Goal: Task Accomplishment & Management: Complete application form

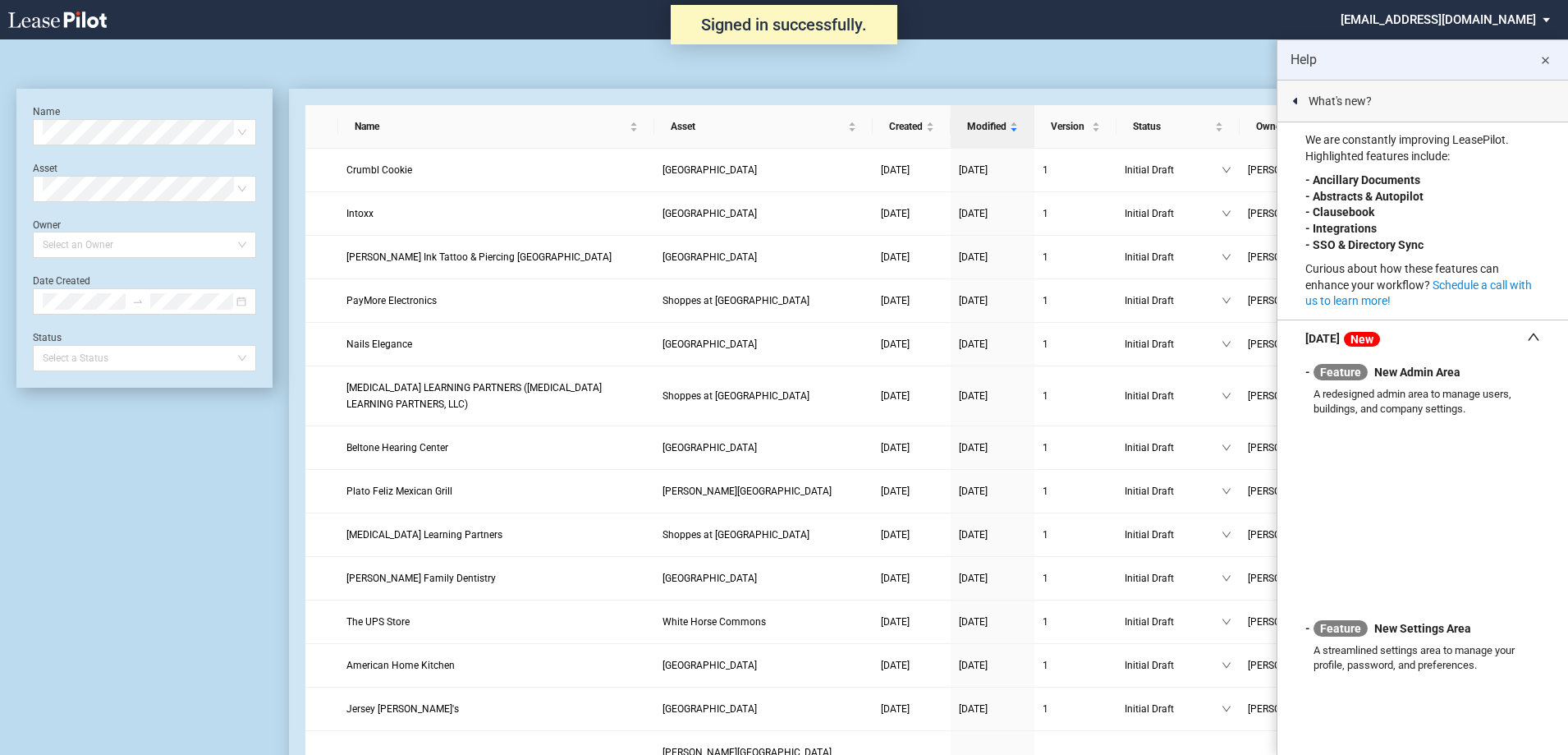
click at [1542, 58] on md-icon "close" at bounding box center [1545, 60] width 20 height 20
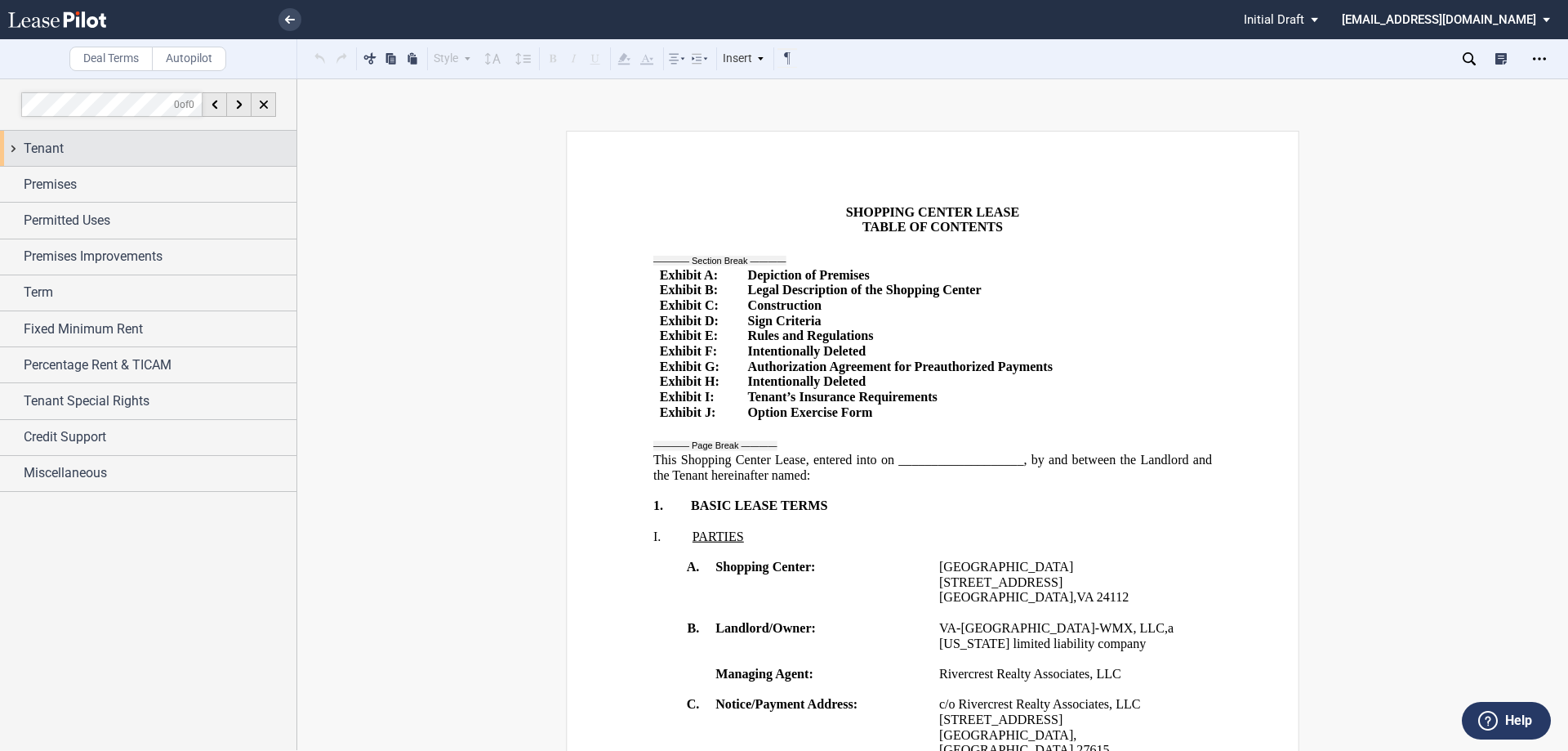
click at [171, 136] on div "Tenant" at bounding box center [148, 147] width 296 height 35
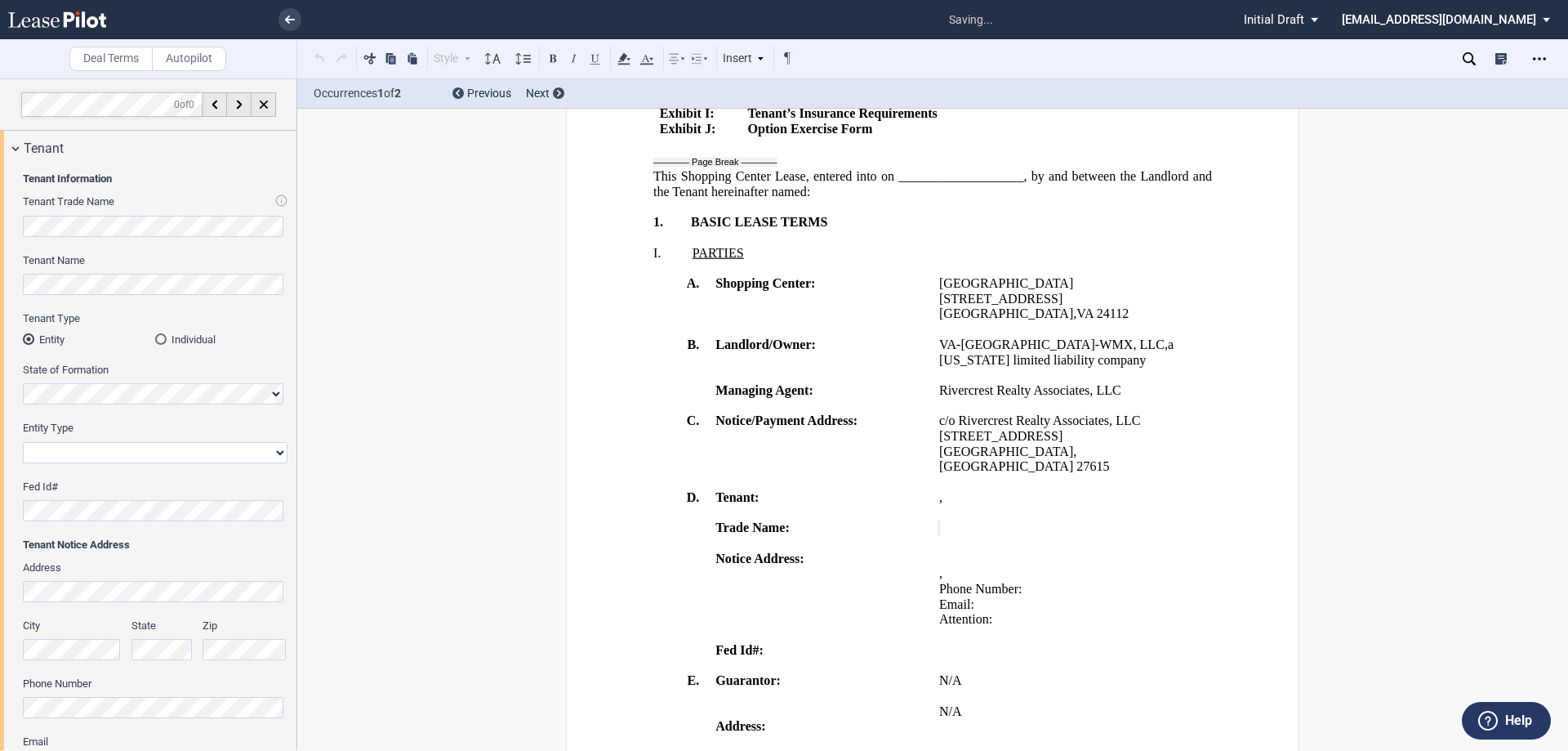
scroll to position [481, 0]
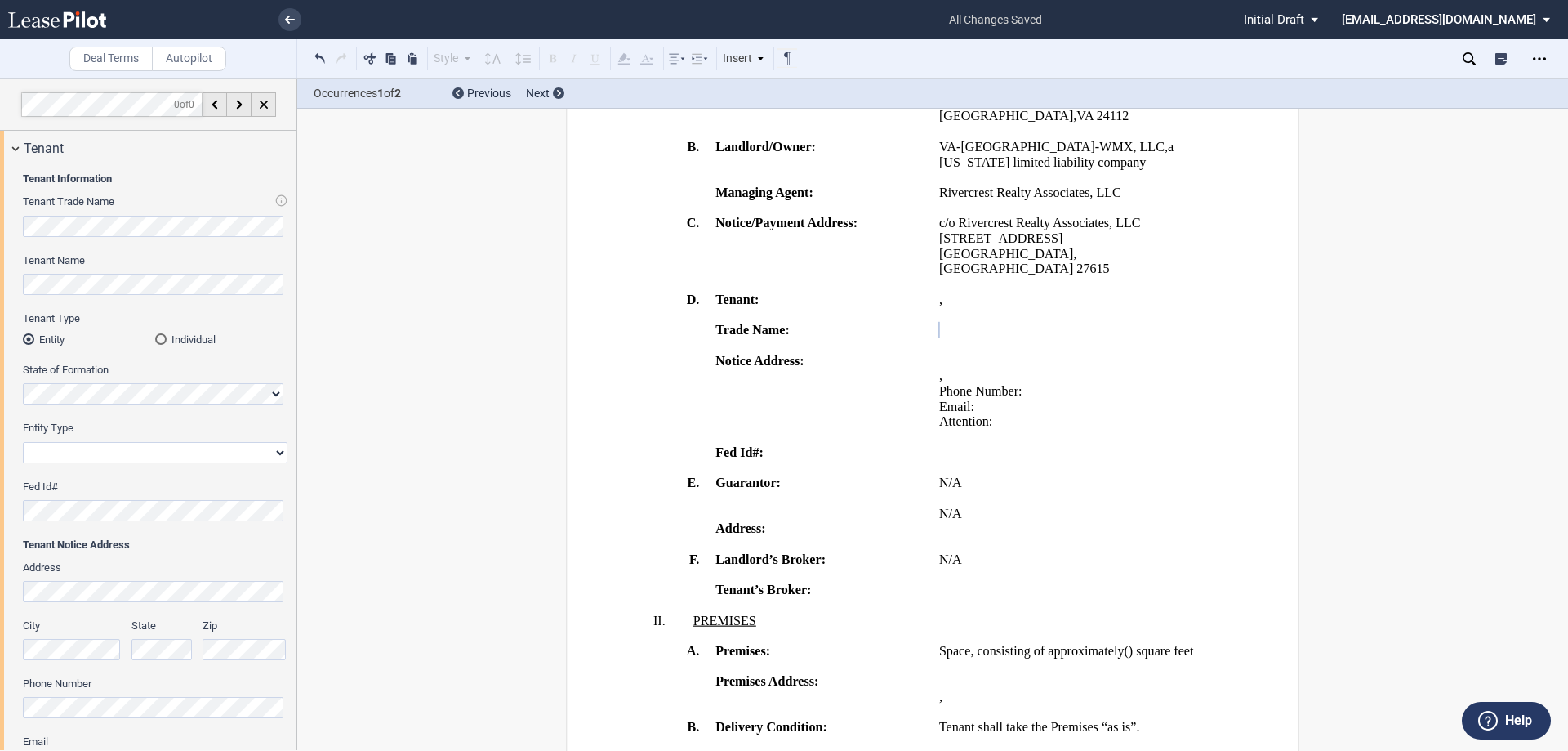
click at [17, 279] on div "Tenant Information Tenant Trade Name Tenant Name Tenant Type Entity Individual …" at bounding box center [148, 569] width 296 height 806
click at [155, 421] on label "Entity Type" at bounding box center [155, 428] width 265 height 14
click at [155, 442] on select "Corporation Limited Liability Company General Partnership Limited Partnership O…" at bounding box center [155, 452] width 265 height 21
click at [92, 456] on select "Corporation Limited Liability Company General Partnership Limited Partnership O…" at bounding box center [155, 452] width 265 height 21
select select "limited liability company"
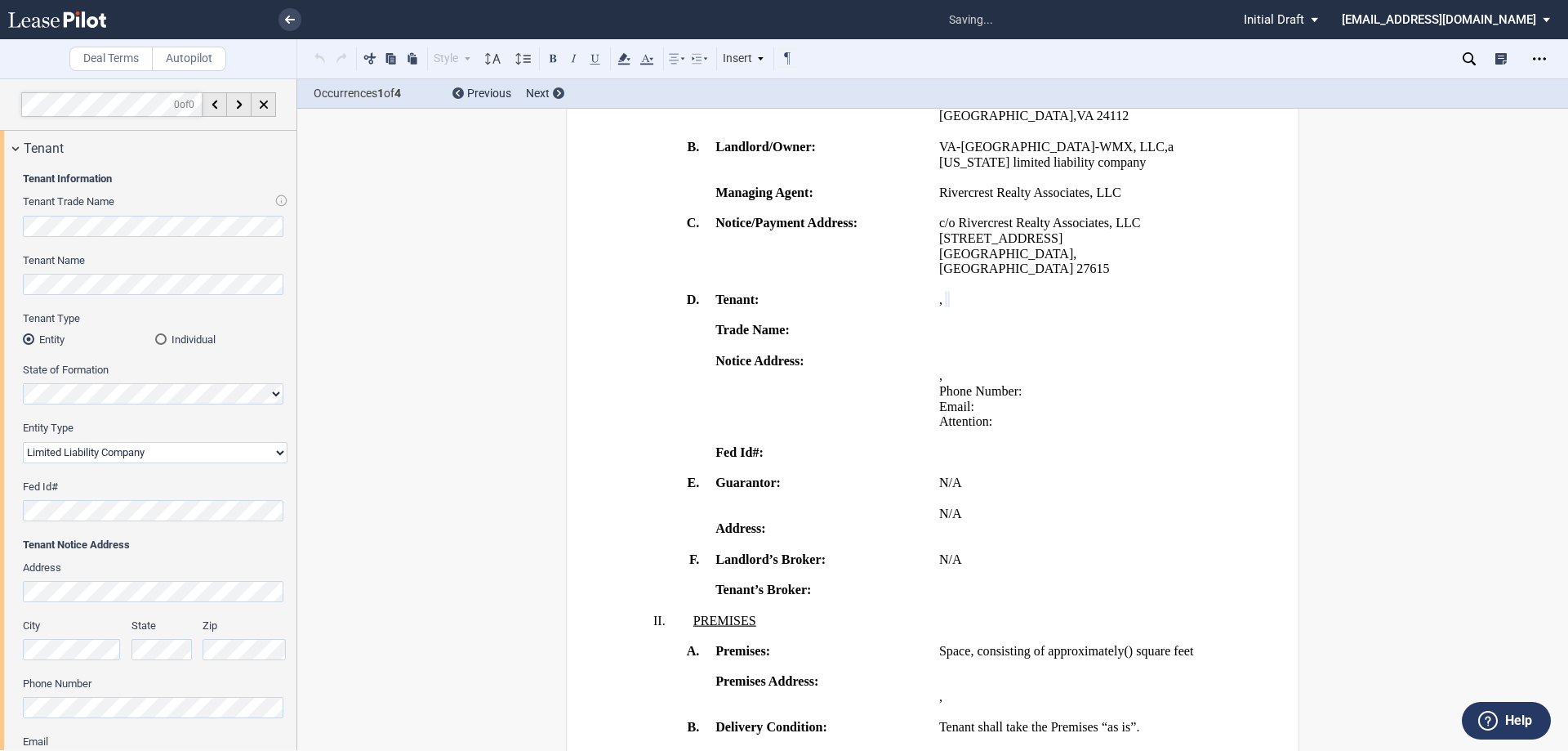
click at [23, 442] on select "Corporation Limited Liability Company General Partnership Limited Partnership O…" at bounding box center [155, 452] width 265 height 21
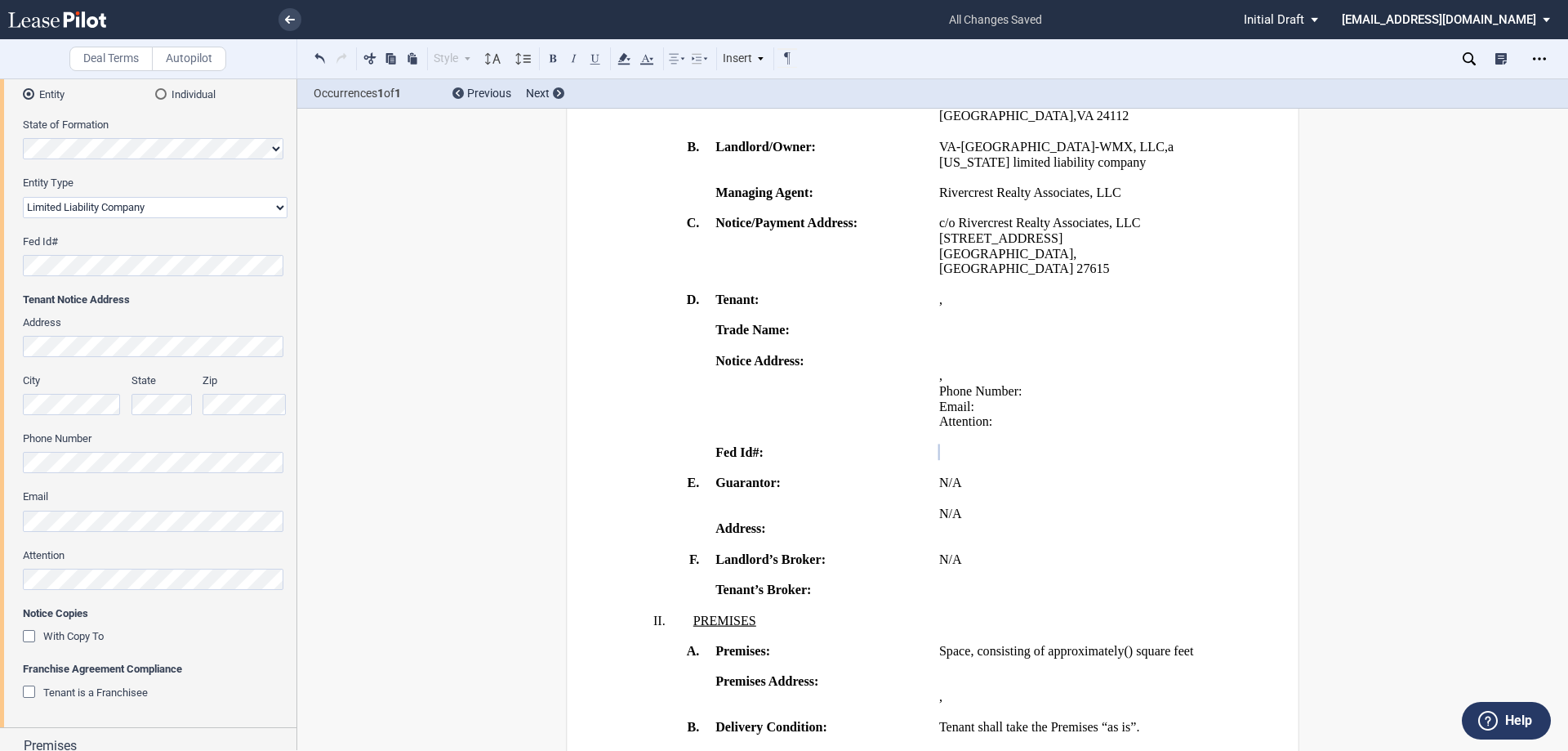
scroll to position [327, 0]
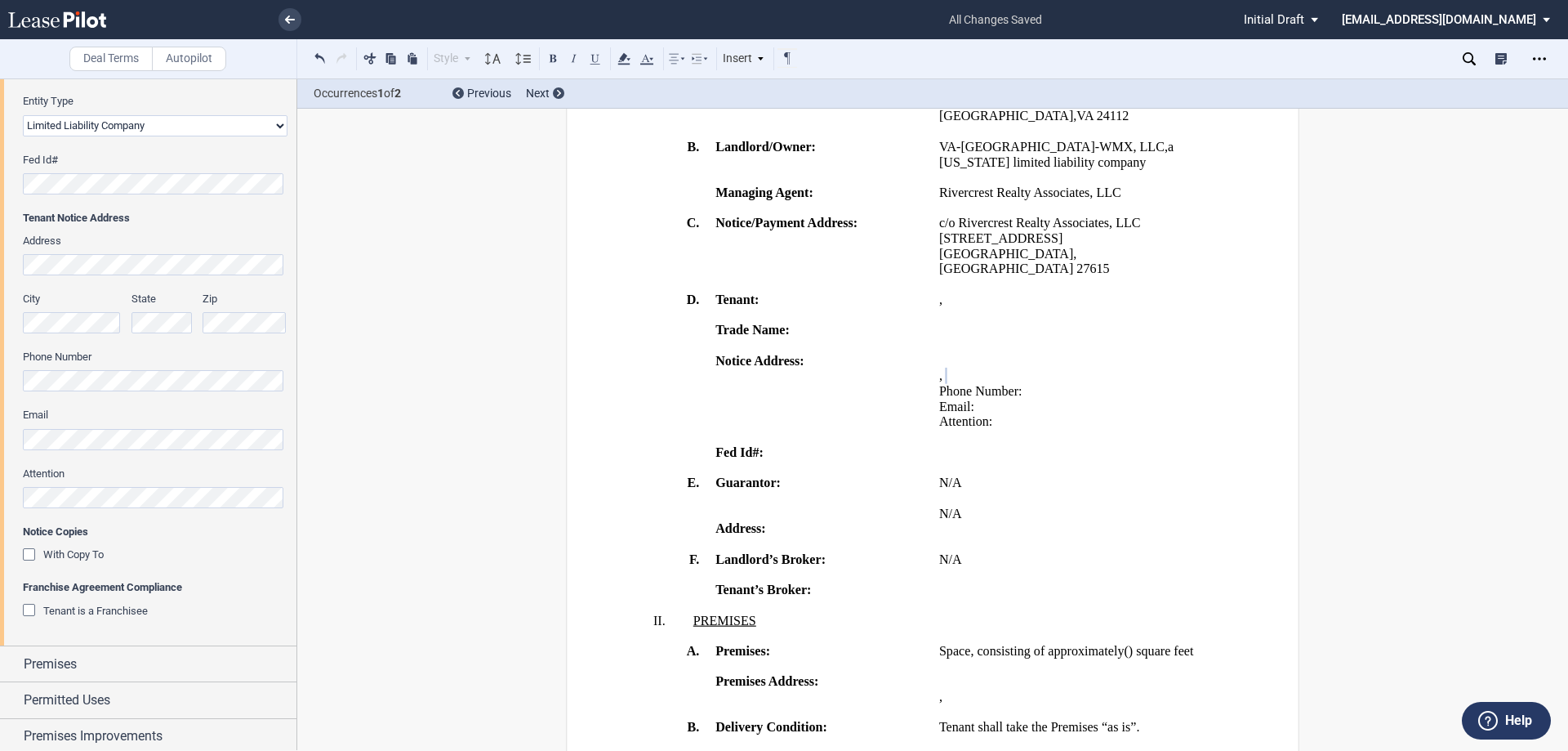
drag, startPoint x: 1105, startPoint y: 463, endPoint x: 929, endPoint y: 428, distance: 179.4
click at [933, 428] on td "﻿ ﻿ ﻿ ﻿ , ﻿ ﻿ ﻿ ﻿ Phone Number: ﻿ ﻿ Email: ﻿ ﻿ Attention: ﻿ ﻿ ﻿" at bounding box center [1072, 399] width 279 height 91
drag, startPoint x: 1099, startPoint y: 463, endPoint x: 960, endPoint y: 428, distance: 143.3
click at [960, 428] on td "﻿ ﻿ ﻿ ﻿ , ﻿ ﻿ ﻿ ﻿ Phone Number: ﻿ ﻿ Email: ﻿ ﻿ Attention: ﻿ ﻿ ﻿" at bounding box center [1072, 399] width 279 height 91
click at [1103, 430] on p "Attention: ﻿ ﻿" at bounding box center [1072, 422] width 267 height 15
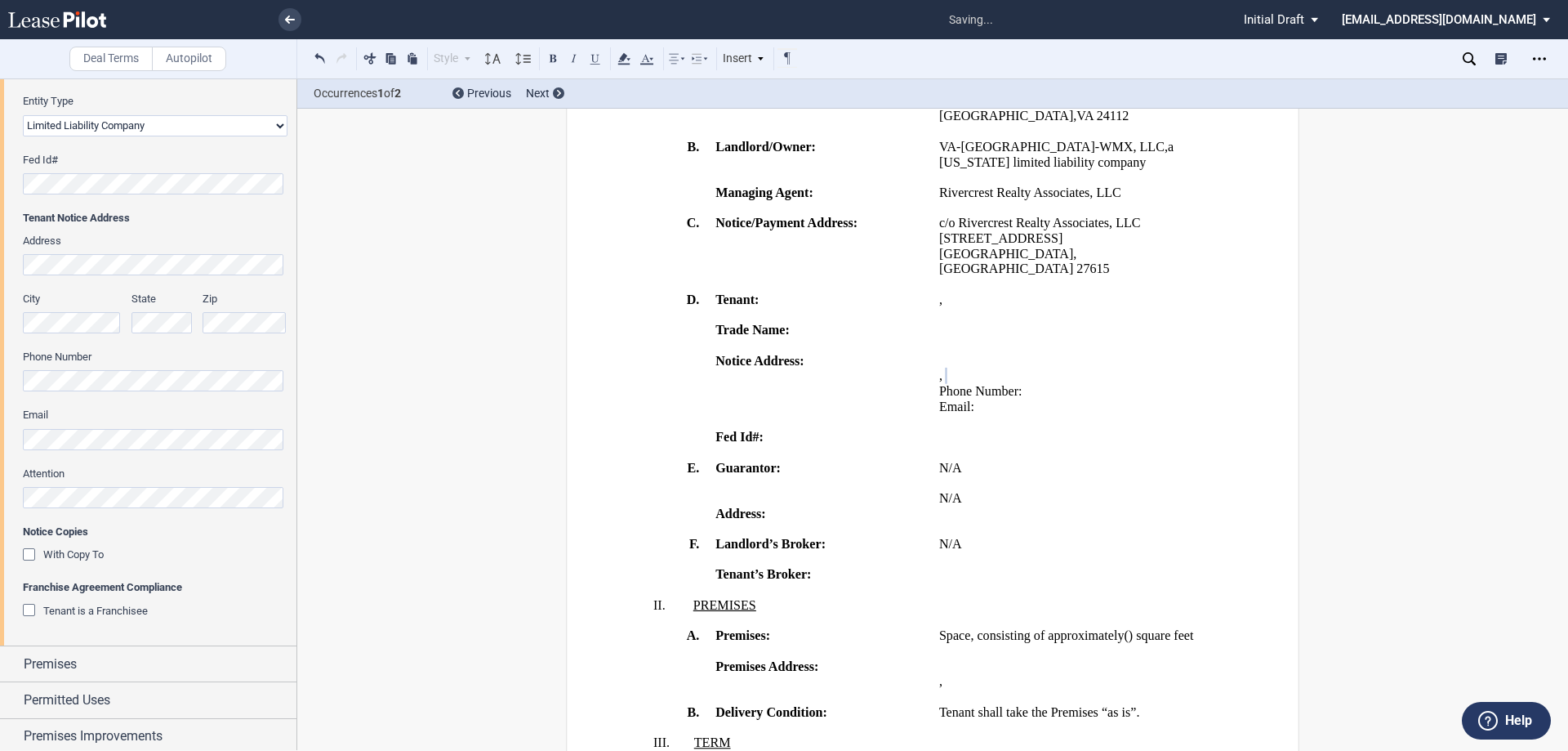
click at [1094, 414] on p "Email: ﻿ ﻿" at bounding box center [1072, 406] width 267 height 15
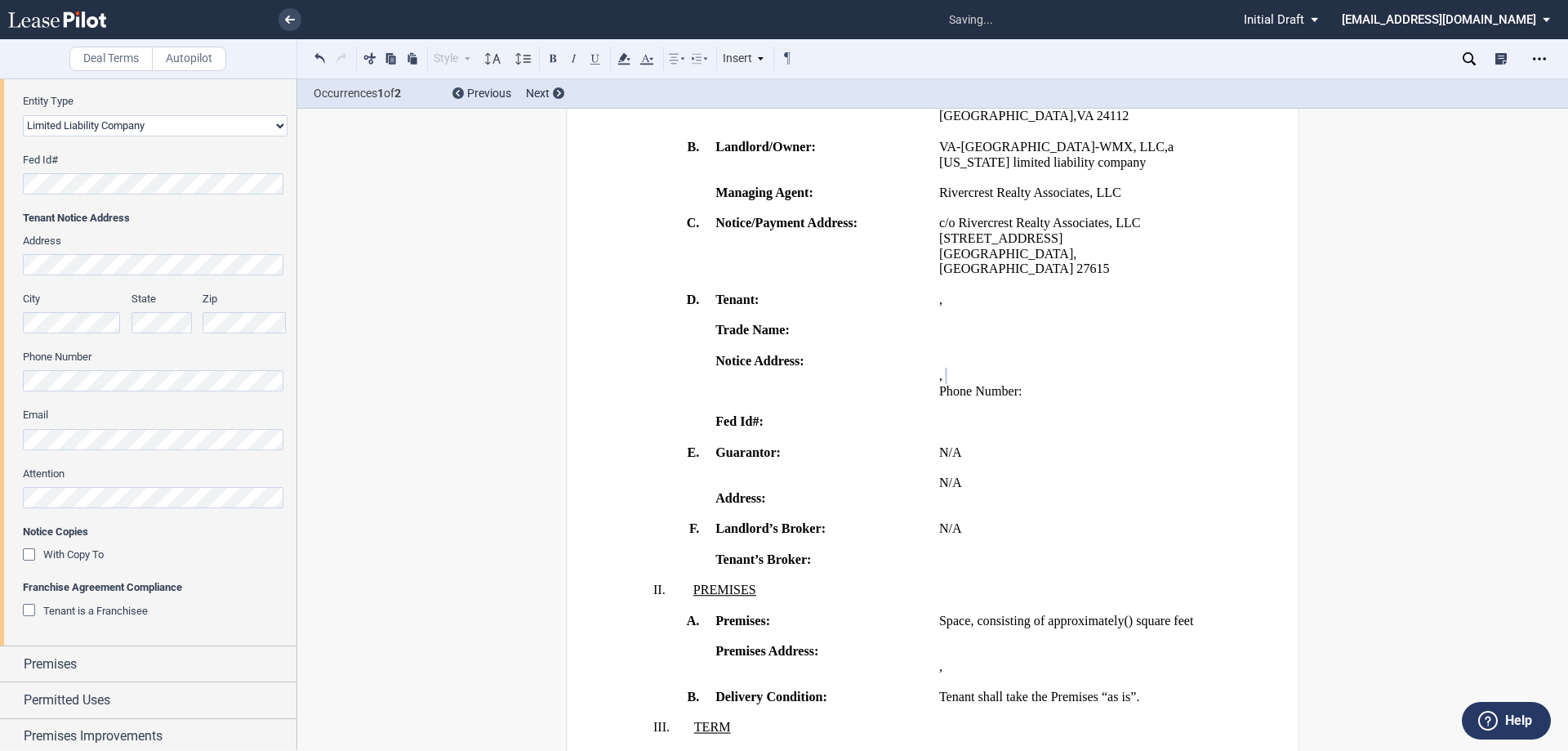
click at [1098, 400] on p "Phone Number: ﻿ ﻿" at bounding box center [1072, 392] width 267 height 15
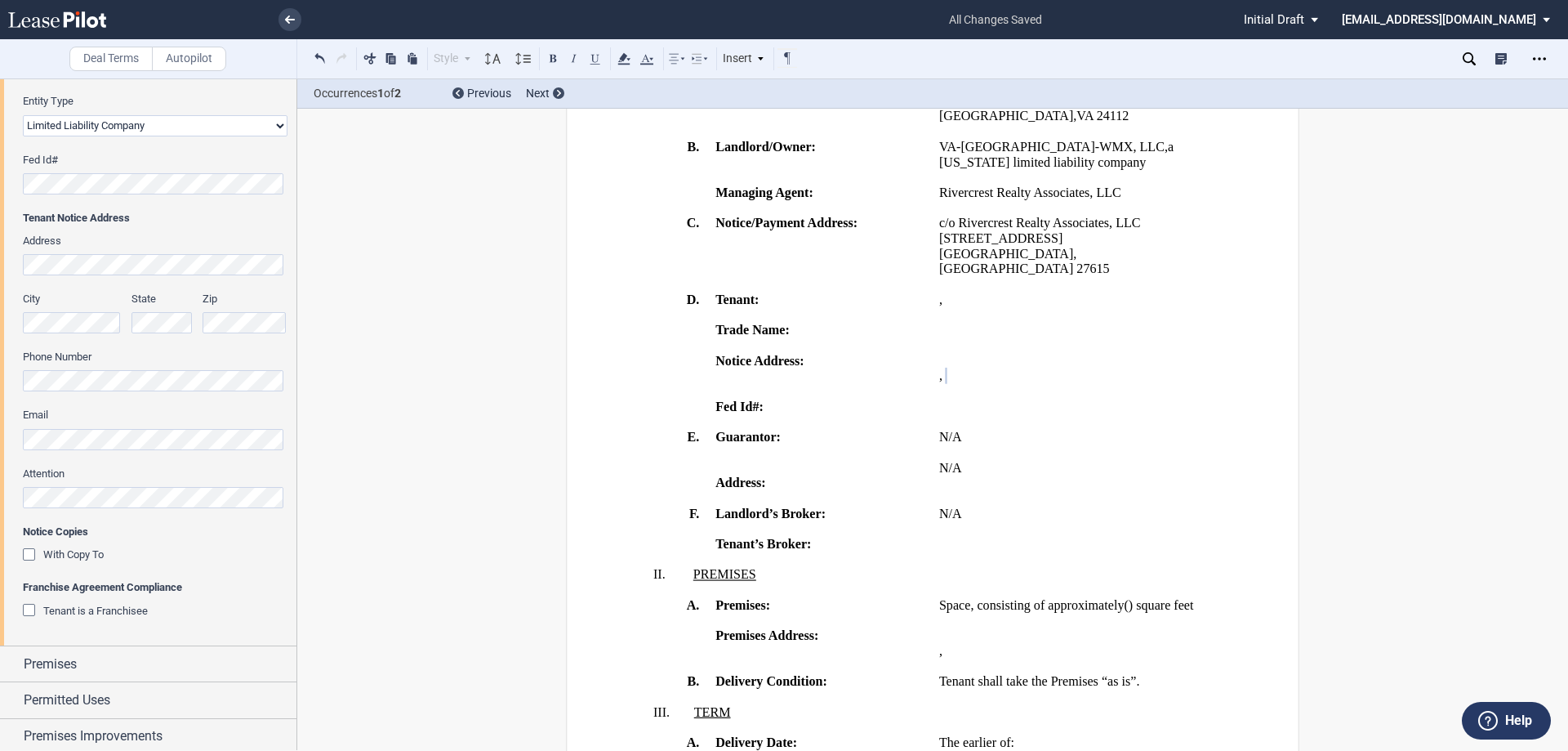
scroll to position [0, 0]
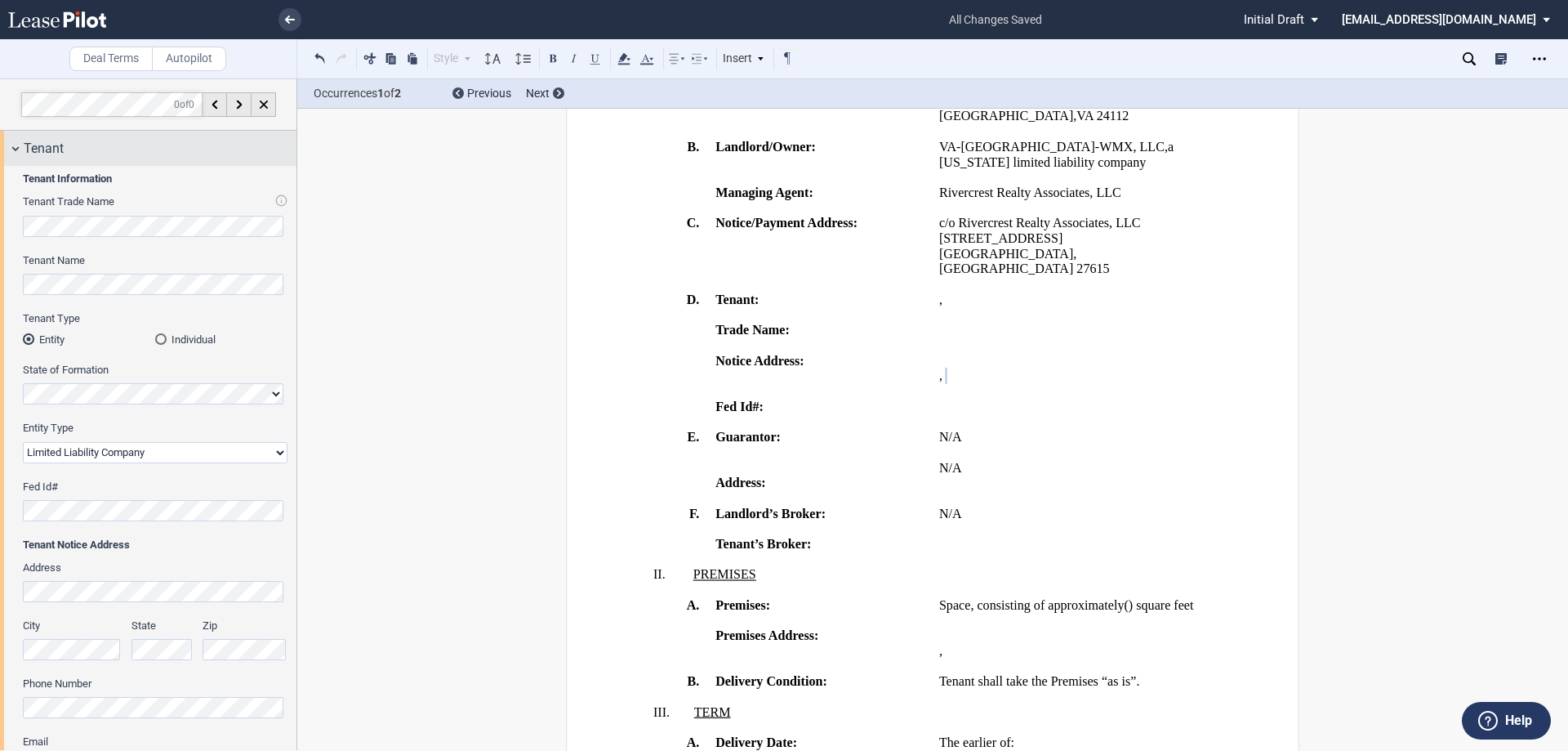
click at [40, 149] on span "Tenant" at bounding box center [43, 148] width 40 height 19
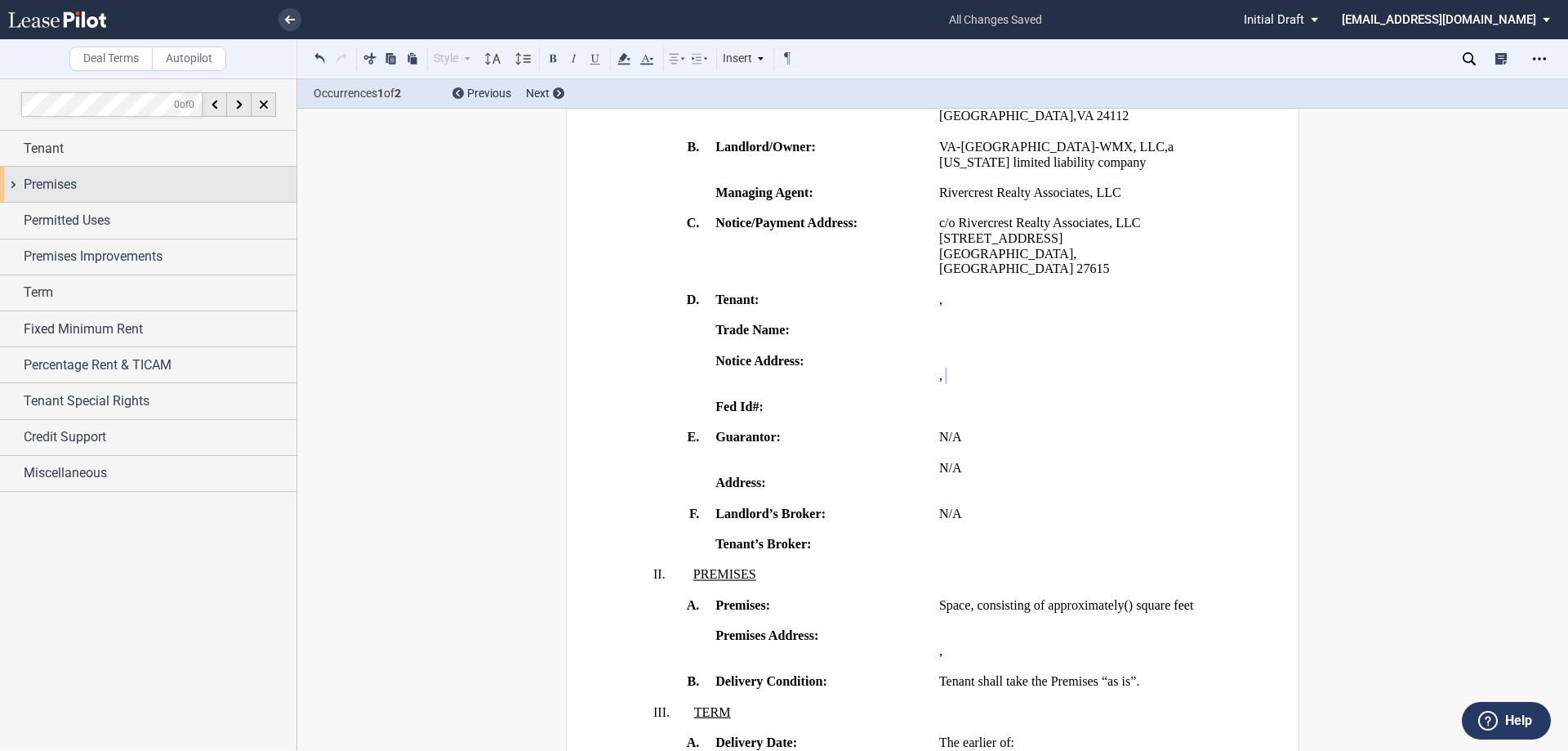
click at [65, 193] on span "Premises" at bounding box center [50, 185] width 53 height 19
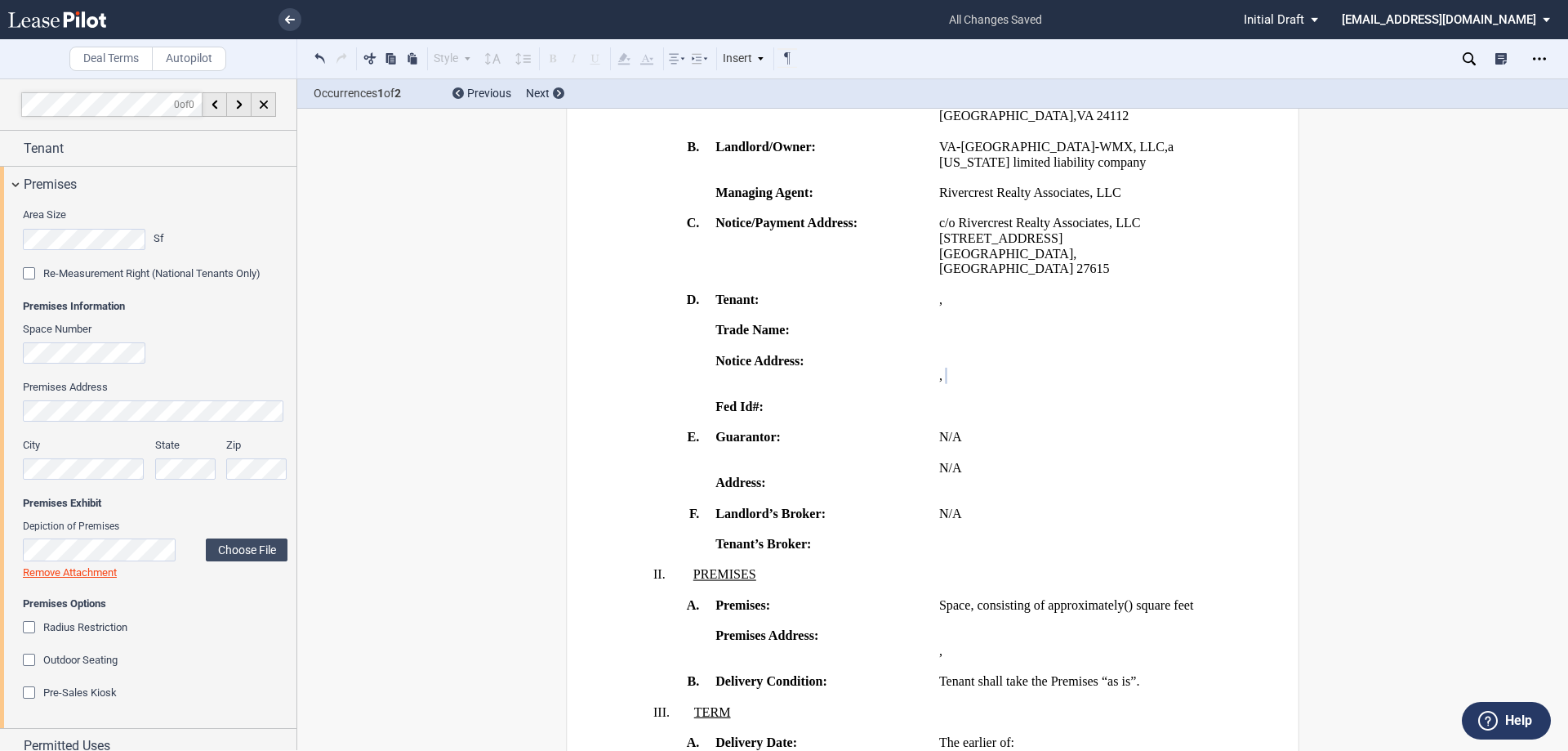
click at [0, 409] on div "Area Size Sf Re-Measurement Right (National Tenants Only) Premises Information …" at bounding box center [148, 464] width 296 height 526
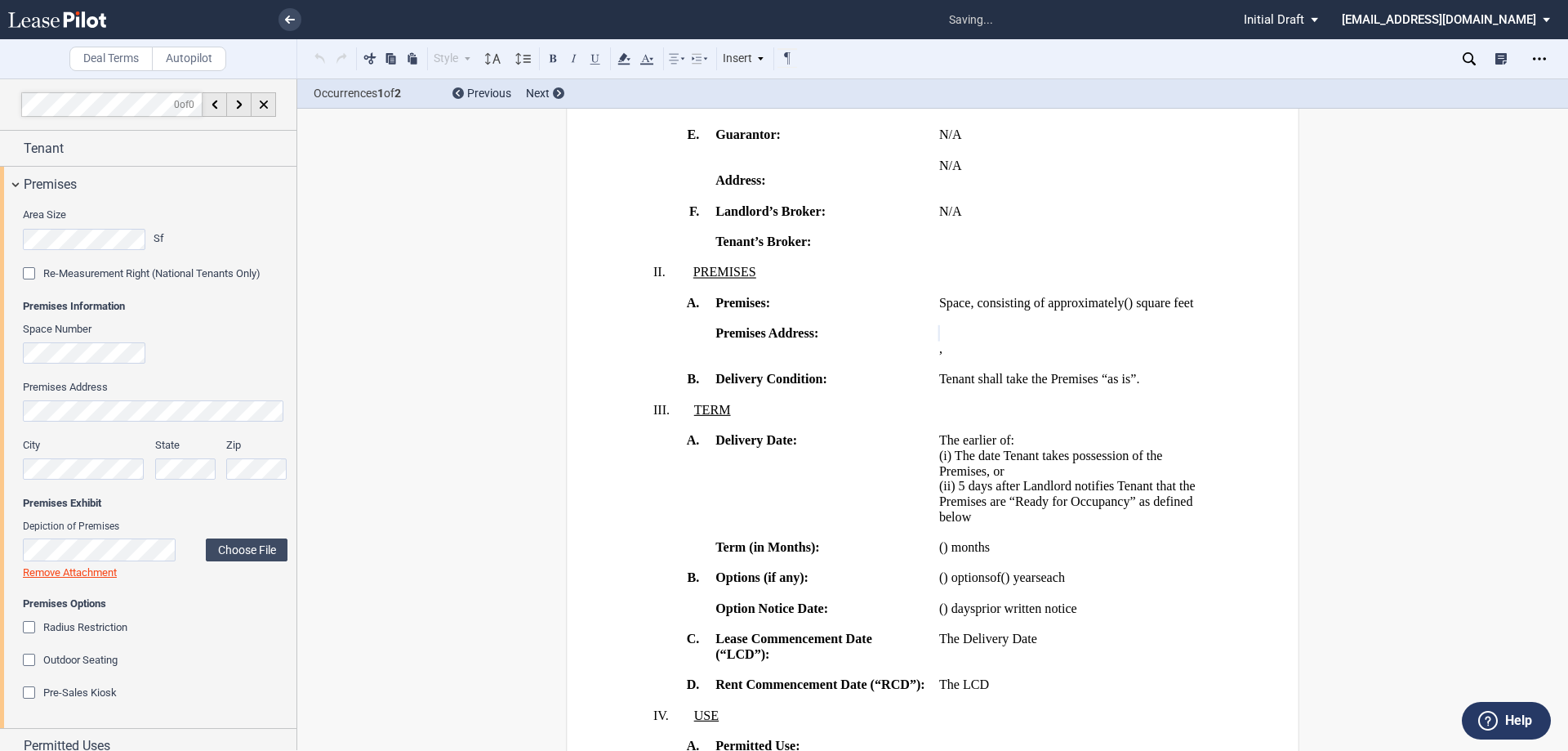
scroll to position [821, 0]
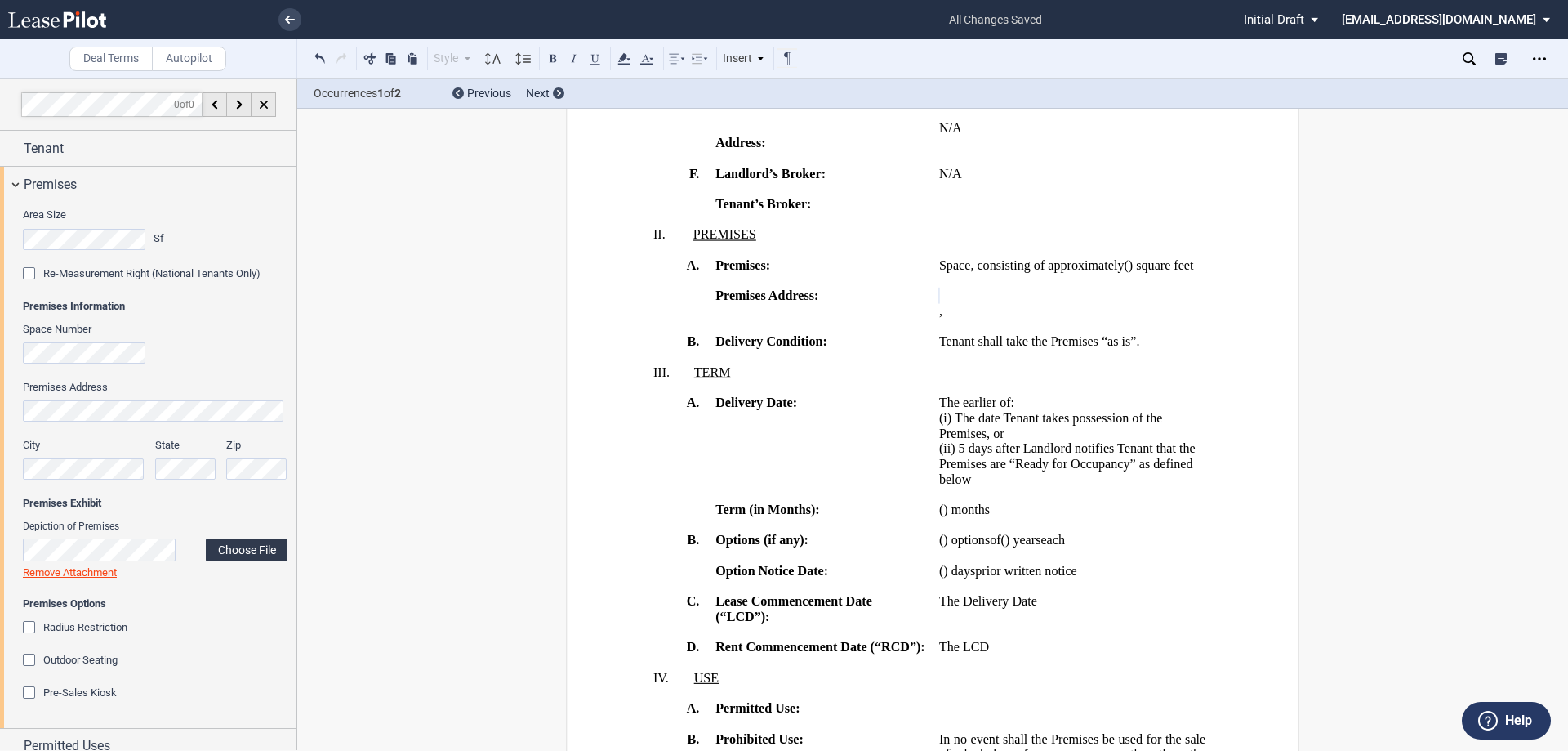
click at [266, 549] on label "Choose File" at bounding box center [246, 549] width 82 height 23
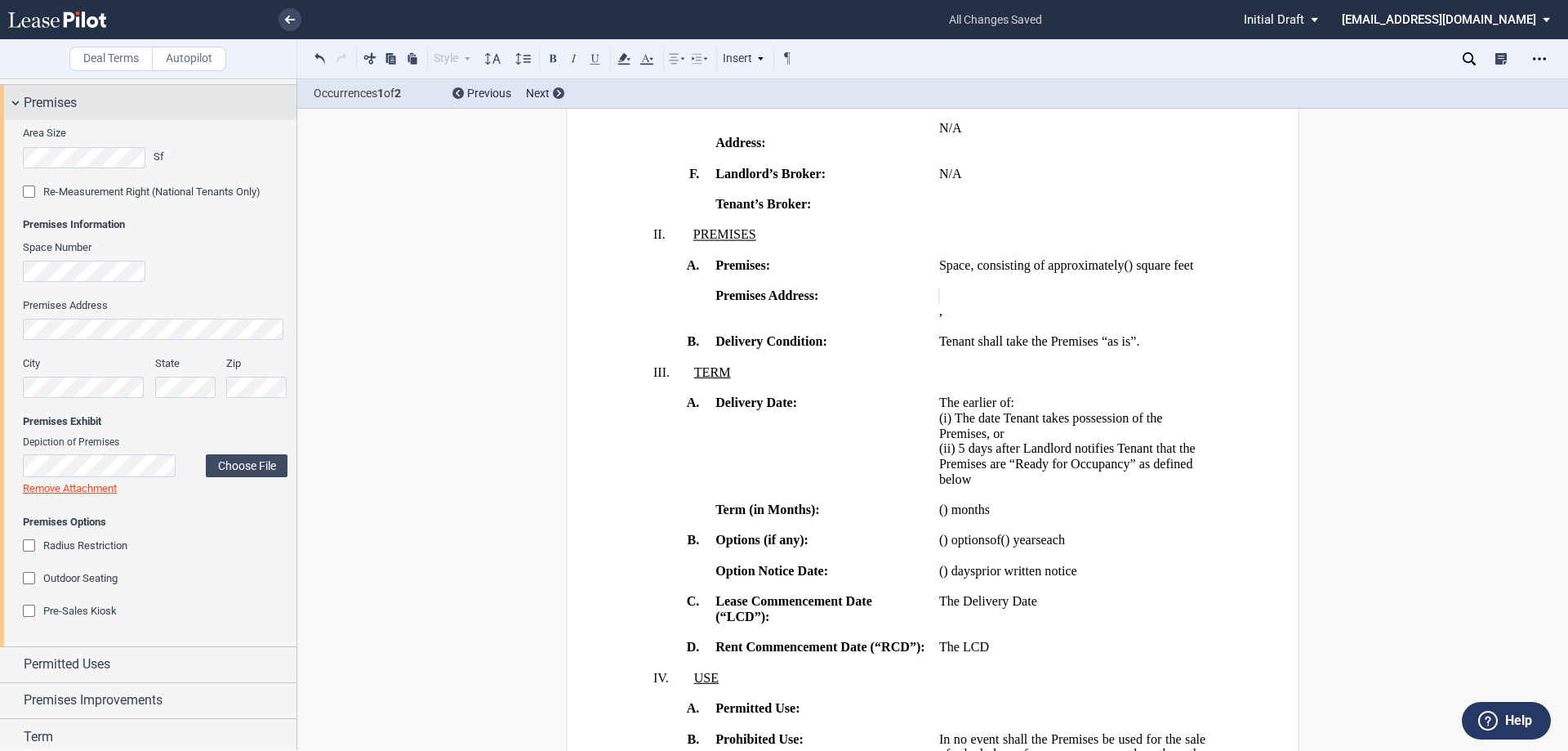
click at [30, 102] on span "Premises" at bounding box center [50, 102] width 53 height 19
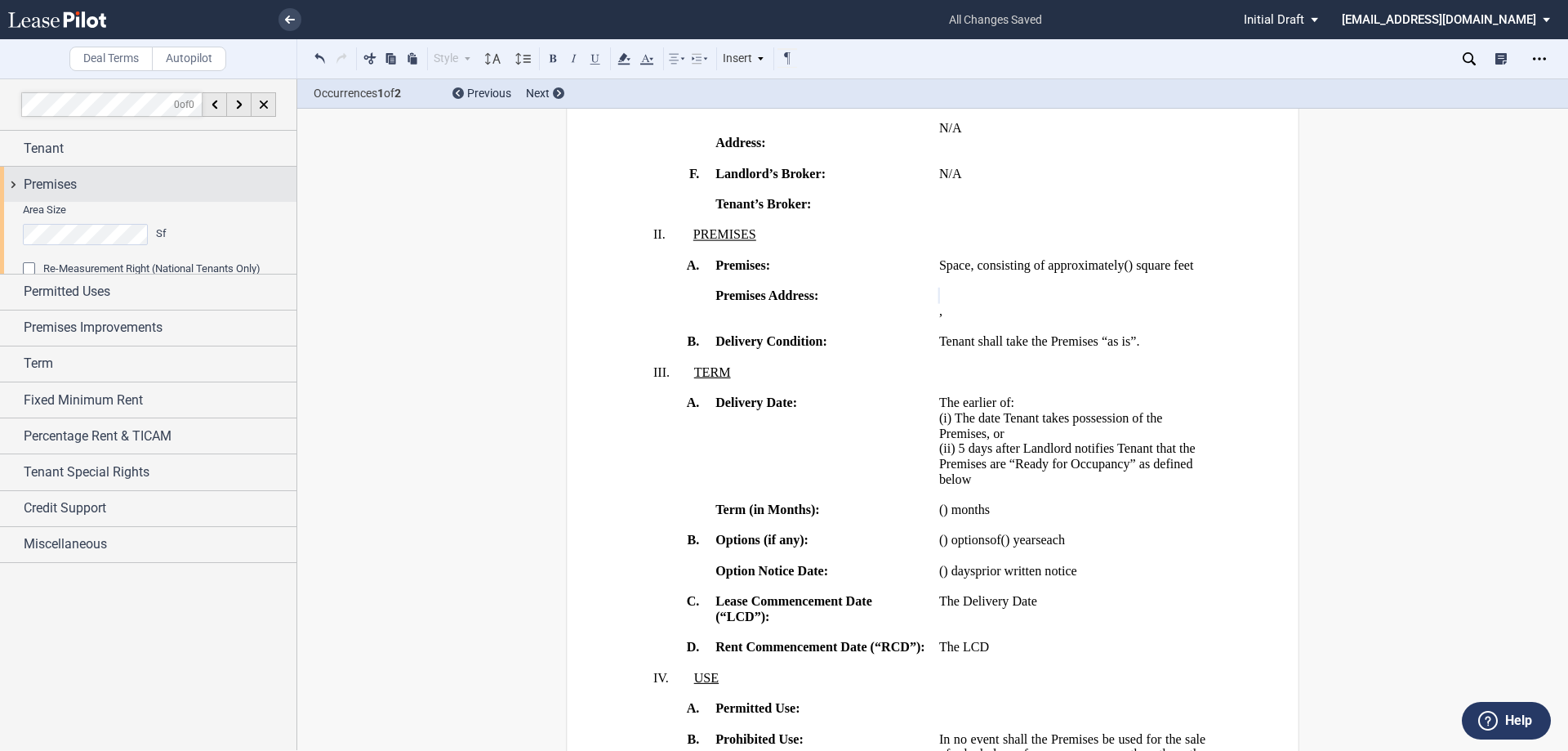
scroll to position [0, 0]
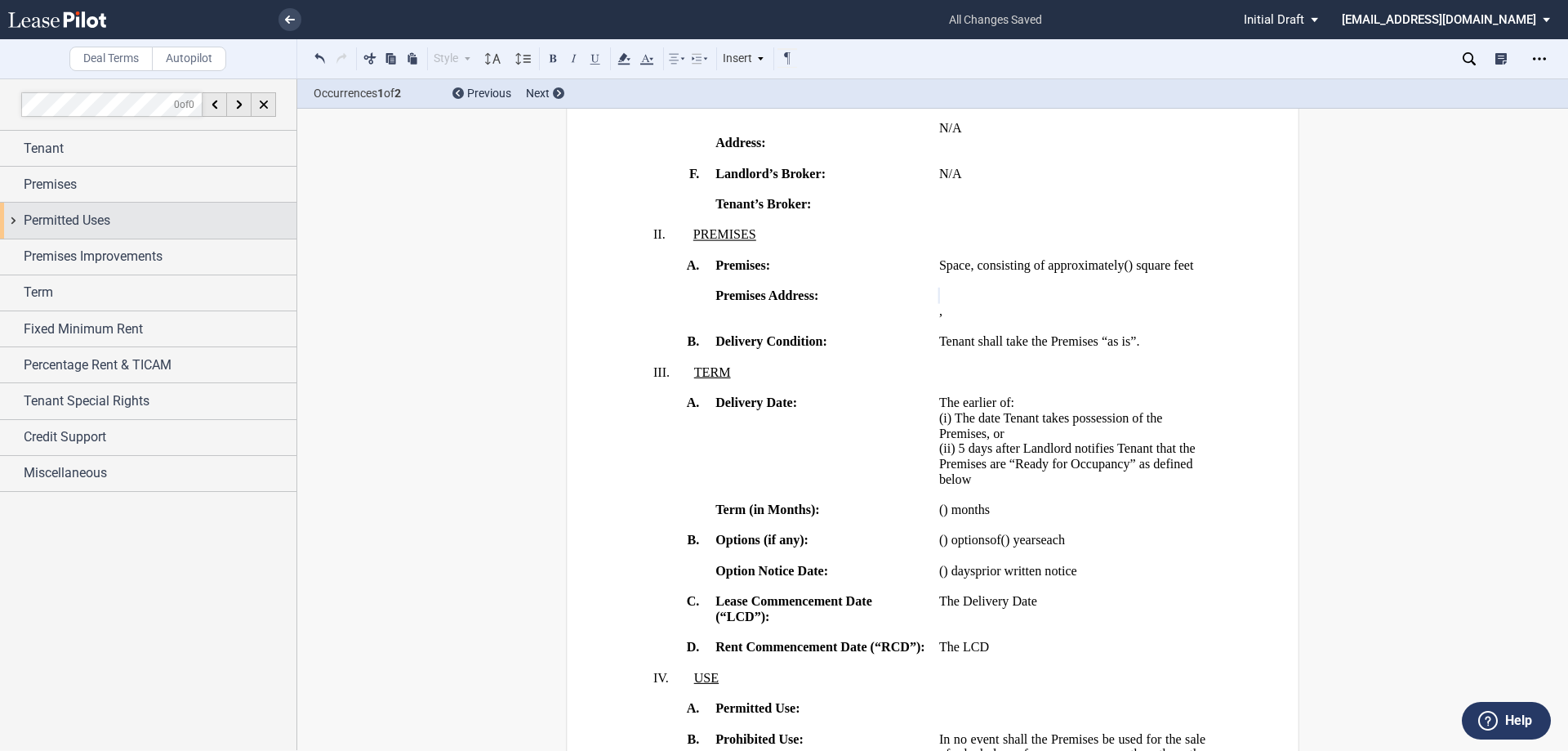
click at [51, 229] on span "Permitted Uses" at bounding box center [67, 220] width 86 height 19
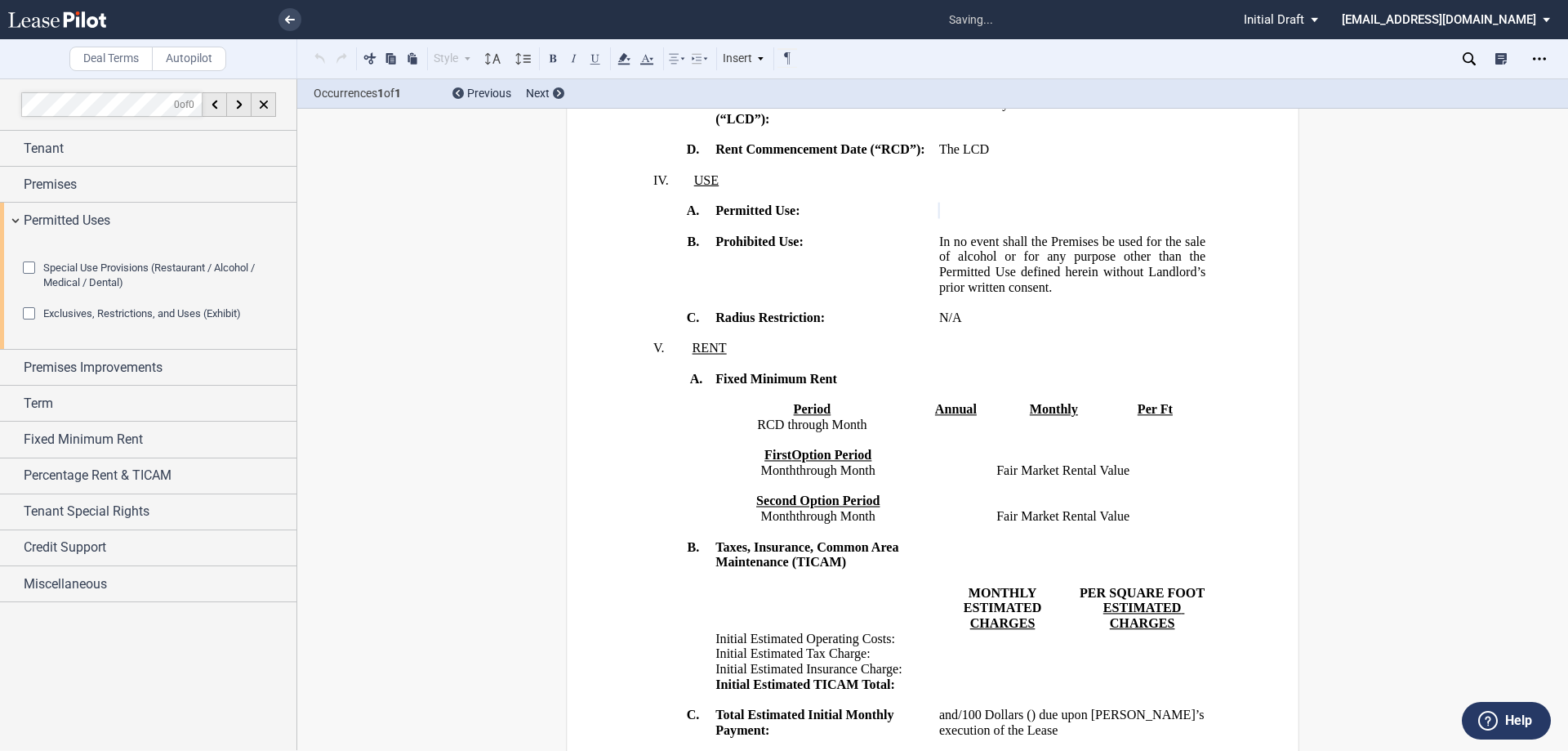
scroll to position [1345, 0]
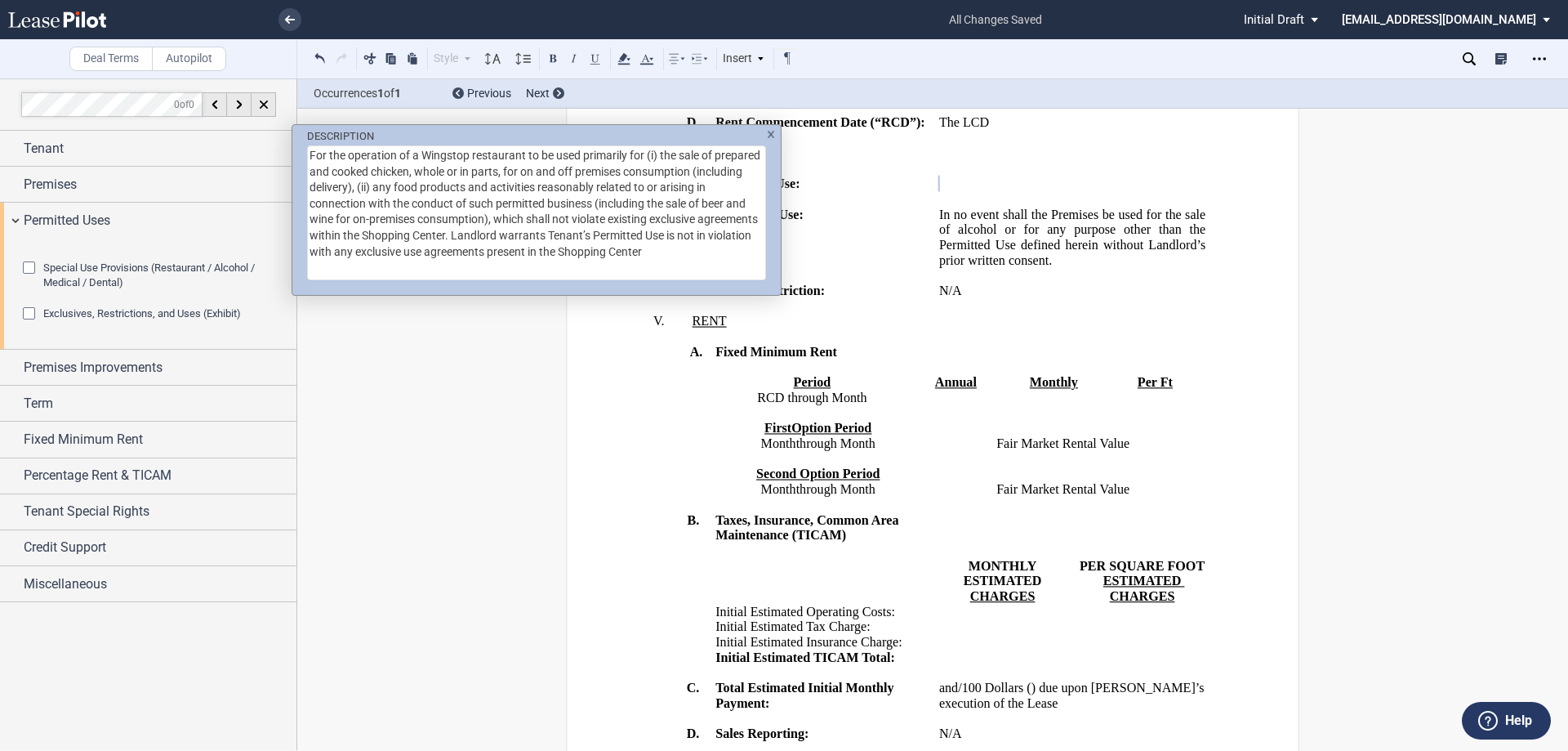
click at [107, 317] on div "DESCRIPTION For the operation of a Wingstop restaurant to be used primarily for…" at bounding box center [784, 375] width 1568 height 751
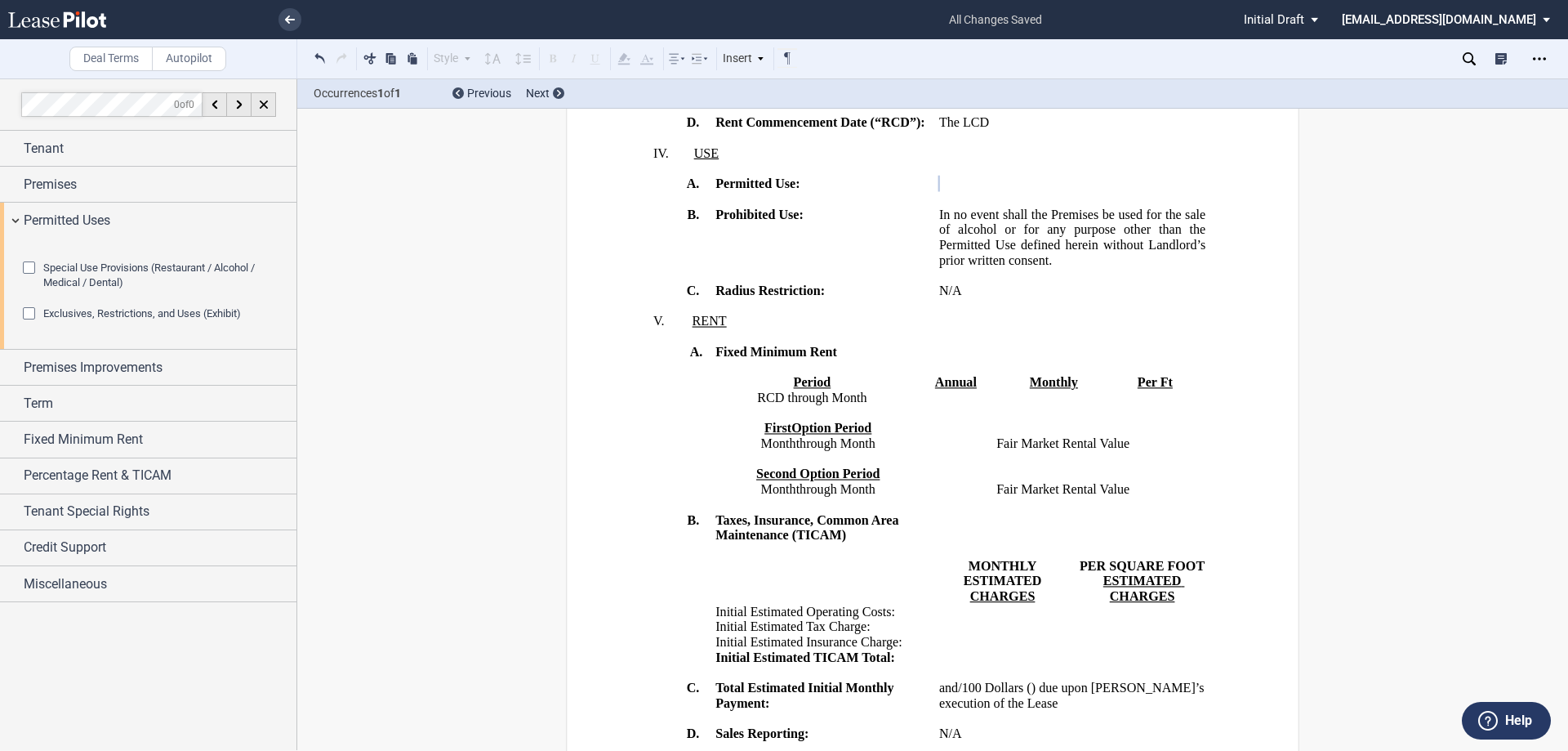
click at [245, 339] on div "Special Use Provisions (Restaurant / Alcohol / Medical / Dental) Restaurant Res…" at bounding box center [155, 292] width 265 height 95
click at [255, 289] on span "Special Use Provisions (Restaurant / Alcohol / Medical / Dental)" at bounding box center [149, 275] width 212 height 27
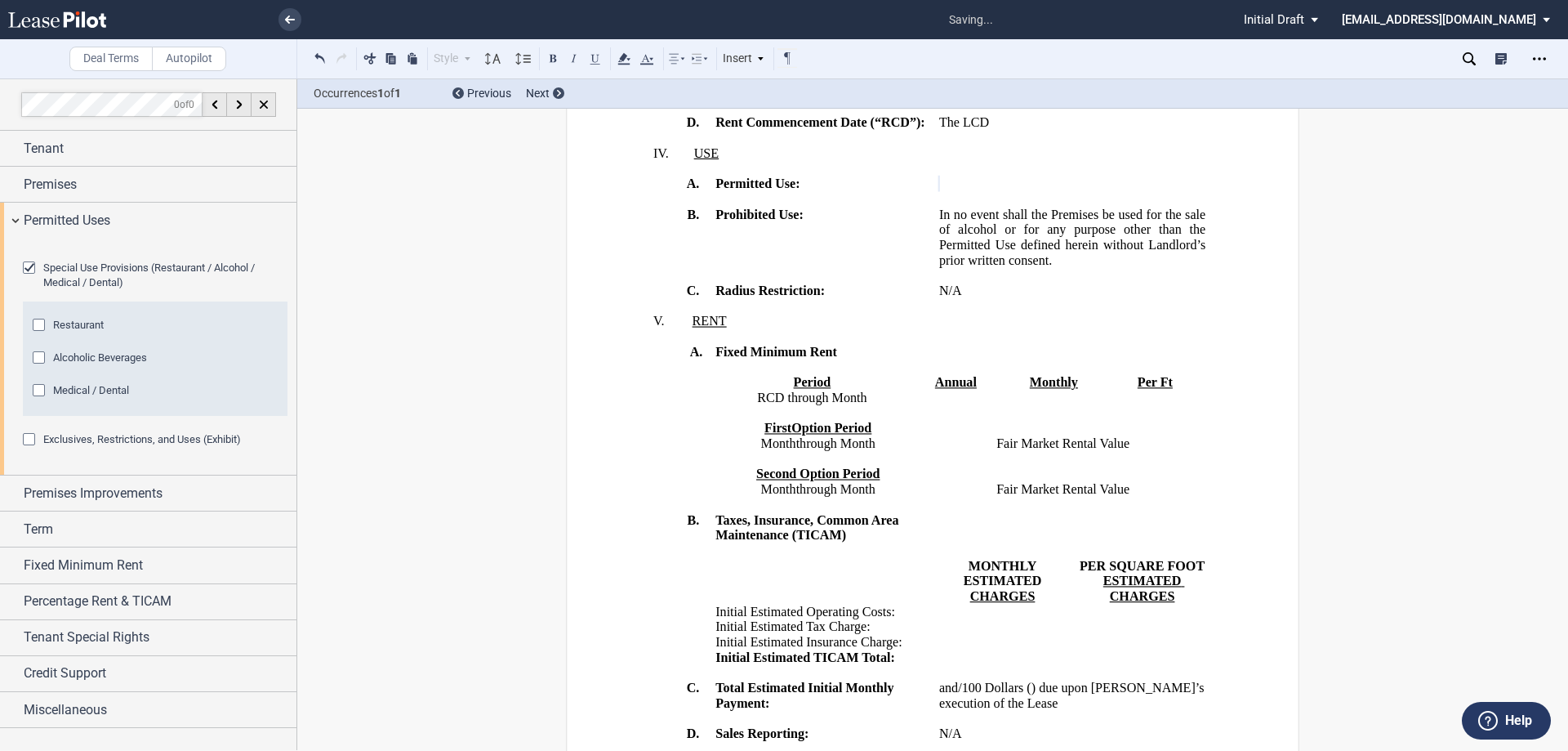
click at [25, 278] on div "Special Use Provisions (Restaurant / Alcohol / Medical / Dental)" at bounding box center [30, 269] width 16 height 16
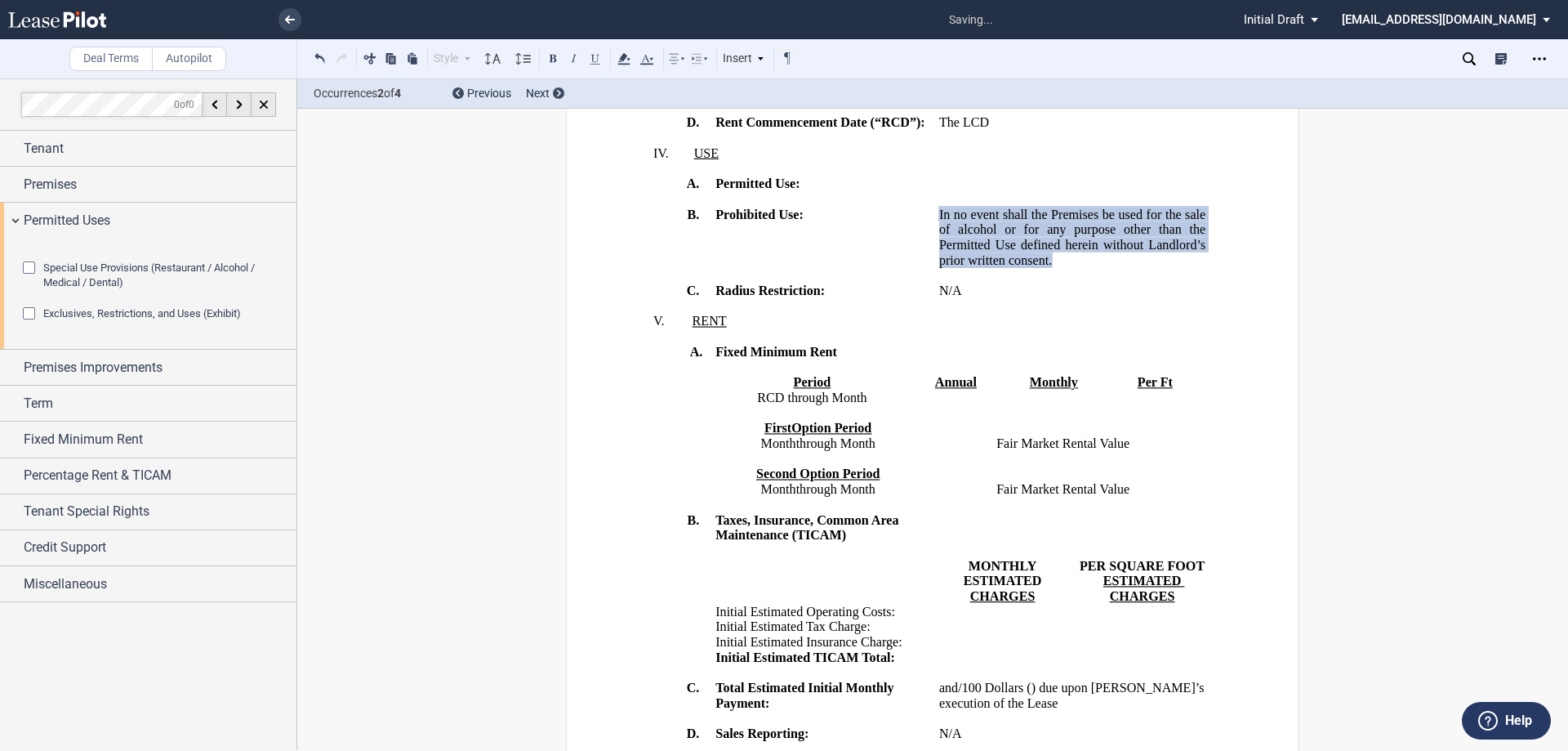
click at [30, 278] on div "Special Use Provisions (Restaurant / Alcohol / Medical / Dental)" at bounding box center [30, 269] width 16 height 16
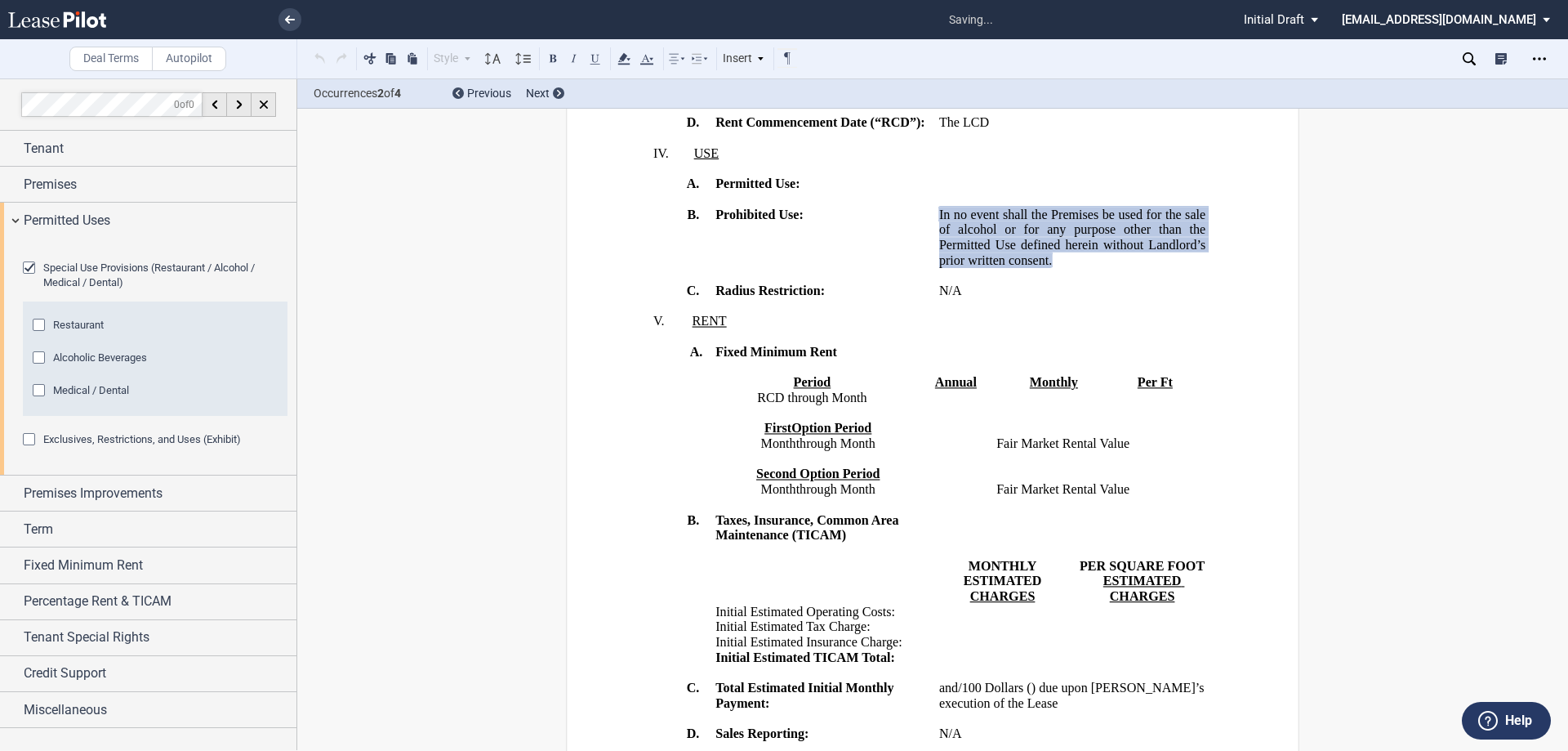
click at [38, 335] on div "Restaurant" at bounding box center [41, 326] width 16 height 16
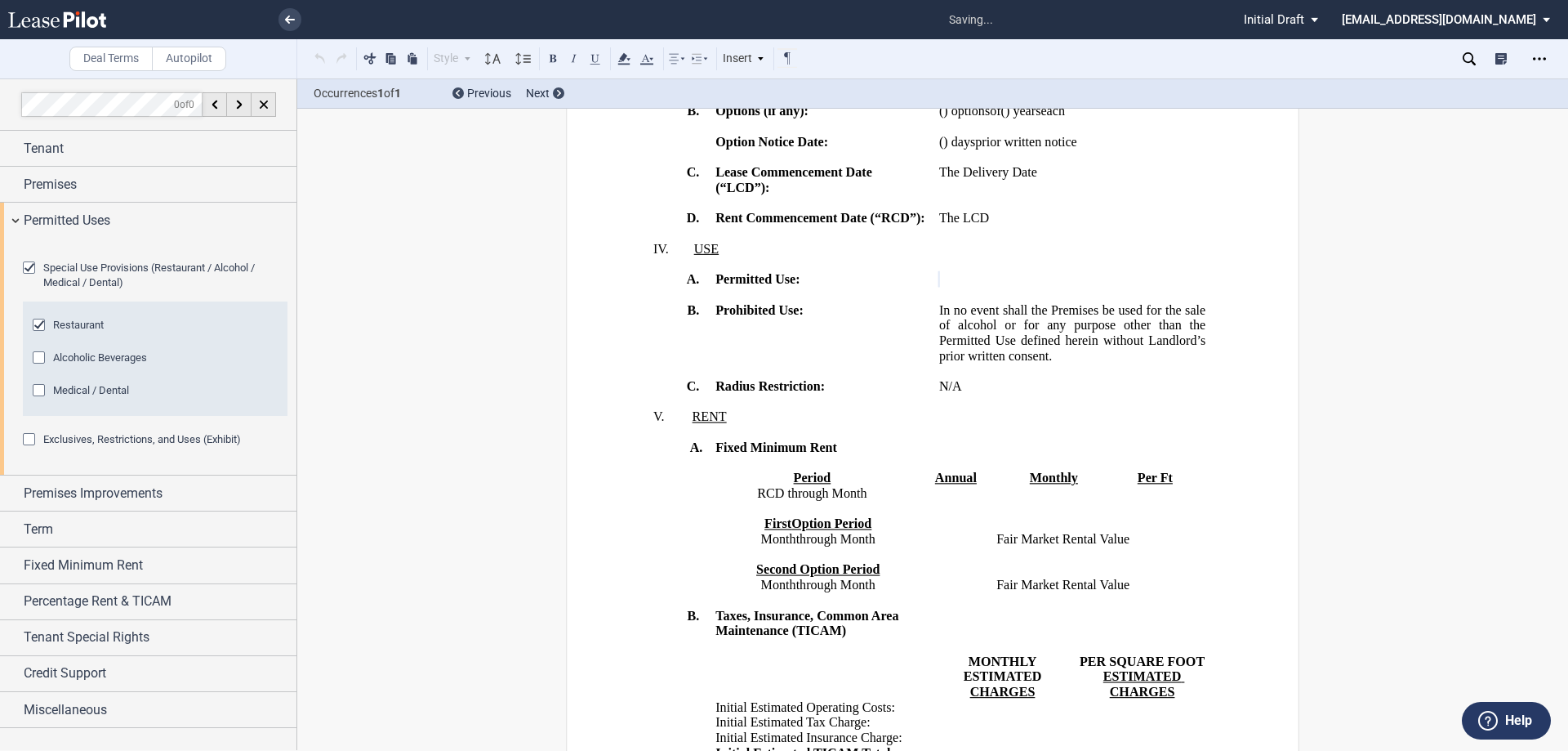
scroll to position [1405, 0]
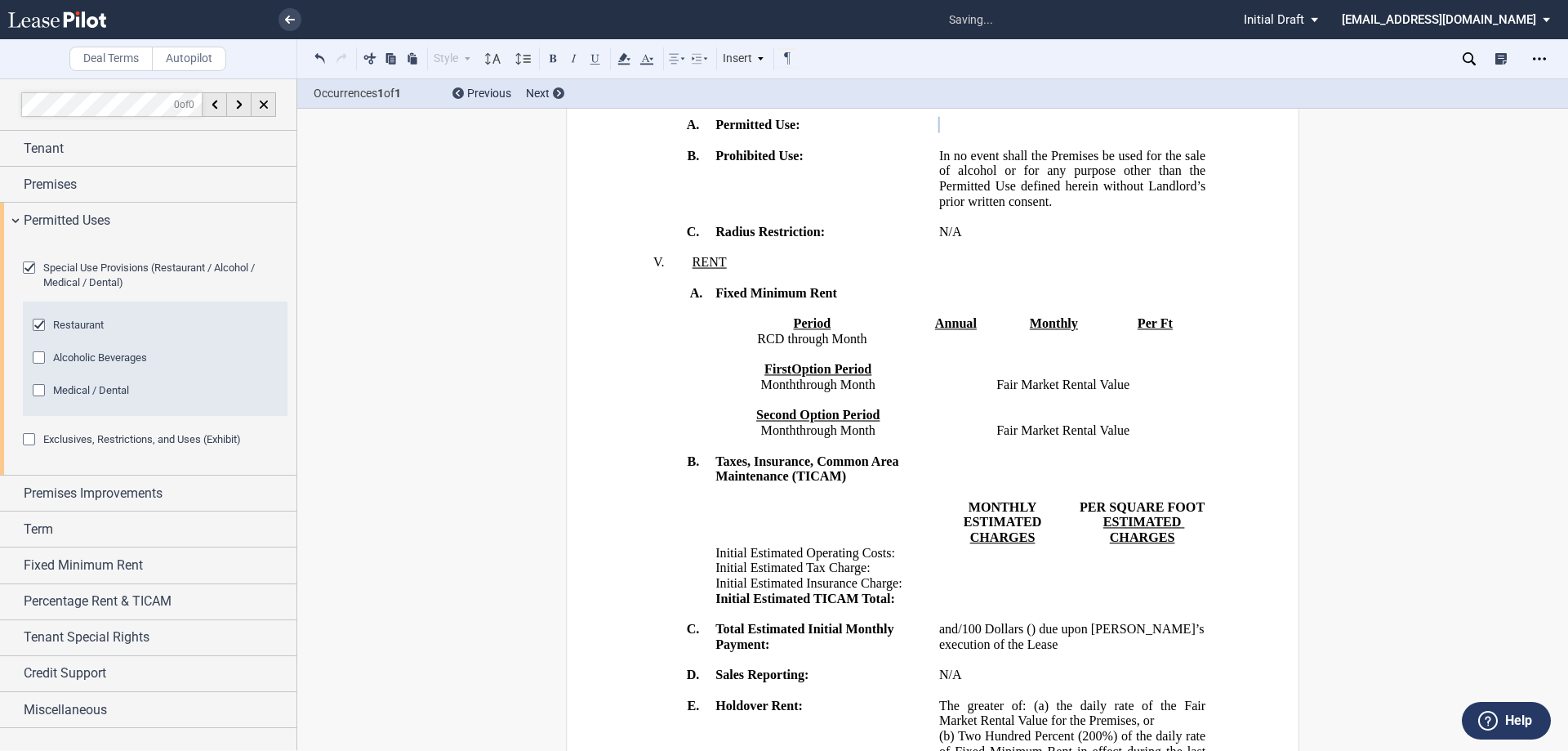
click at [21, 294] on div "Special Use Provisions (Restaurant / Alcohol / Medical / Dental) Restaurant Res…" at bounding box center [148, 356] width 296 height 236
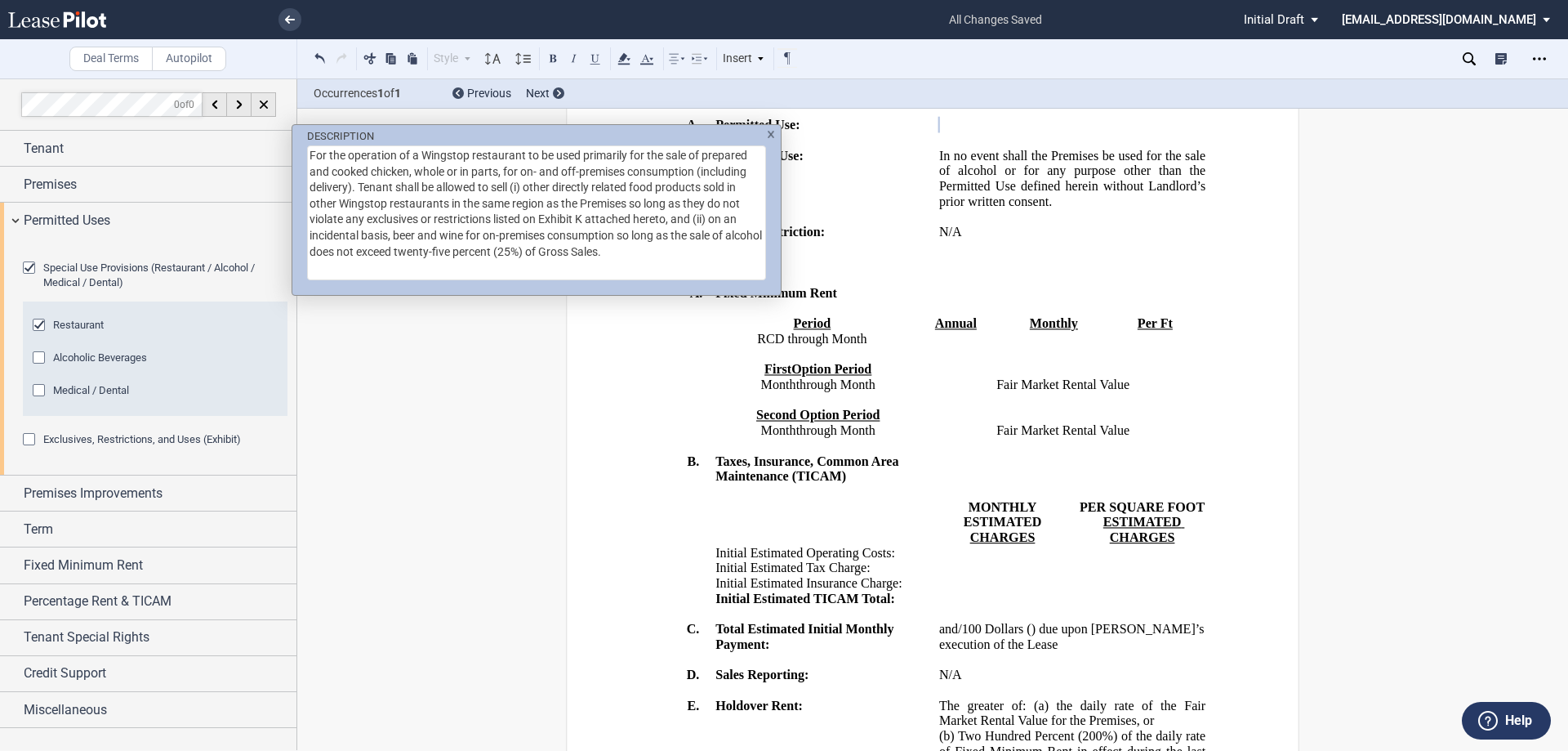
click at [1095, 408] on div "DESCRIPTION For the operation of a Wingstop restaurant to be used primarily for…" at bounding box center [784, 375] width 1568 height 751
click at [1070, 348] on div "DESCRIPTION For the operation of a Wingstop restaurant to be used primarily for…" at bounding box center [784, 375] width 1568 height 751
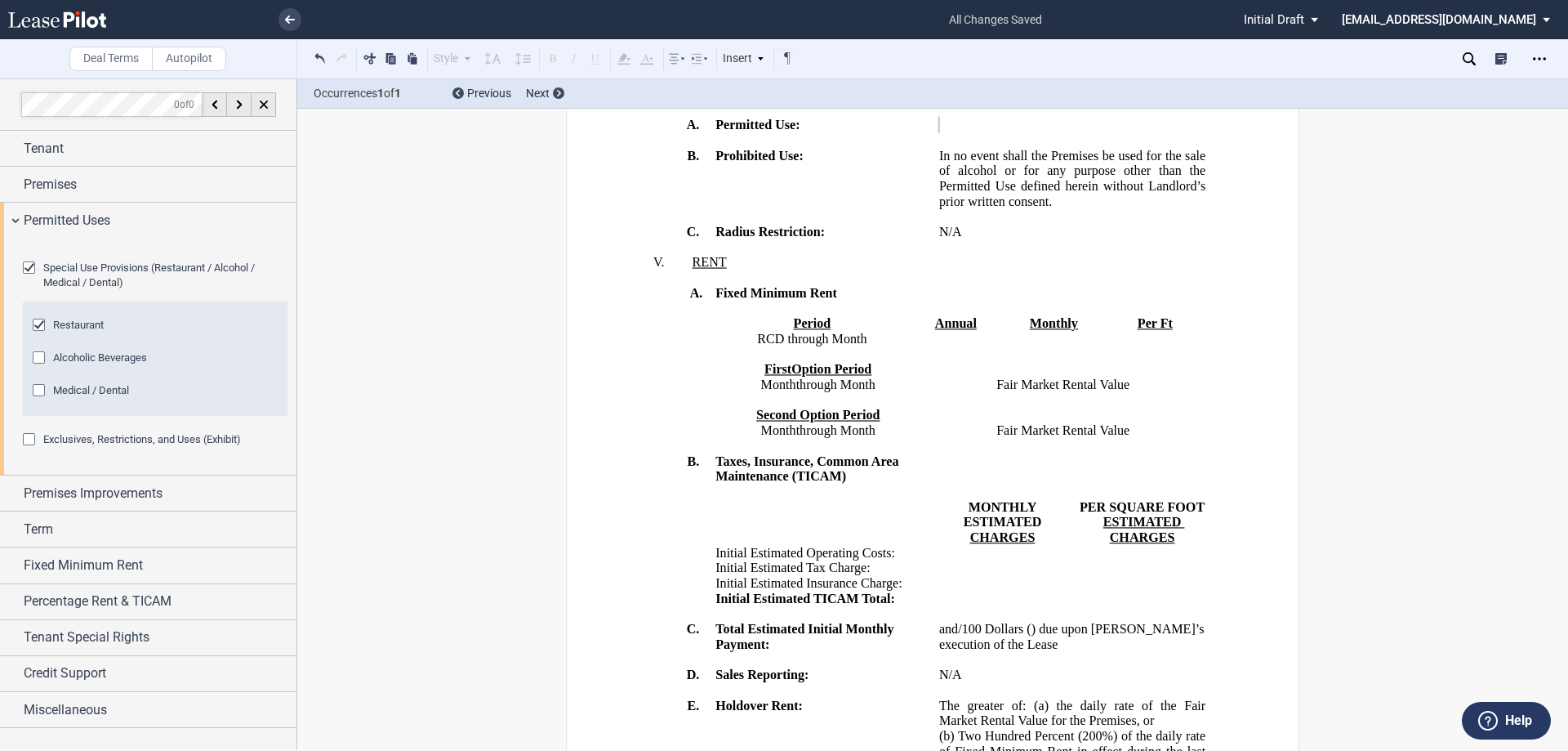
click at [21, 296] on div "Special Use Provisions (Restaurant / Alcohol / Medical / Dental) Restaurant Res…" at bounding box center [148, 356] width 296 height 236
click at [29, 450] on div "Exclusives, Restrictions, and Uses (Exhibit)" at bounding box center [30, 440] width 16 height 16
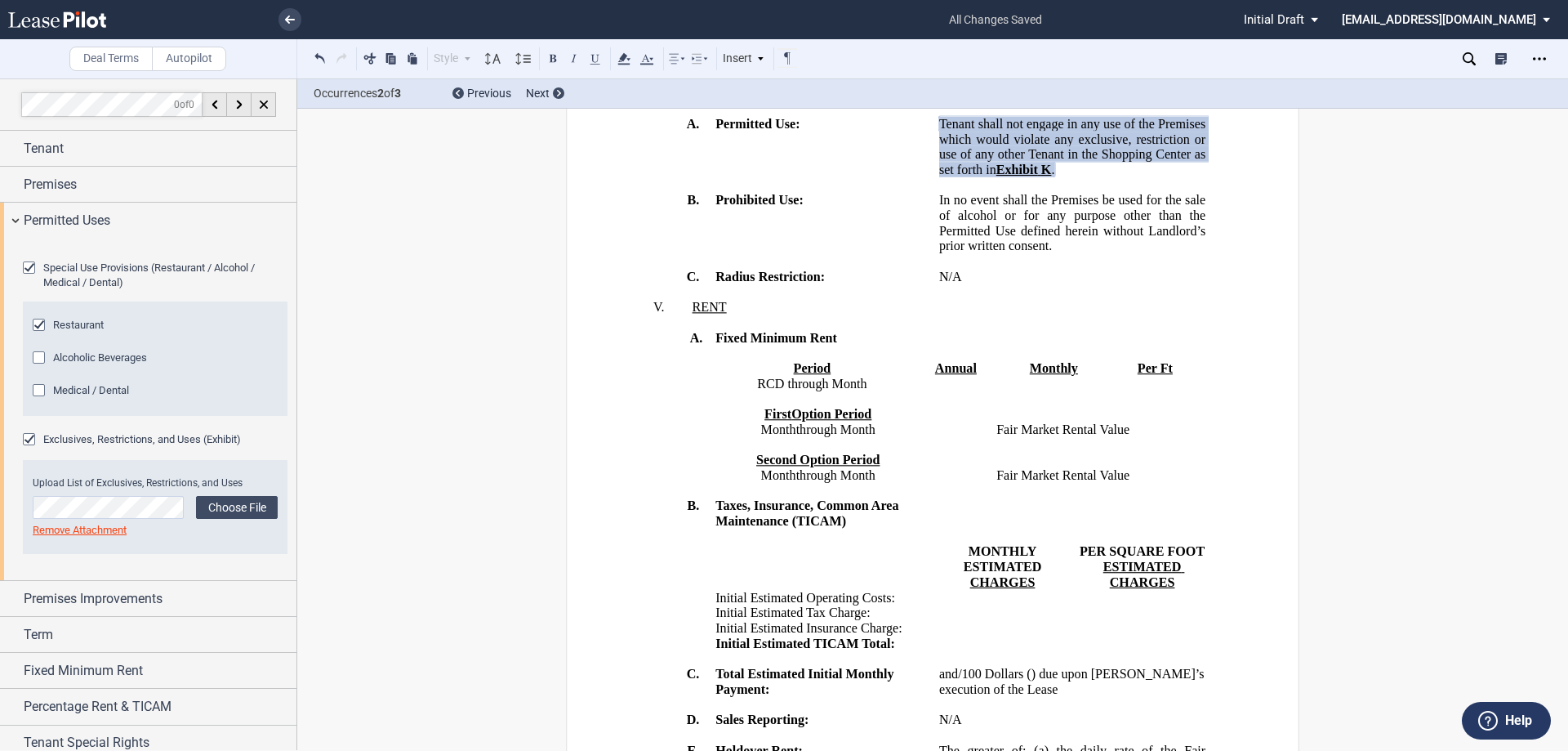
scroll to position [1176, 0]
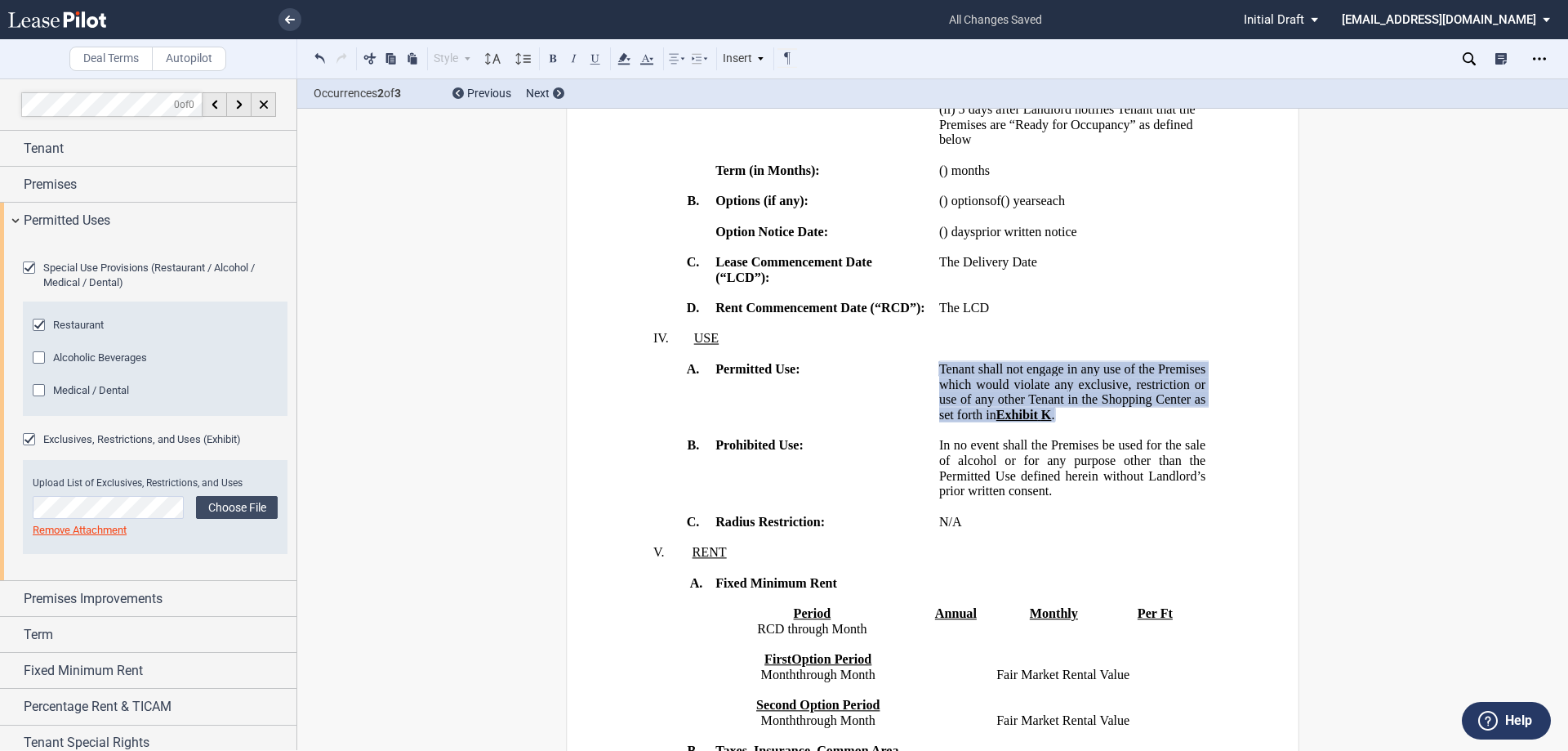
click at [1054, 422] on span "." at bounding box center [1053, 415] width 3 height 14
drag, startPoint x: 1191, startPoint y: 707, endPoint x: 1053, endPoint y: 655, distance: 147.5
click at [1053, 423] on p "﻿ ﻿ Tenant shall not engage in any use of the Premises which would violate any …" at bounding box center [1072, 393] width 267 height 61
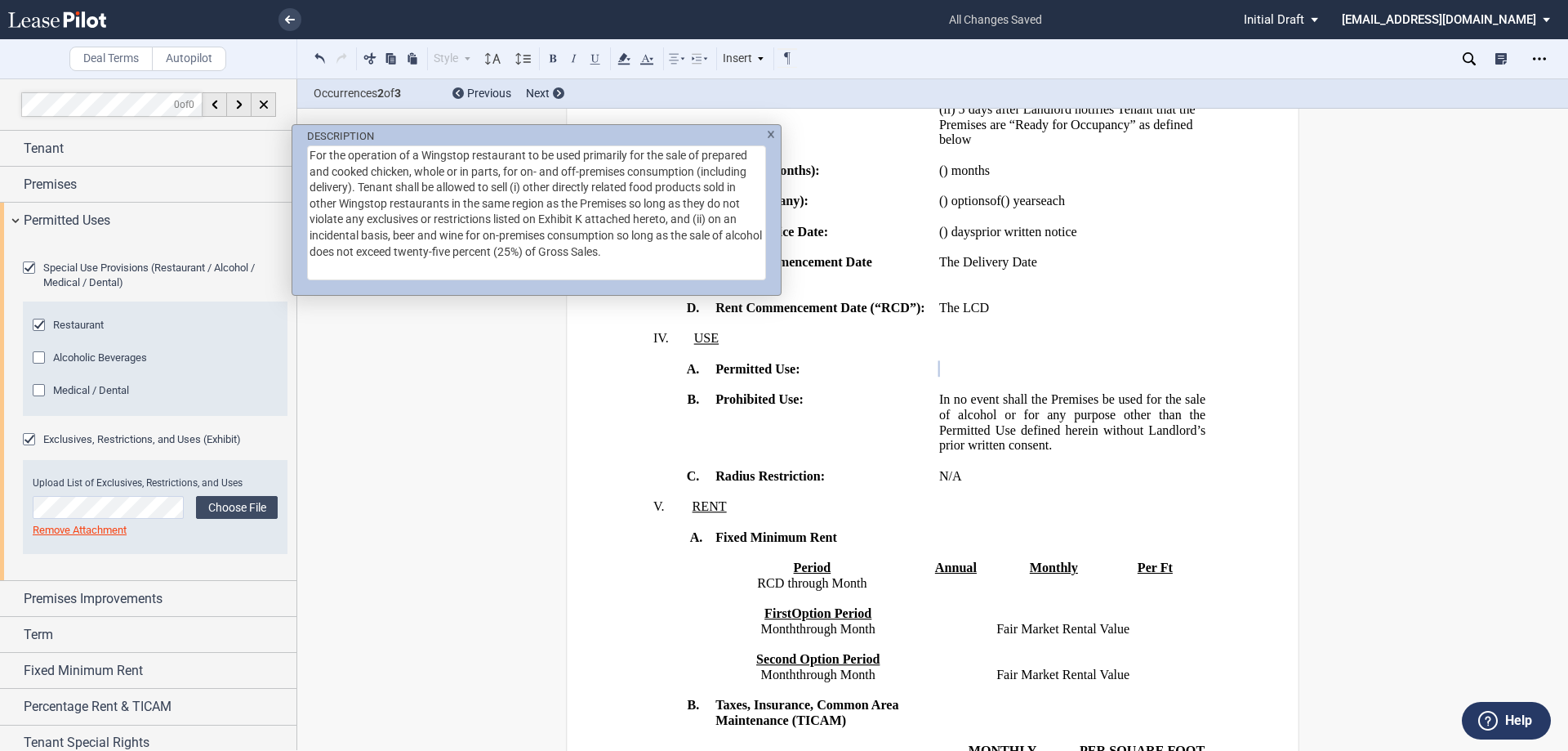
click at [73, 291] on div "DESCRIPTION For the operation of a Wingstop restaurant to be used primarily for…" at bounding box center [784, 375] width 1568 height 751
click at [63, 293] on div "DESCRIPTION For the operation of a Wingstop restaurant to be used primarily for…" at bounding box center [784, 375] width 1568 height 751
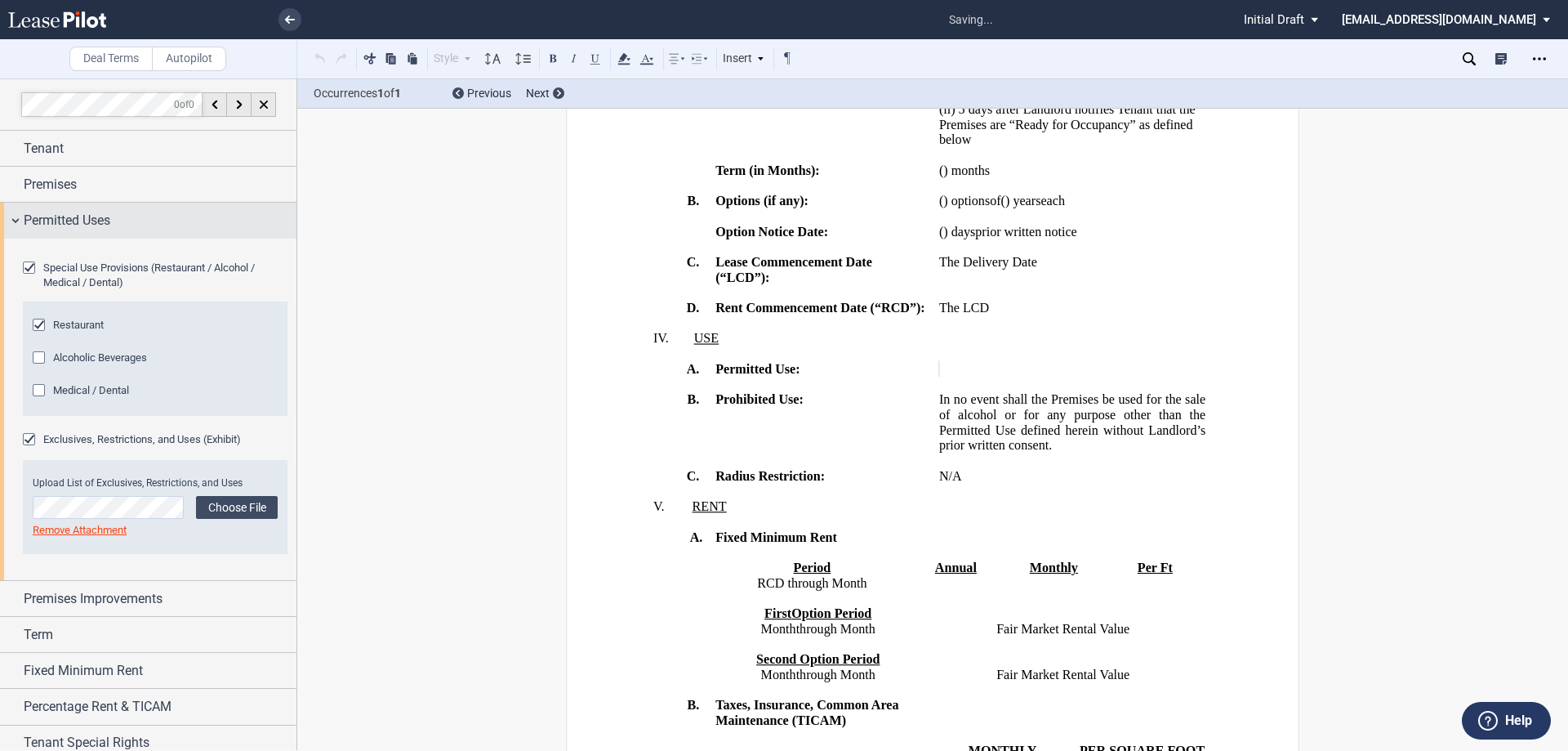
click at [35, 222] on span "Permitted Uses" at bounding box center [67, 220] width 86 height 19
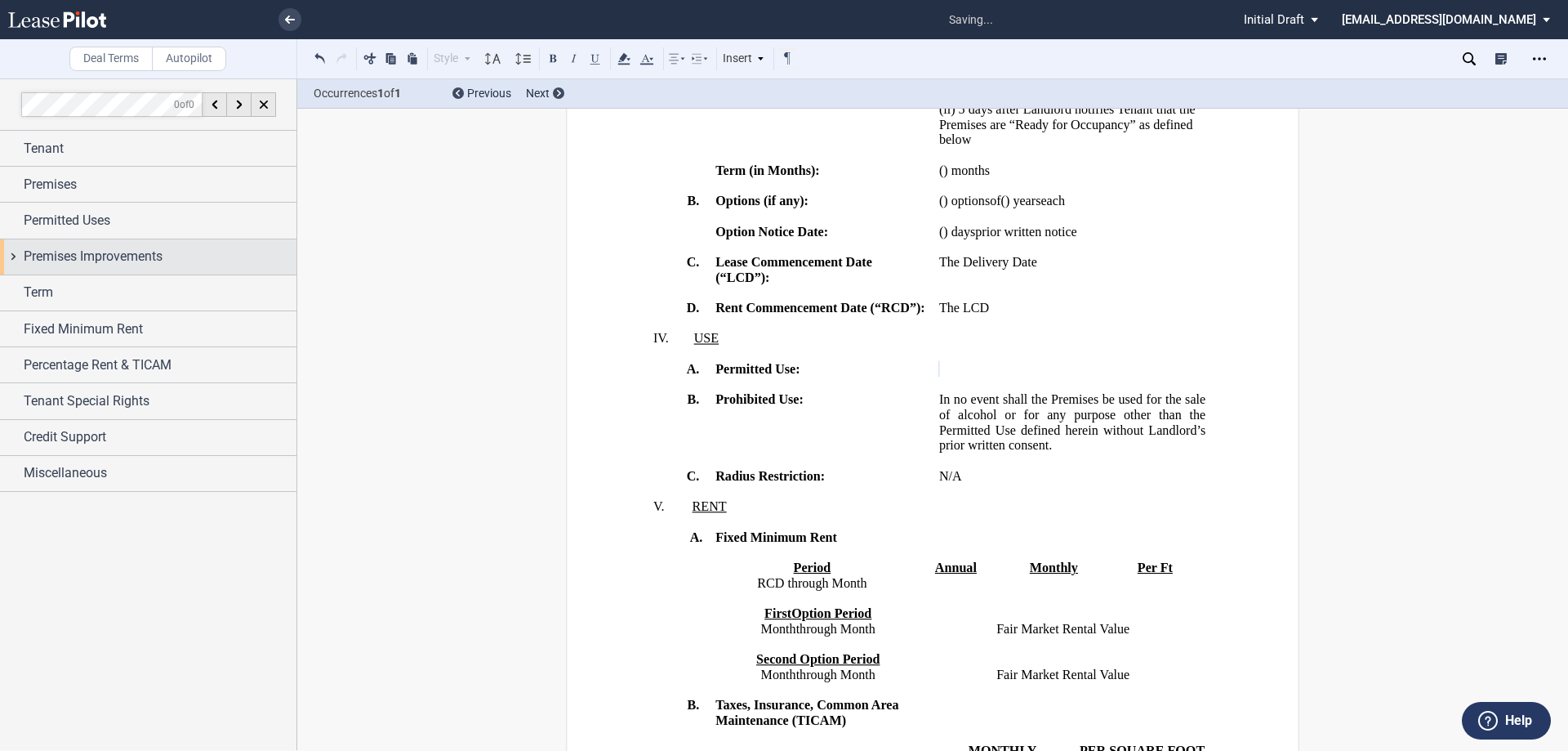
click at [57, 263] on span "Premises Improvements" at bounding box center [93, 256] width 139 height 19
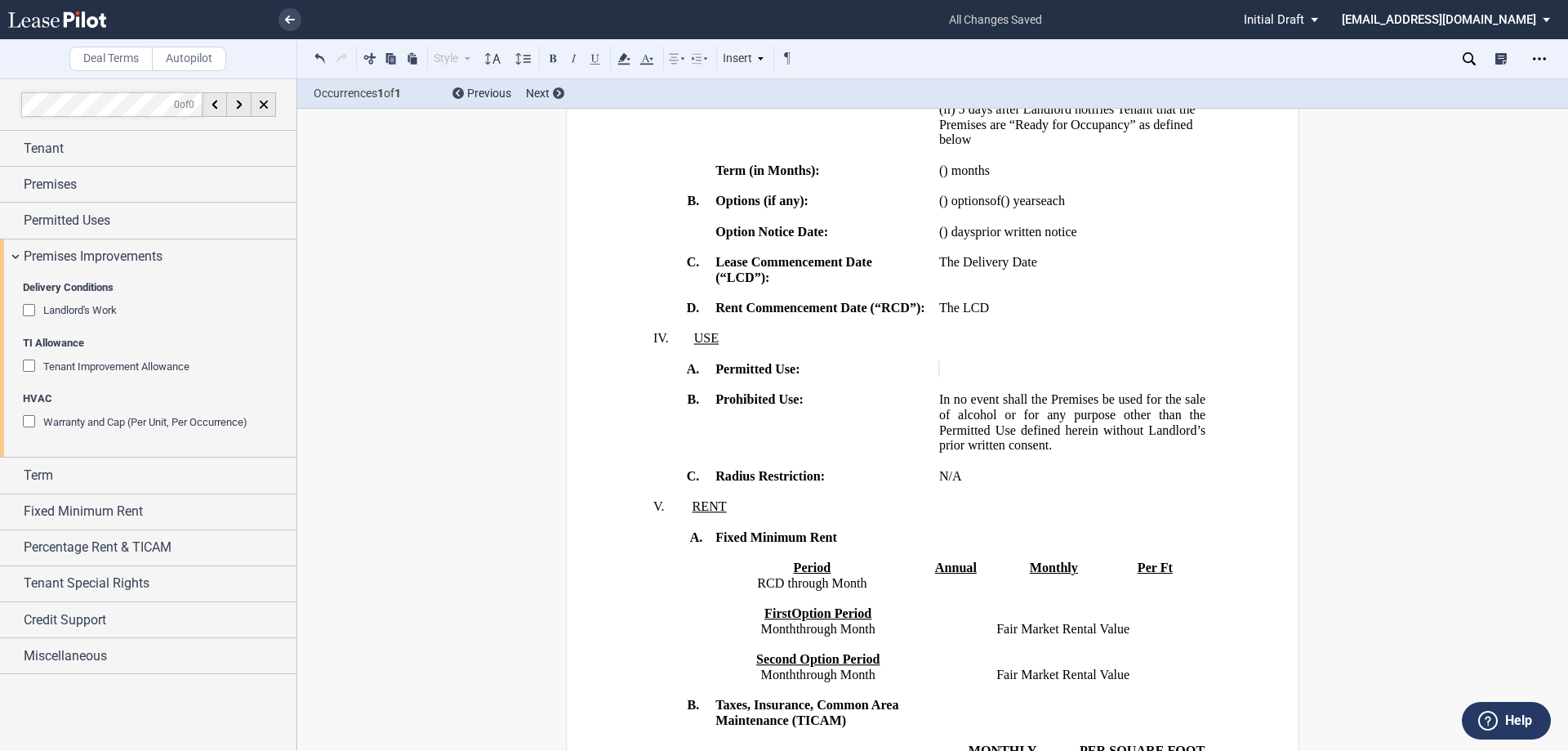
click at [34, 362] on div "Tenant Improvement Allowance" at bounding box center [30, 367] width 16 height 16
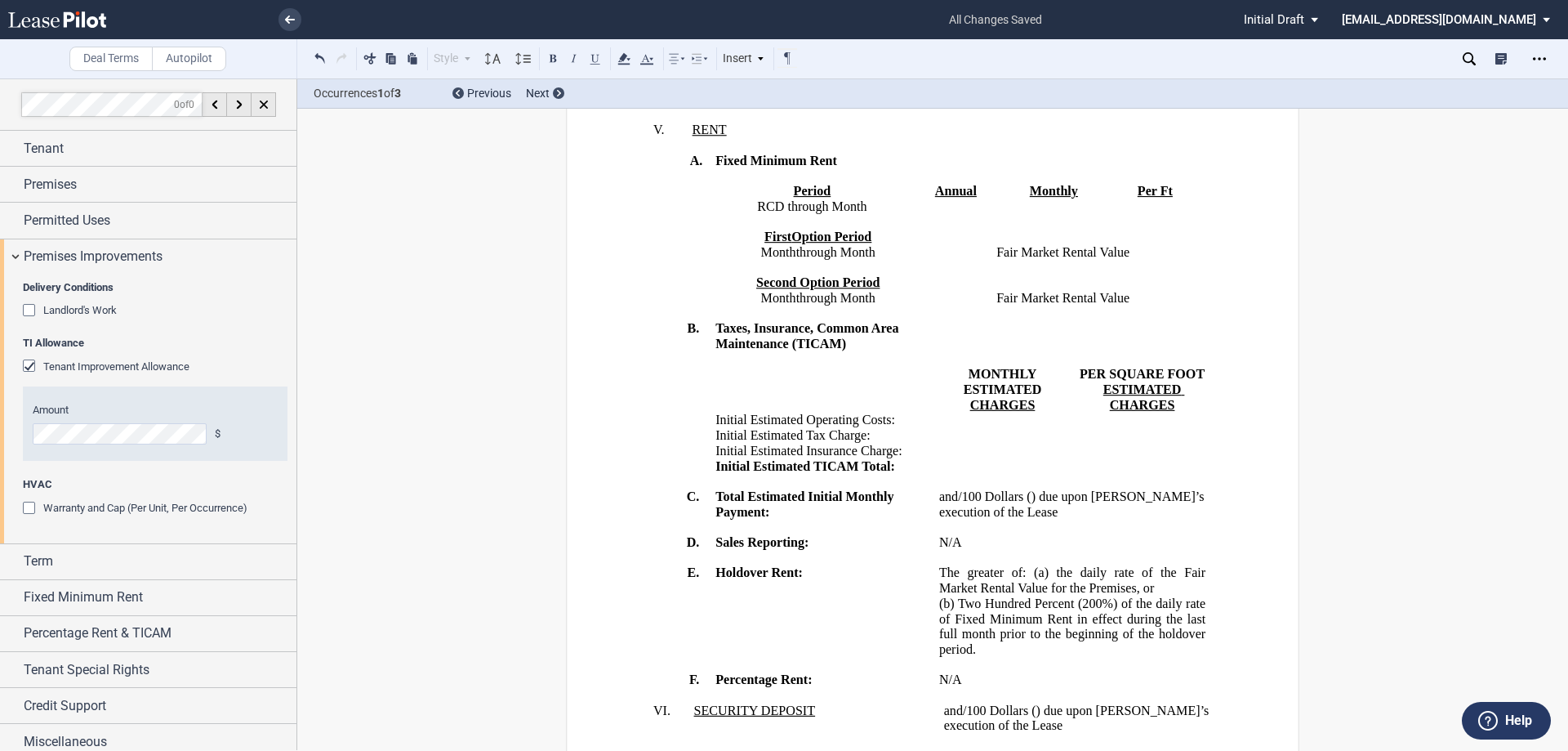
scroll to position [30498, 0]
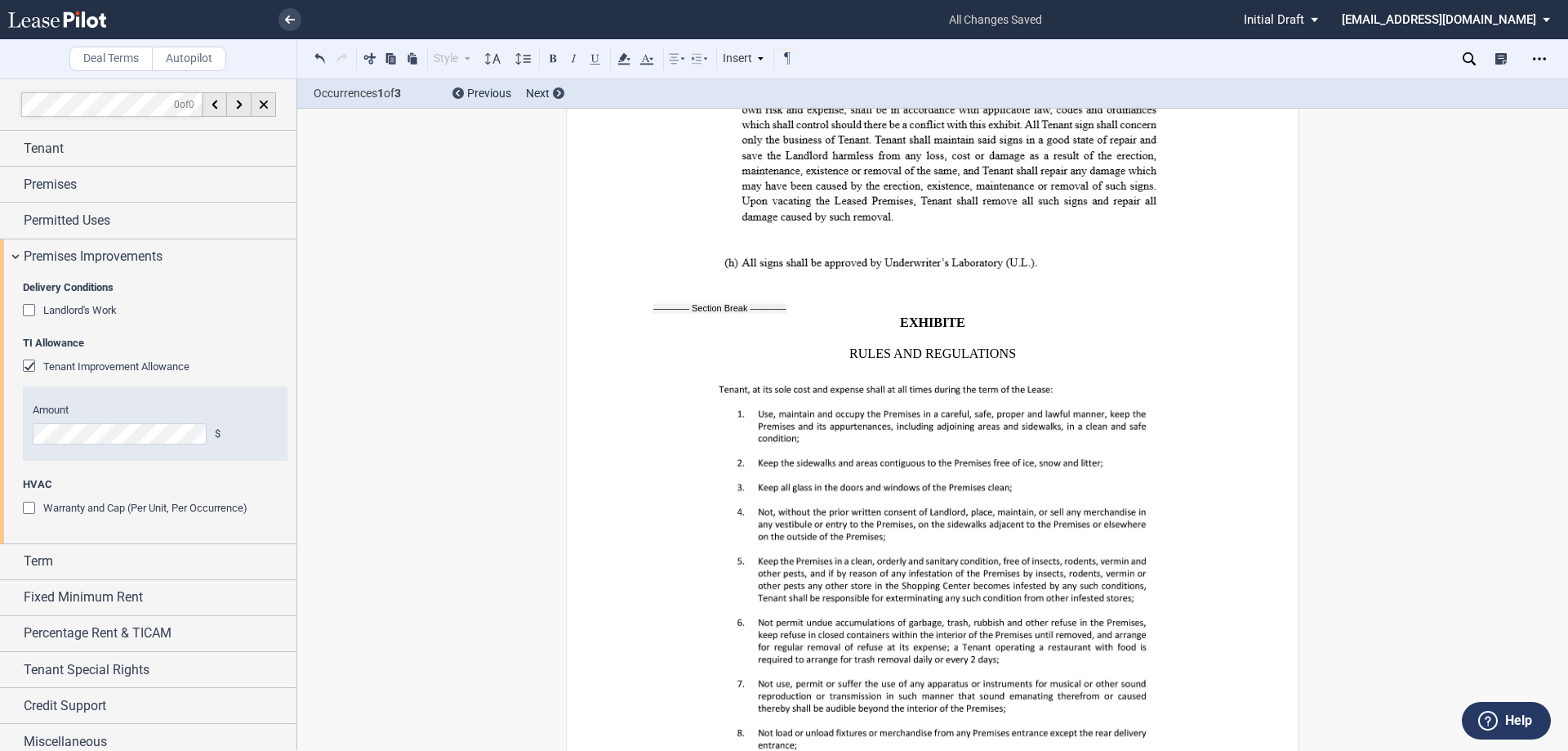
click at [30, 246] on div "Premises Improvements" at bounding box center [148, 257] width 296 height 35
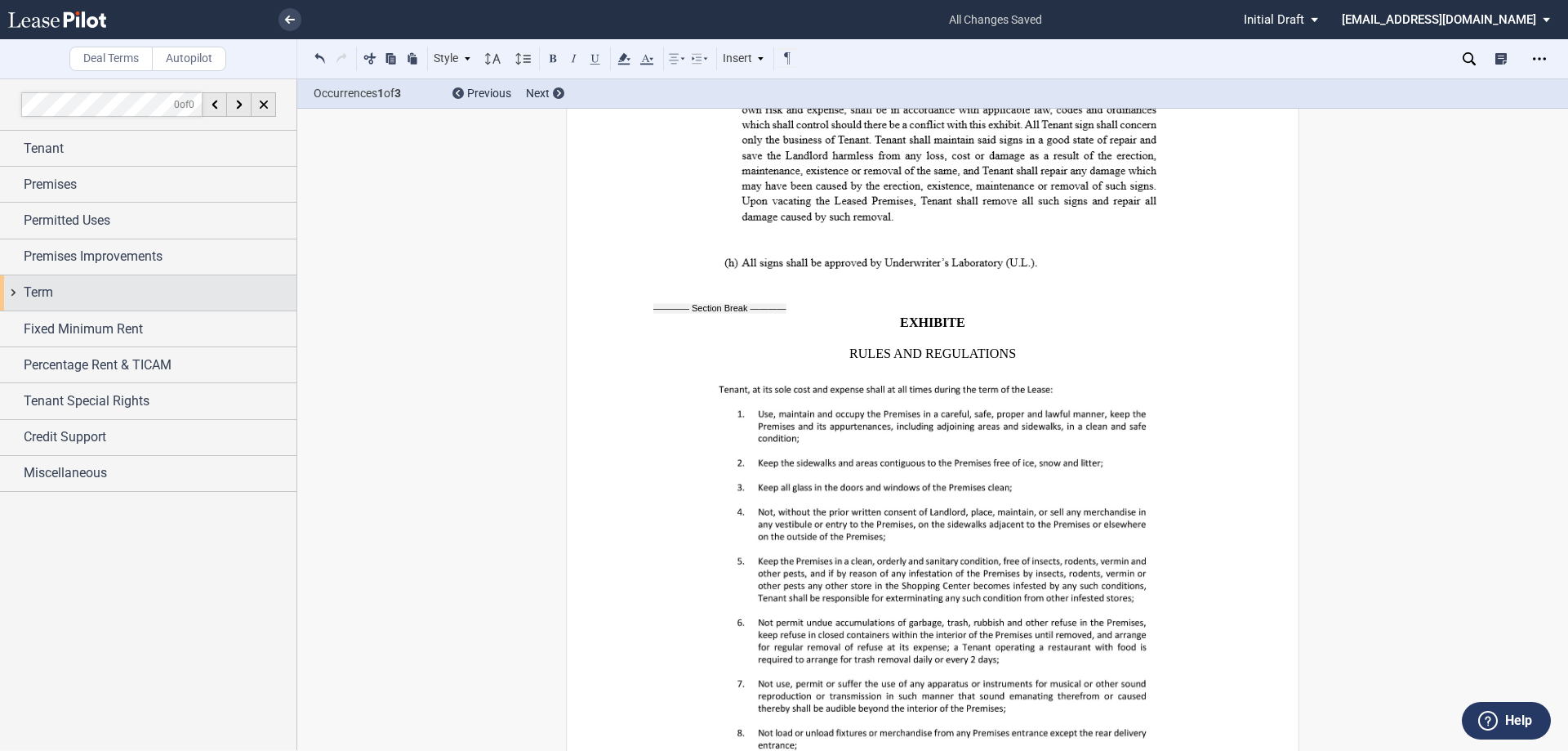
click at [81, 301] on div "Term" at bounding box center [160, 292] width 272 height 19
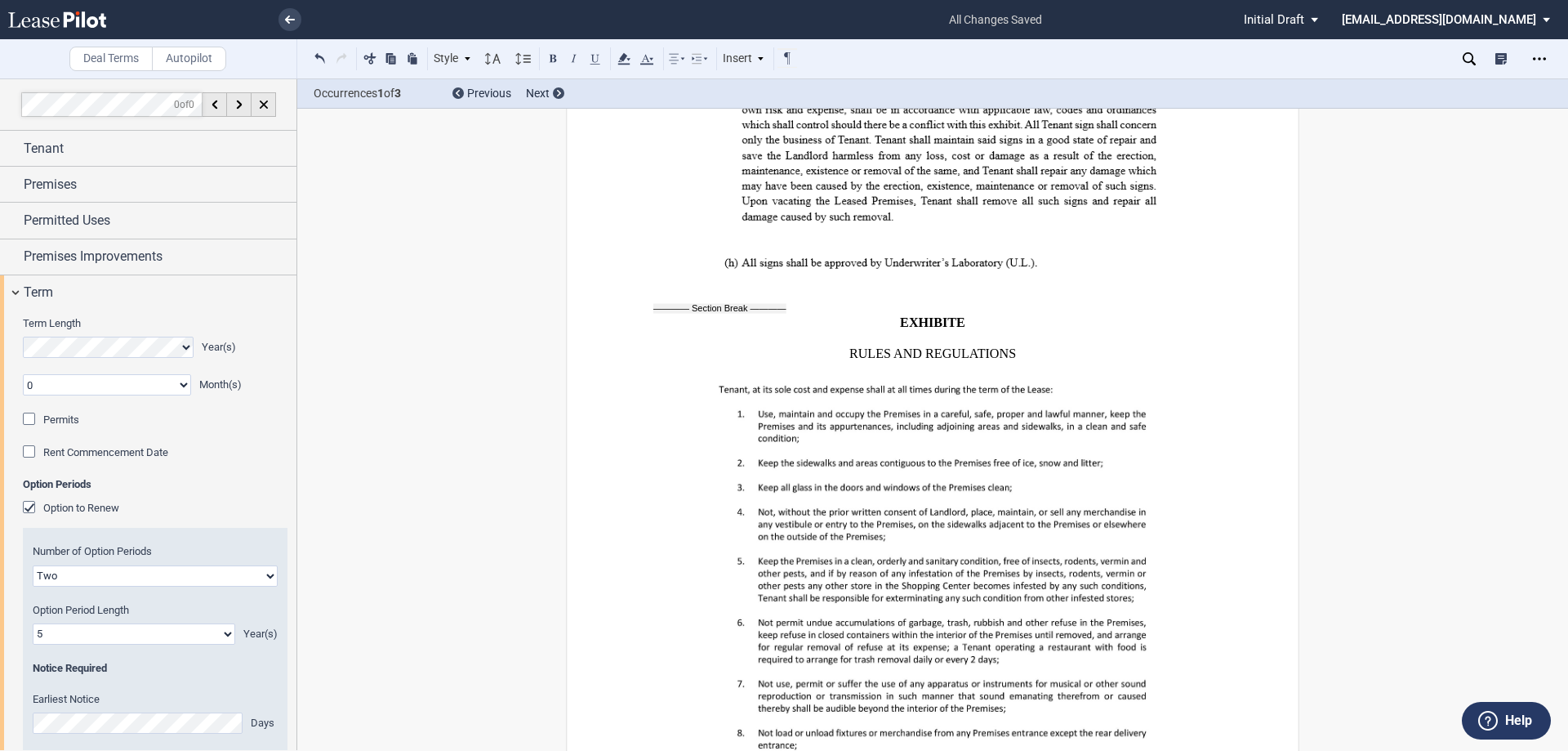
click at [28, 421] on div "Permits" at bounding box center [30, 420] width 16 height 16
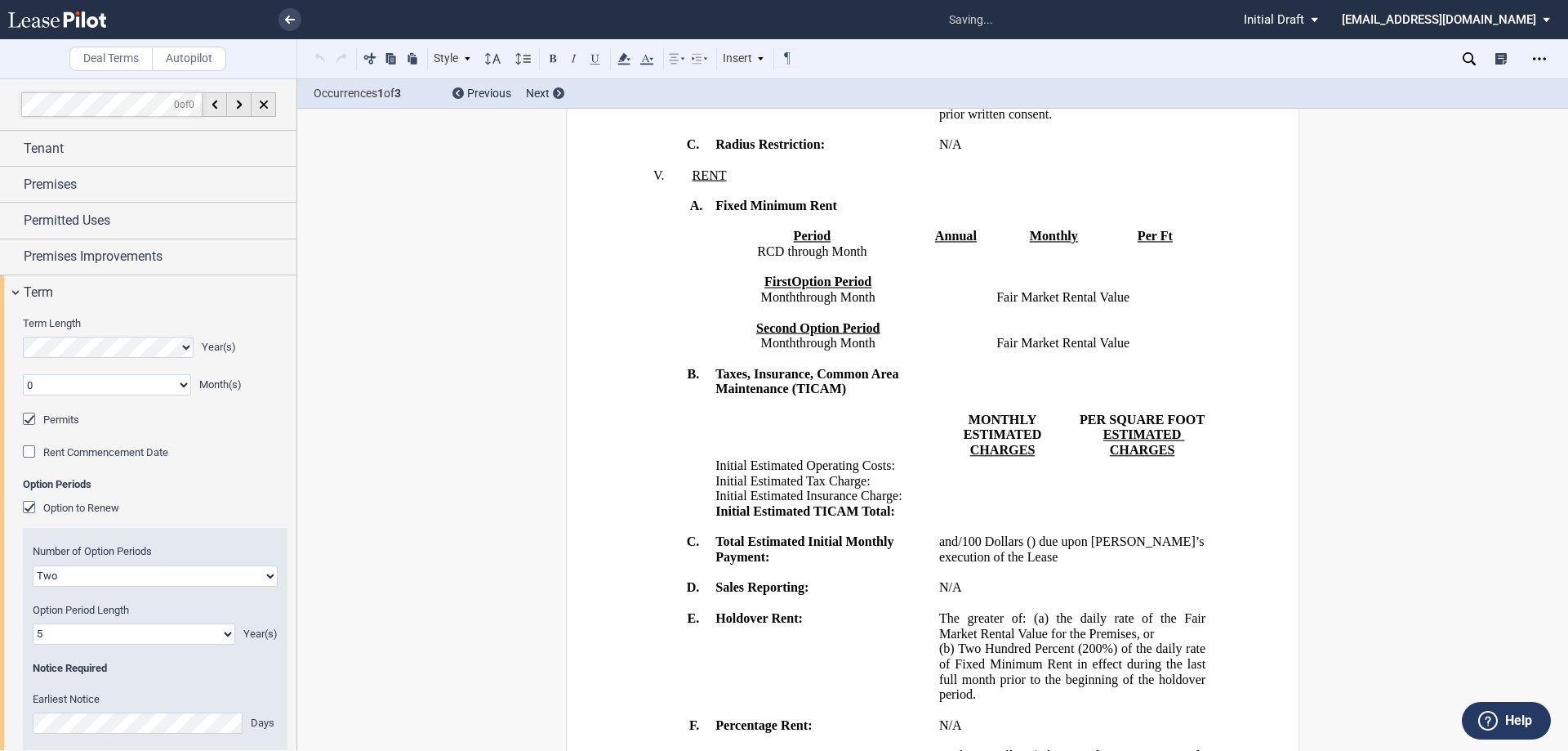
scroll to position [1039, 0]
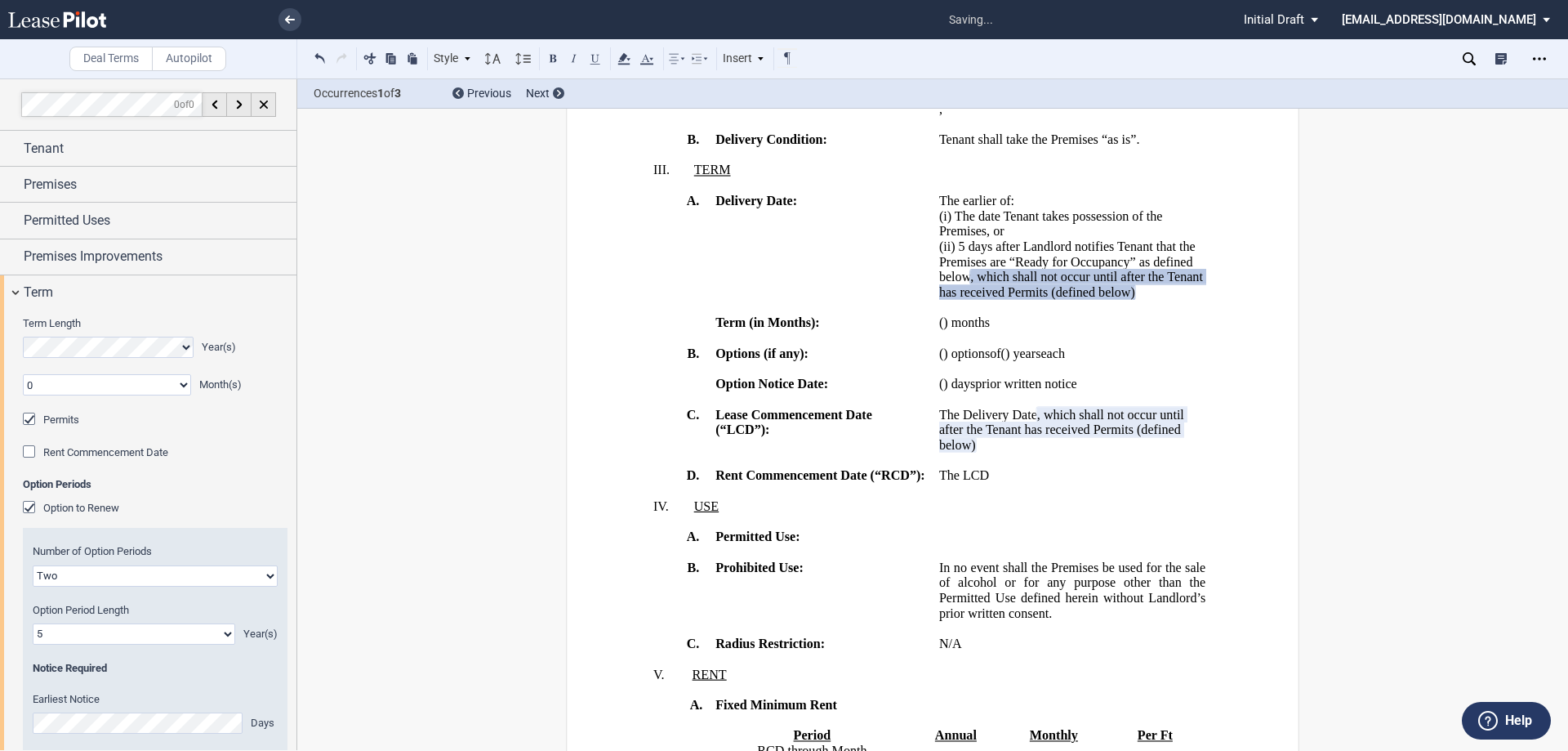
click at [953, 284] on span "(ii) 5 days after Landlord notifies Tenant that the Premises are “Ready for Occ…" at bounding box center [1069, 262] width 260 height 45
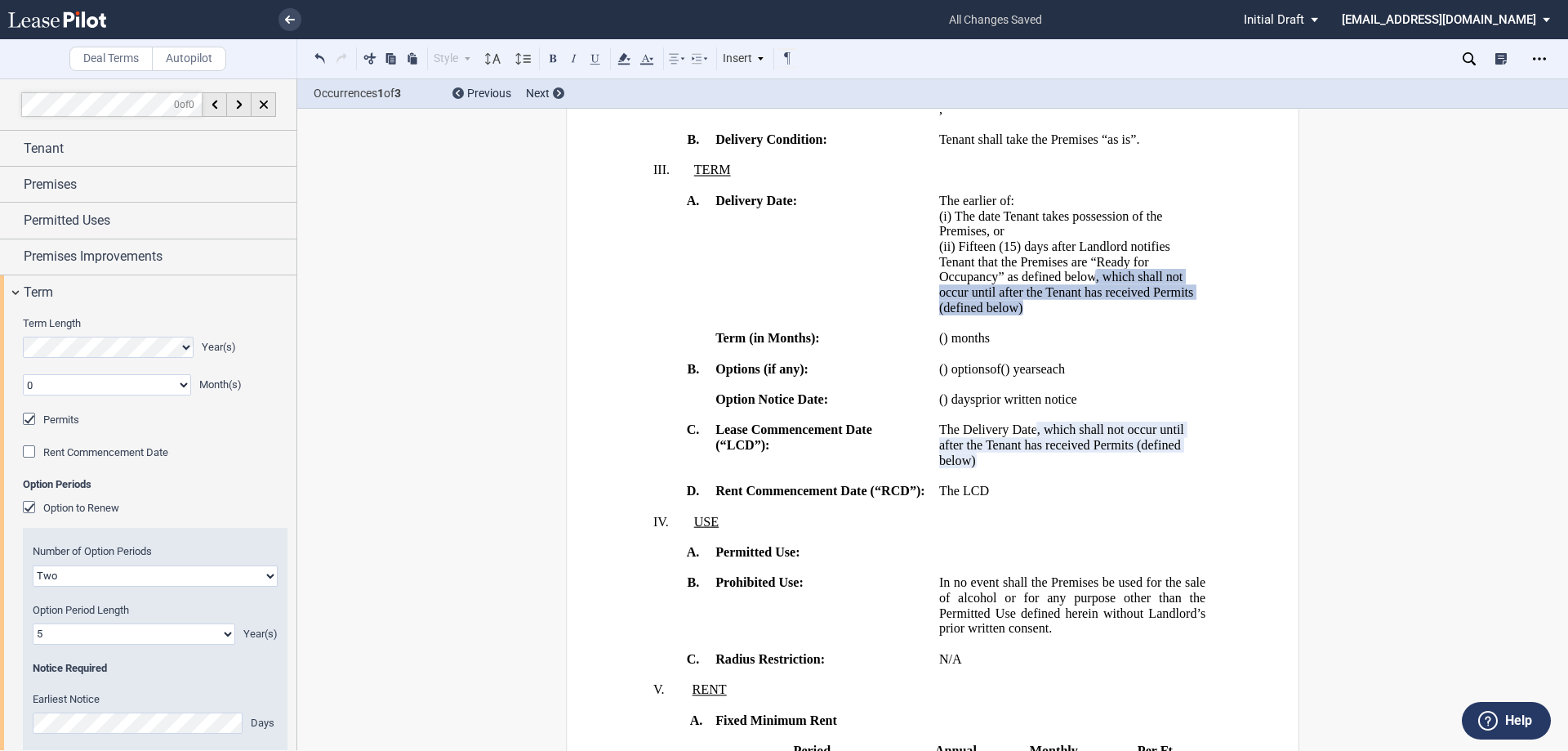
click at [28, 452] on div "Rent Commencement Date" at bounding box center [30, 453] width 16 height 16
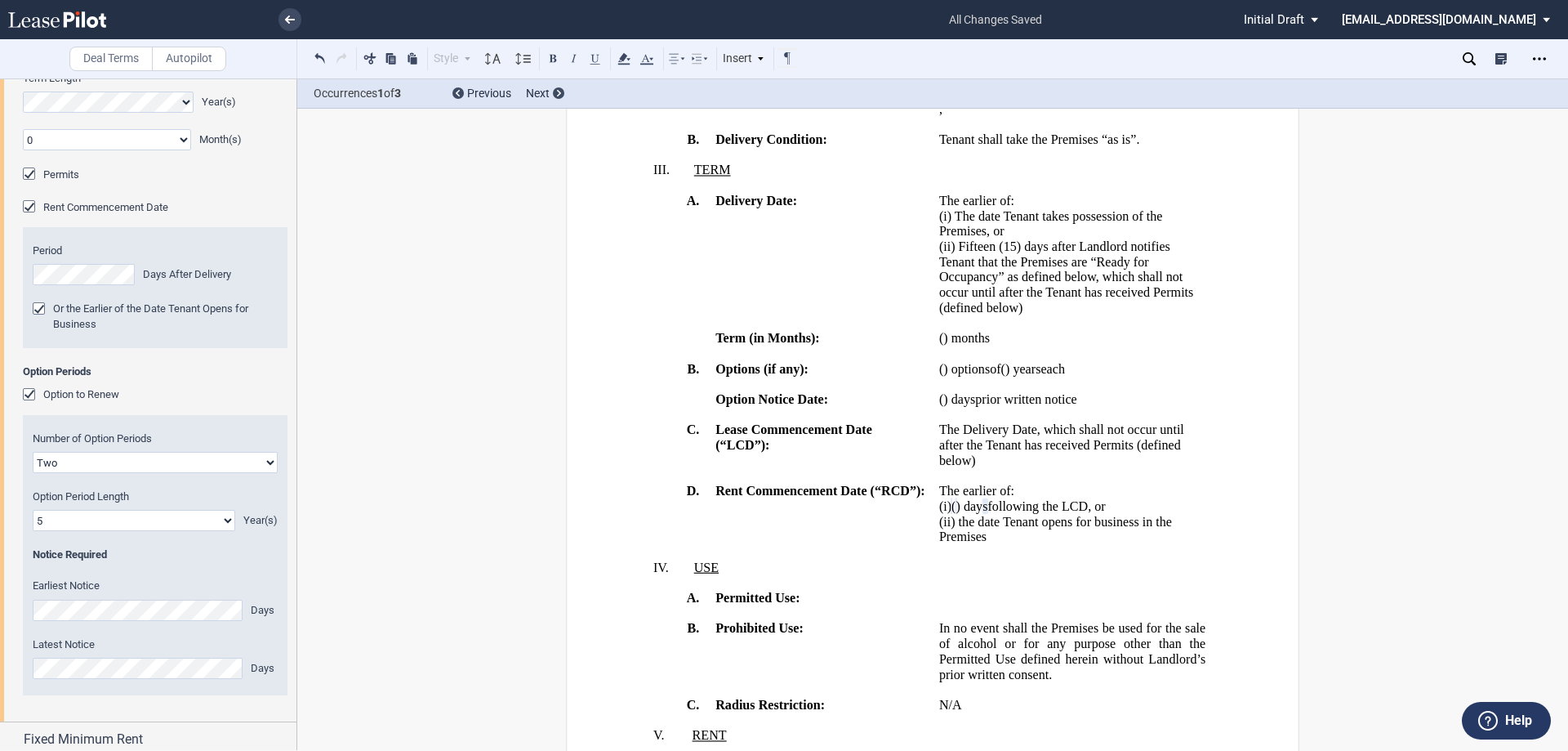
scroll to position [327, 0]
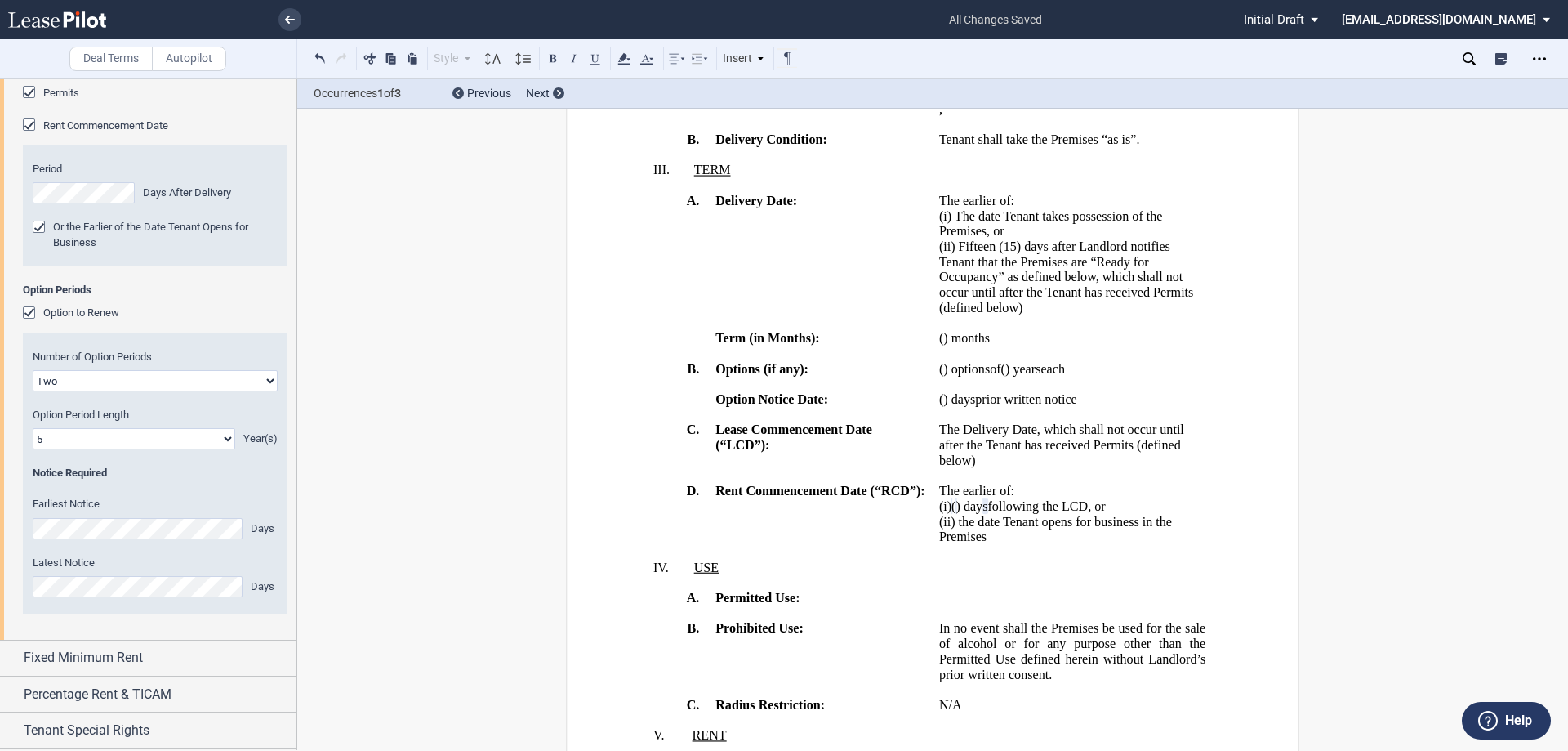
click at [1138, 346] on p "﻿ ﻿ ( ﻿ ﻿ ) months ﻿ ﻿ ( ﻿ ﻿ ) months ﻿ ﻿ ( ﻿ ﻿ ) month s ________ months" at bounding box center [1072, 339] width 267 height 15
click at [1180, 346] on p "﻿ ﻿ ( ﻿ ﻿ ) months ﻿ ﻿ ( ﻿ ﻿ ) months ﻿ ﻿ ( ﻿ ﻿ ) month s ________ months" at bounding box center [1072, 339] width 267 height 15
drag, startPoint x: 994, startPoint y: 549, endPoint x: 1040, endPoint y: 518, distance: 55.5
click at [1040, 468] on p "The Delivery Date , which shall not occur until after the Tenant has received P…" at bounding box center [1072, 445] width 267 height 46
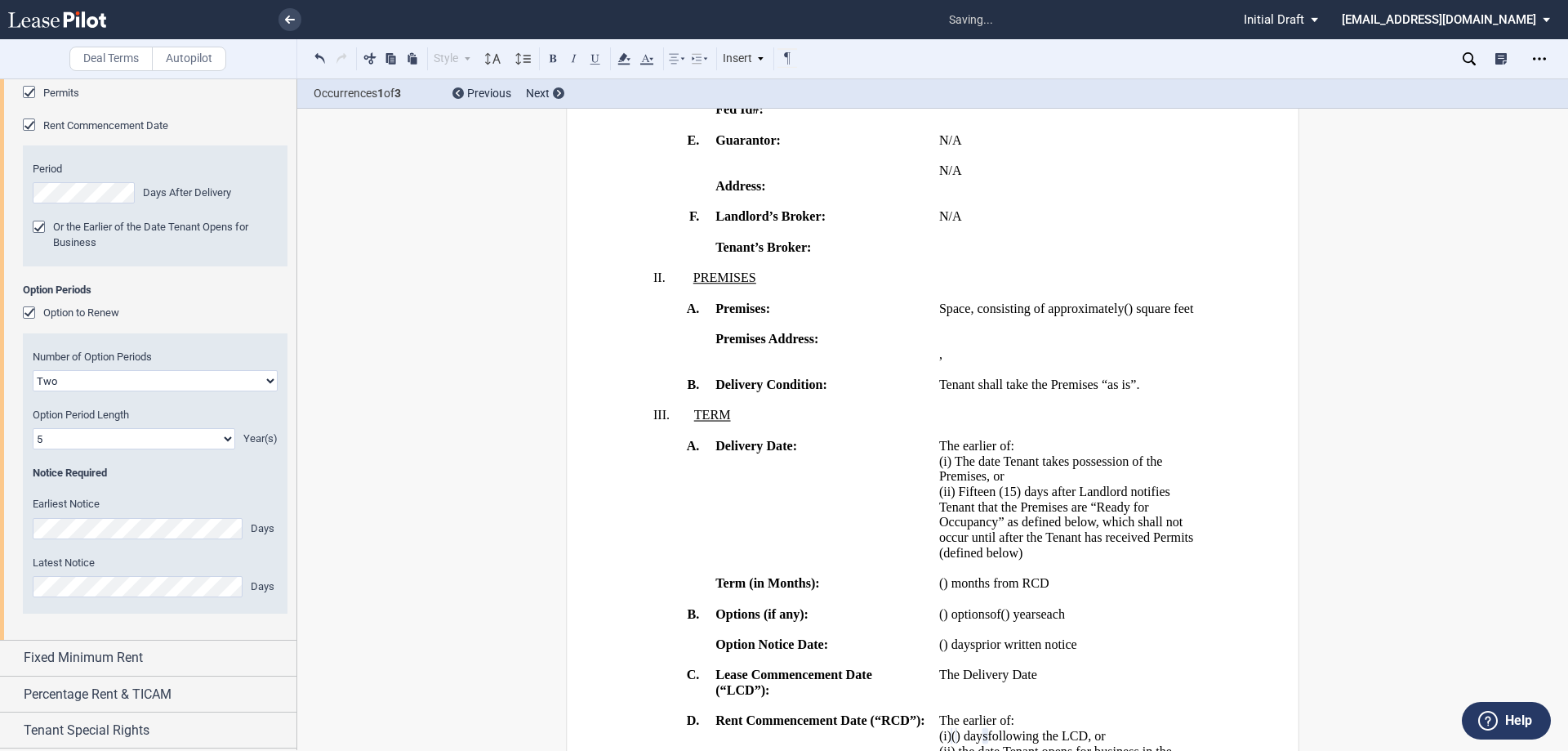
click at [1207, 572] on td "The earlier of: (i) The date Tenant takes possession of the Premises, or (ii) F…" at bounding box center [1072, 507] width 279 height 137
click at [1032, 561] on p "(ii) Fifteen (15) days after Landlord notifies Tenant in writing that the Premi…" at bounding box center [1072, 522] width 267 height 77
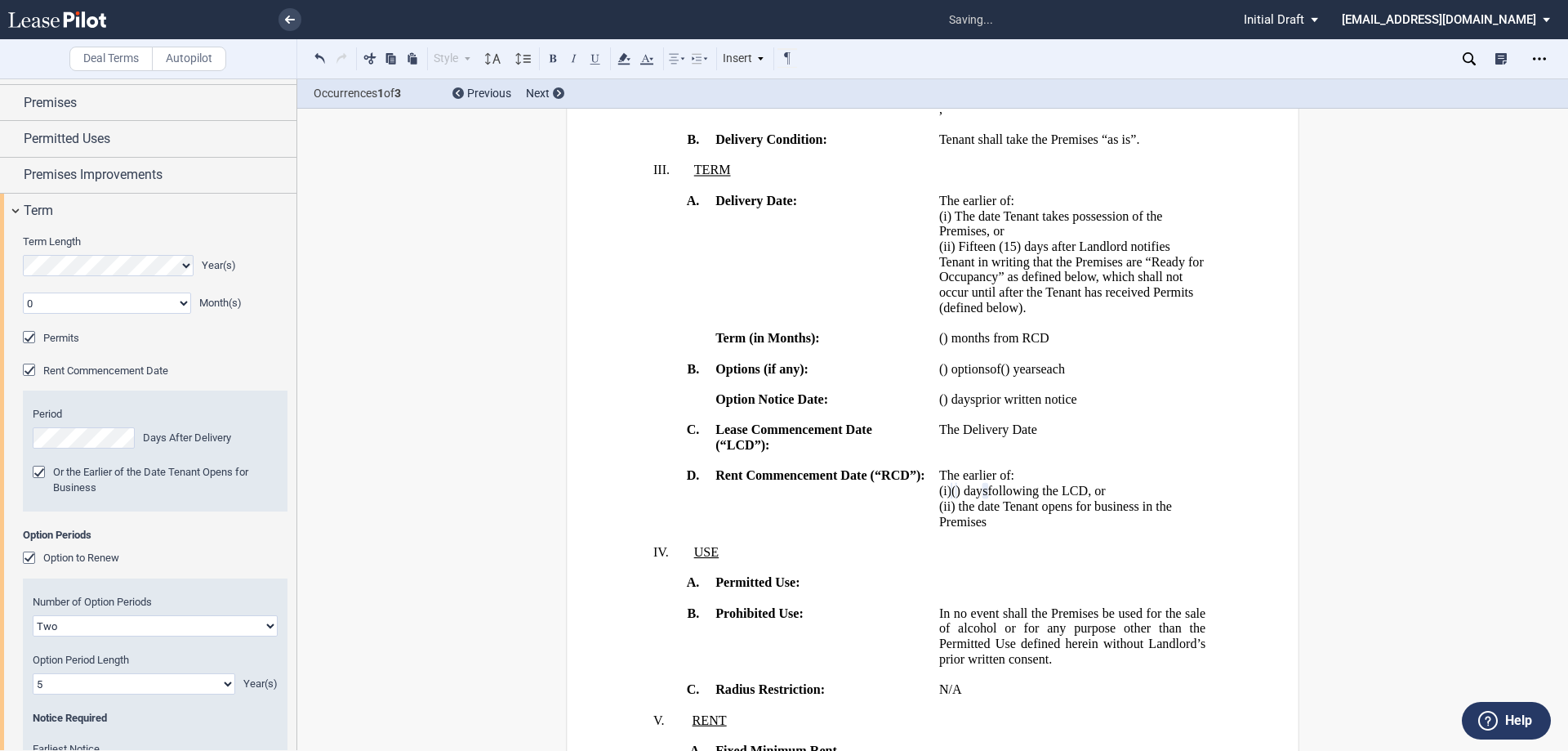
scroll to position [0, 0]
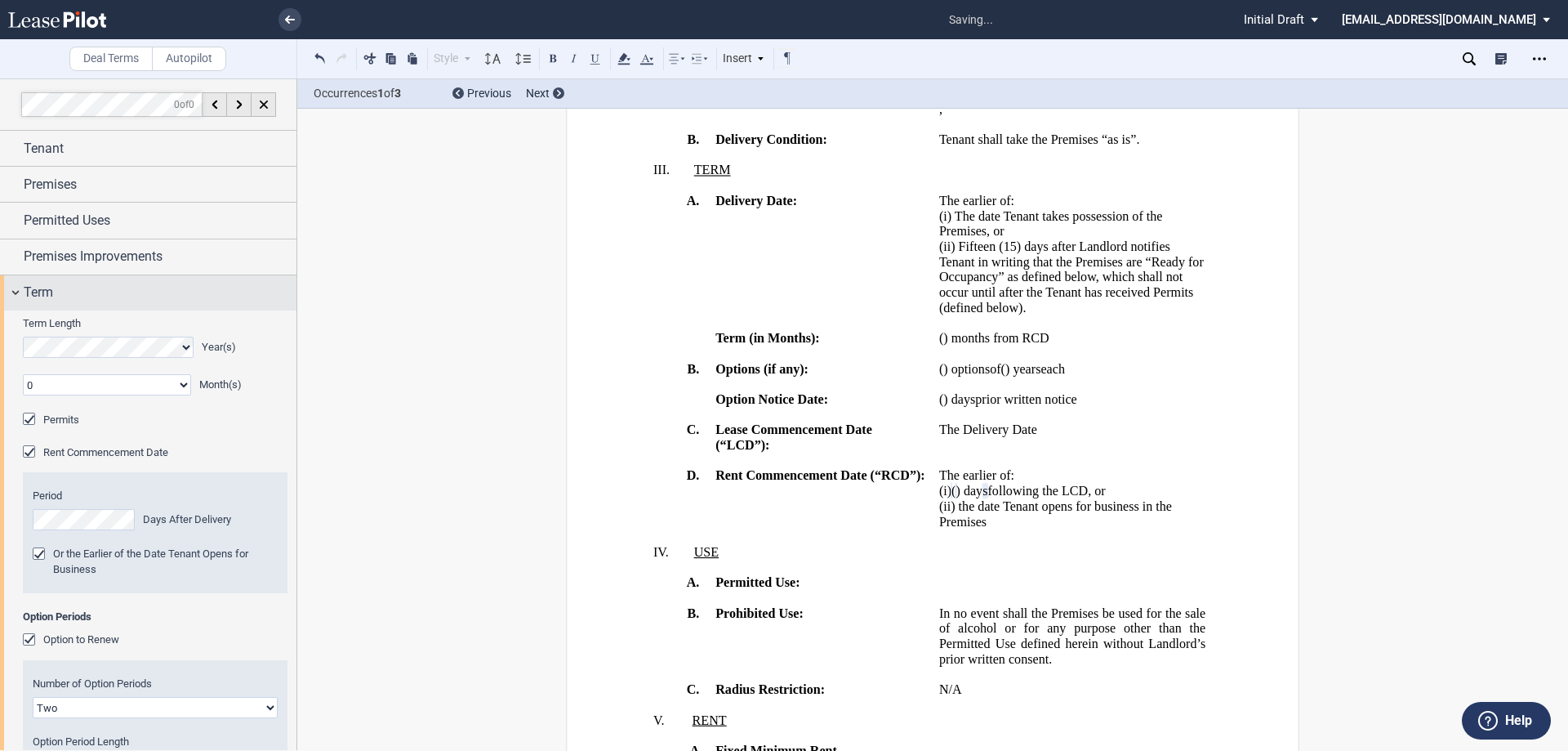
click at [41, 291] on span "Term" at bounding box center [38, 292] width 30 height 19
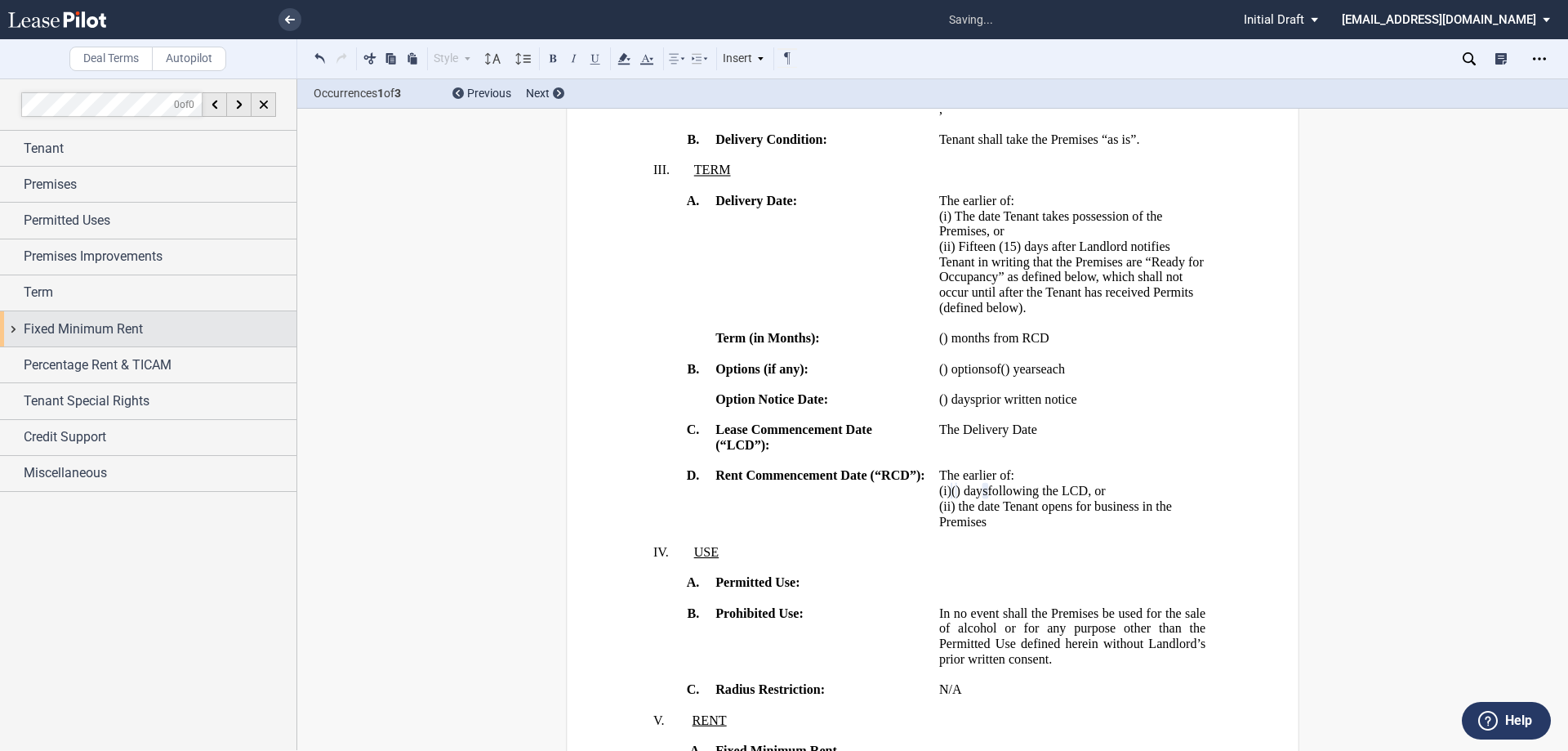
click at [62, 319] on span "Fixed Minimum Rent" at bounding box center [83, 329] width 119 height 19
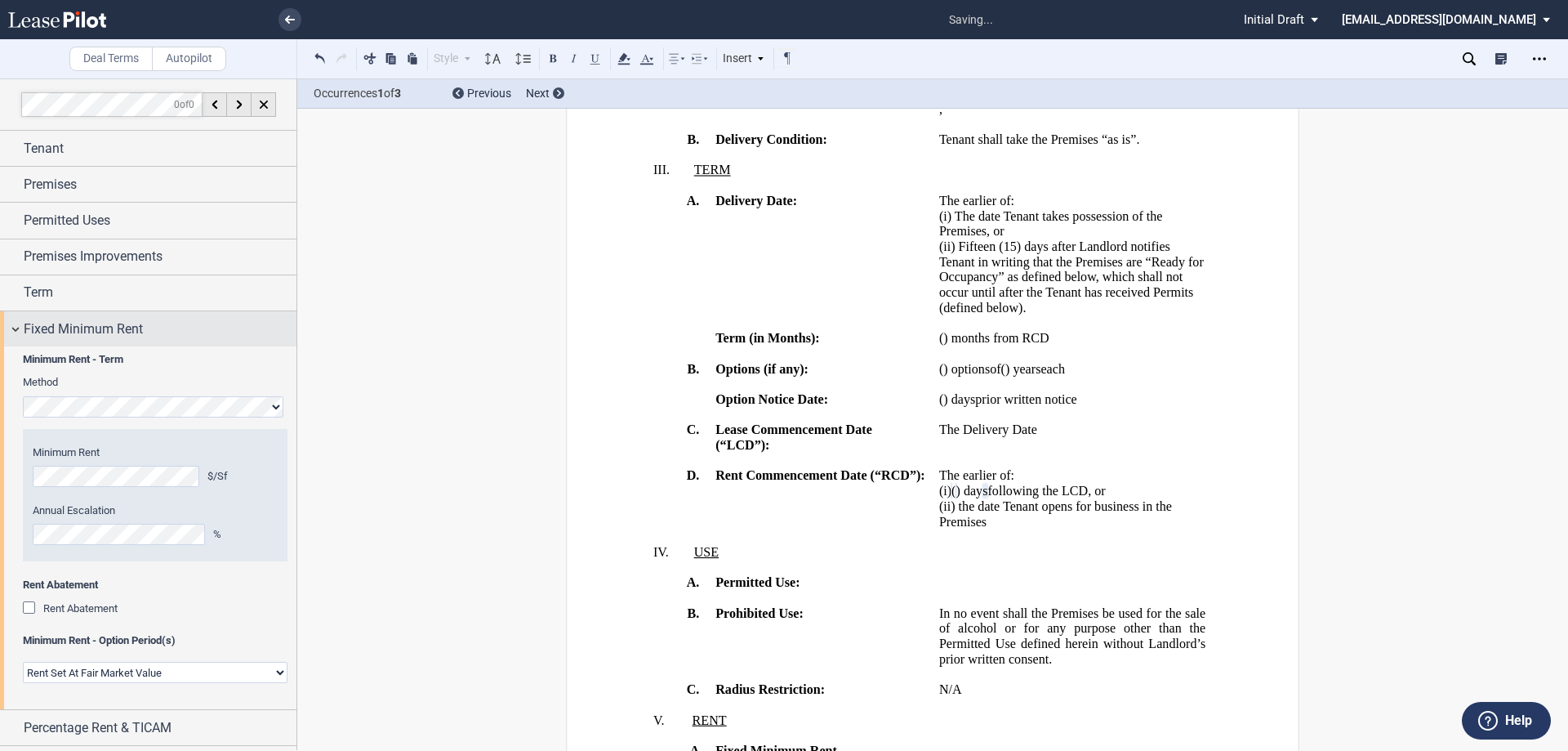
click at [14, 323] on div "Fixed Minimum Rent" at bounding box center [148, 329] width 296 height 35
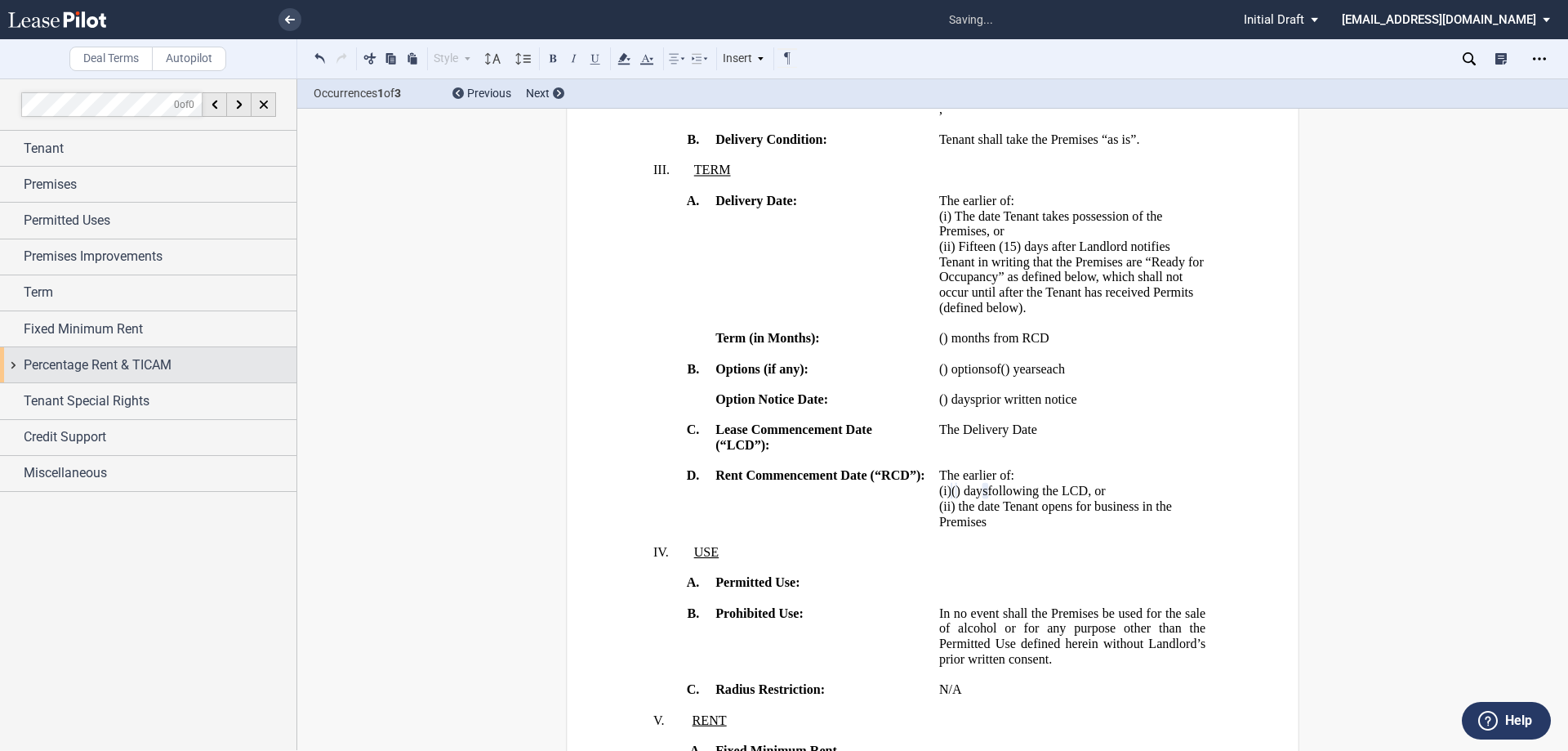
click at [46, 352] on div "Percentage Rent & TICAM" at bounding box center [148, 364] width 296 height 35
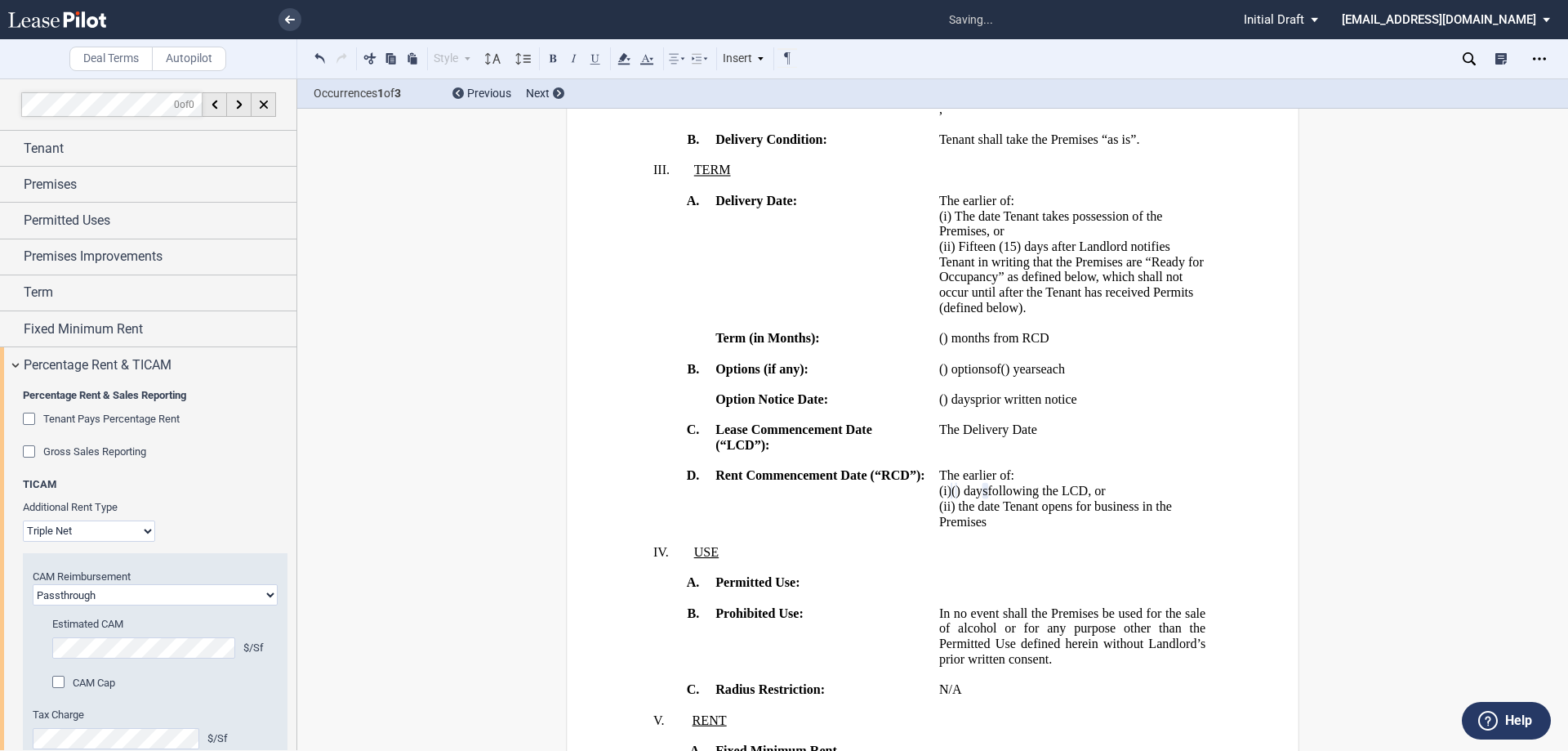
click at [14, 456] on div "Percentage Rent & Sales Reporting Tenant Pays Percentage Rent Amount % Type of …" at bounding box center [148, 632] width 296 height 500
click at [29, 450] on div "Gross Sales Reporting" at bounding box center [30, 453] width 16 height 16
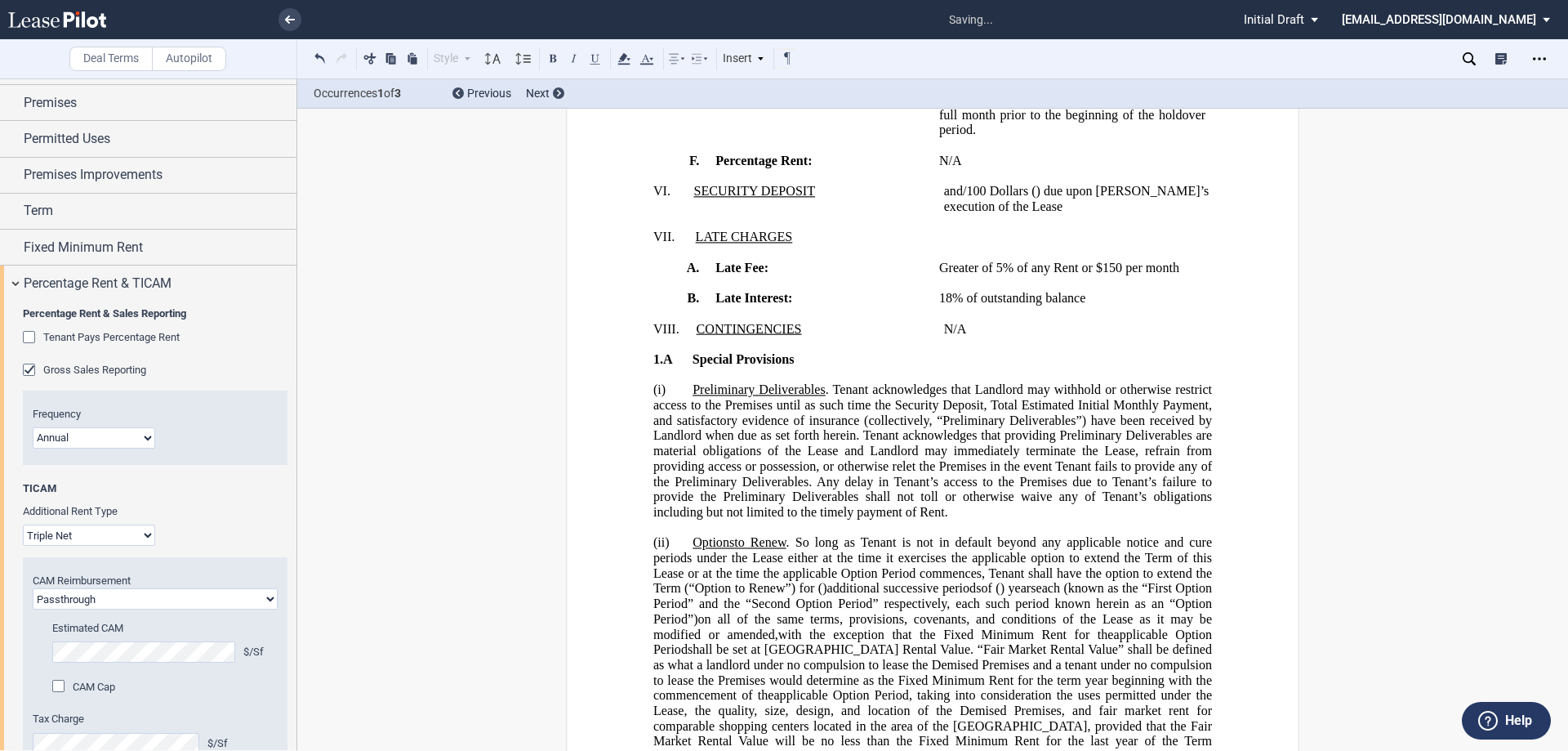
scroll to position [246, 0]
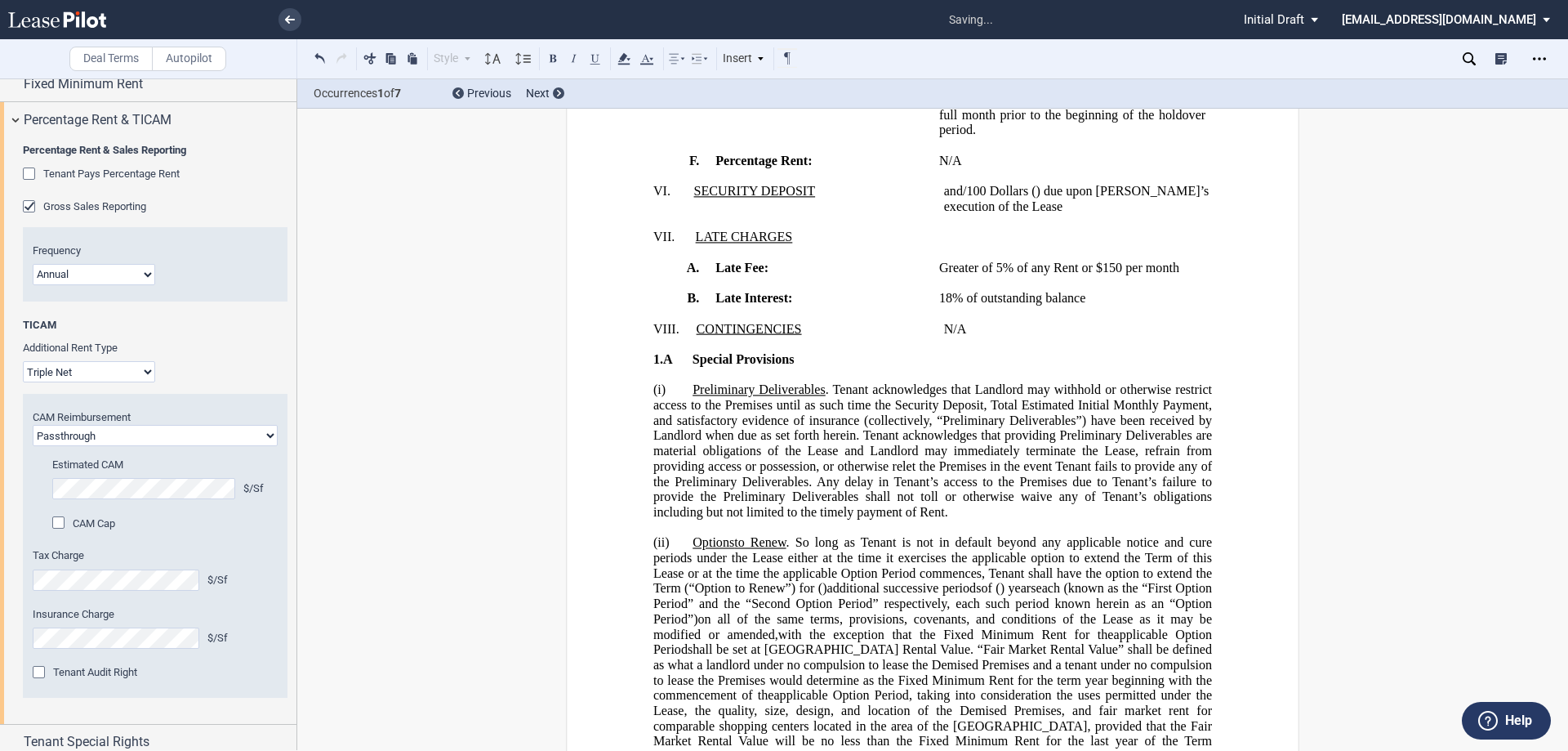
click at [944, 30] on span "Each calendar year" at bounding box center [989, 22] width 101 height 14
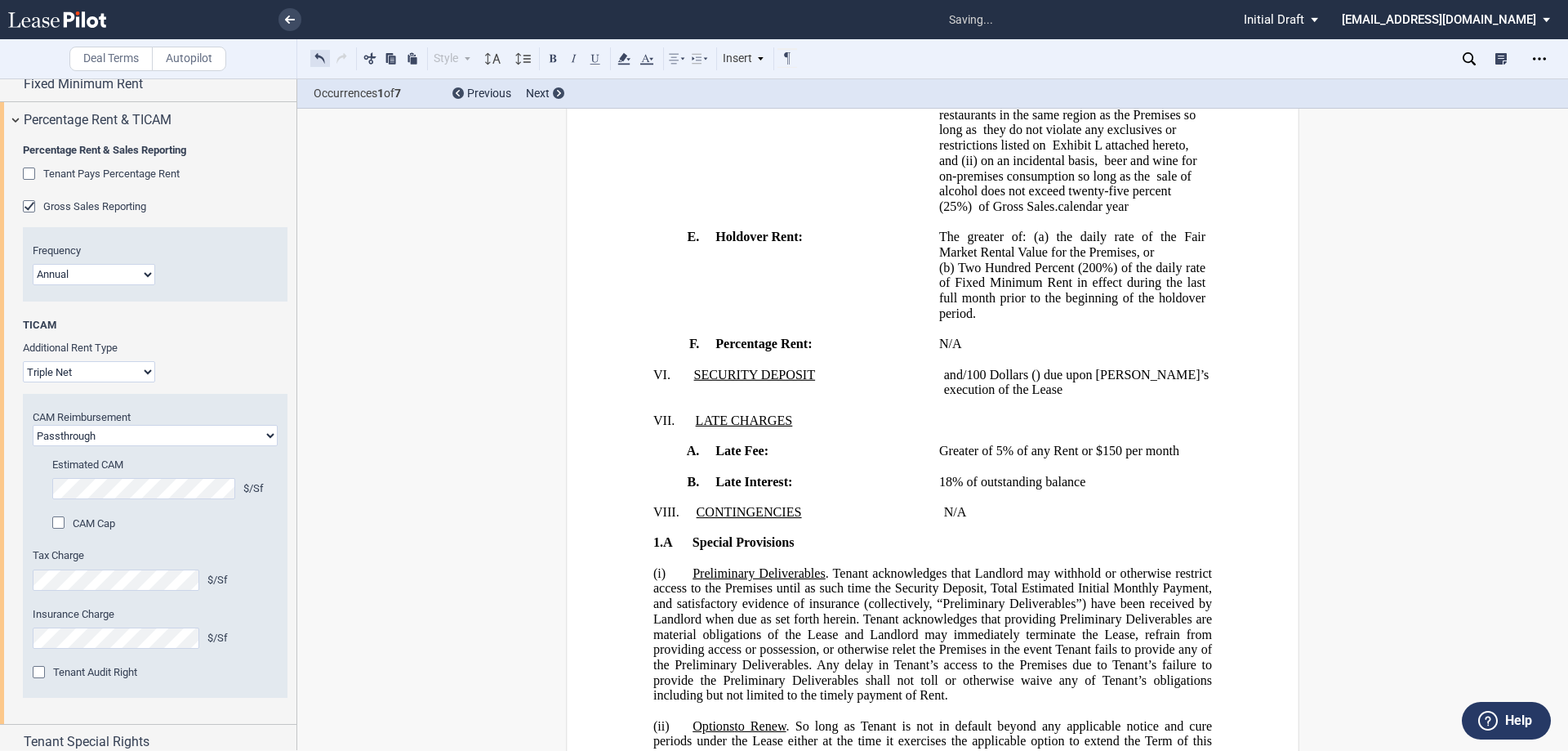
click at [316, 58] on button at bounding box center [320, 58] width 19 height 19
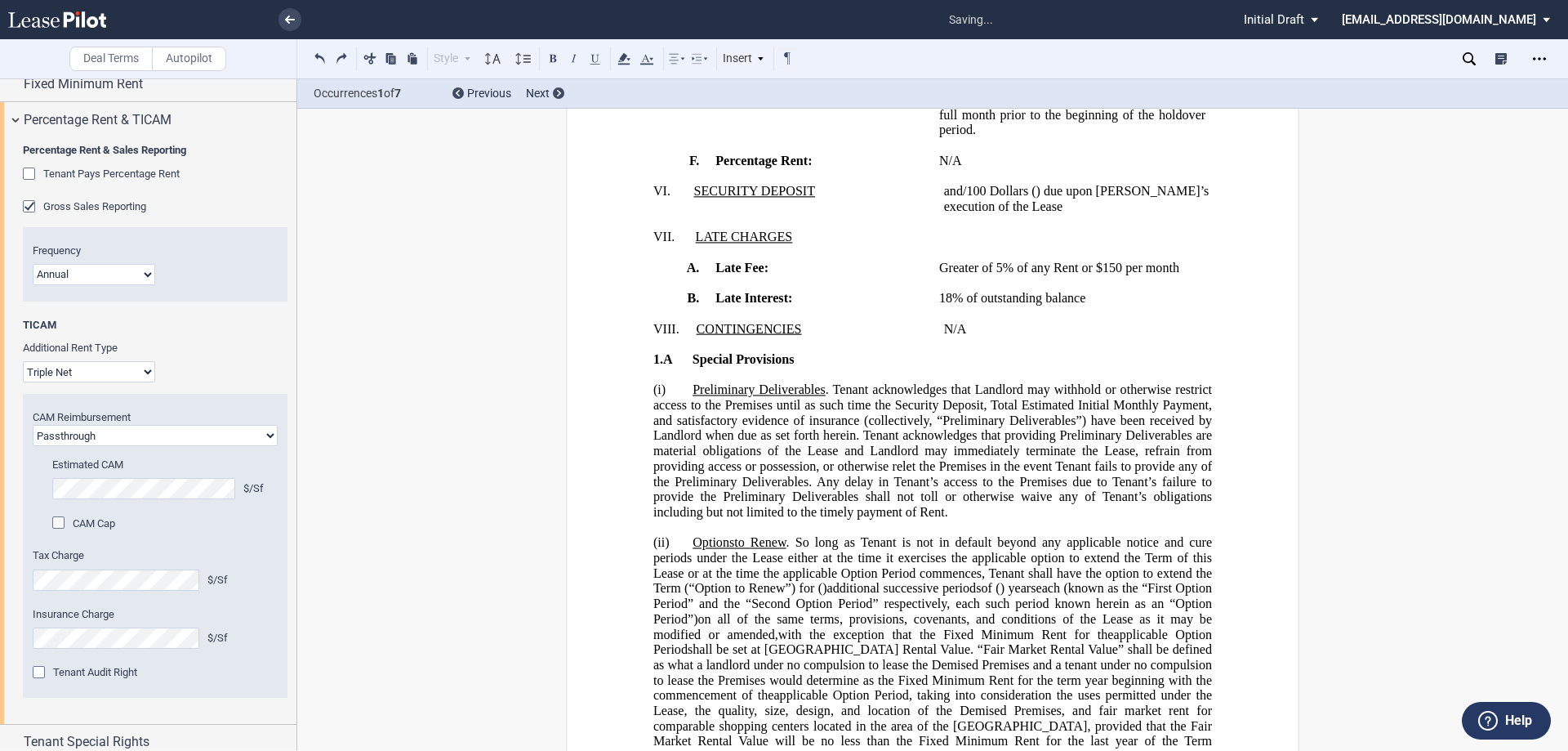
click at [955, 30] on span "Each calendar year" at bounding box center [989, 22] width 101 height 14
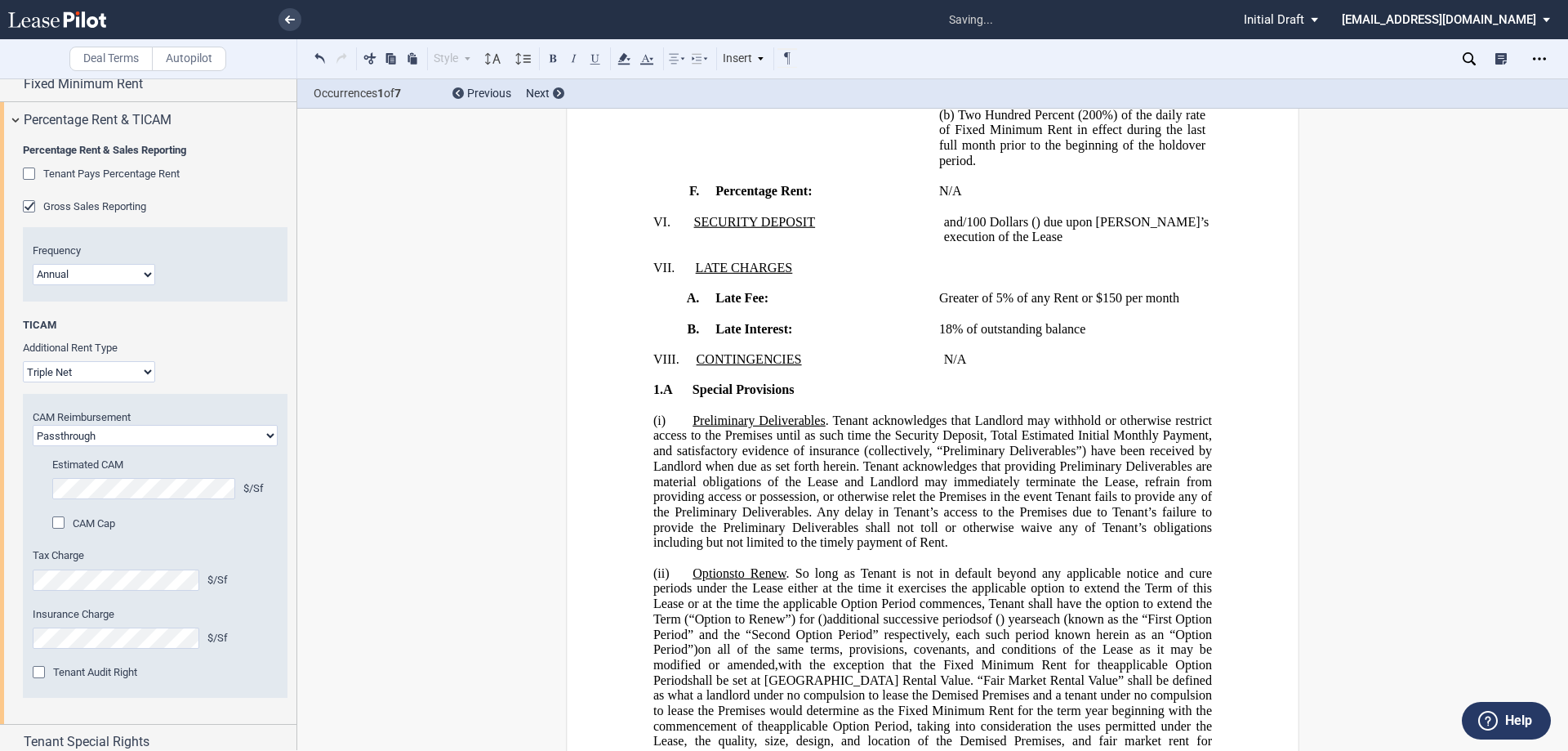
click at [1030, 91] on span "The greater of: (a)" at bounding box center [993, 84] width 109 height 14
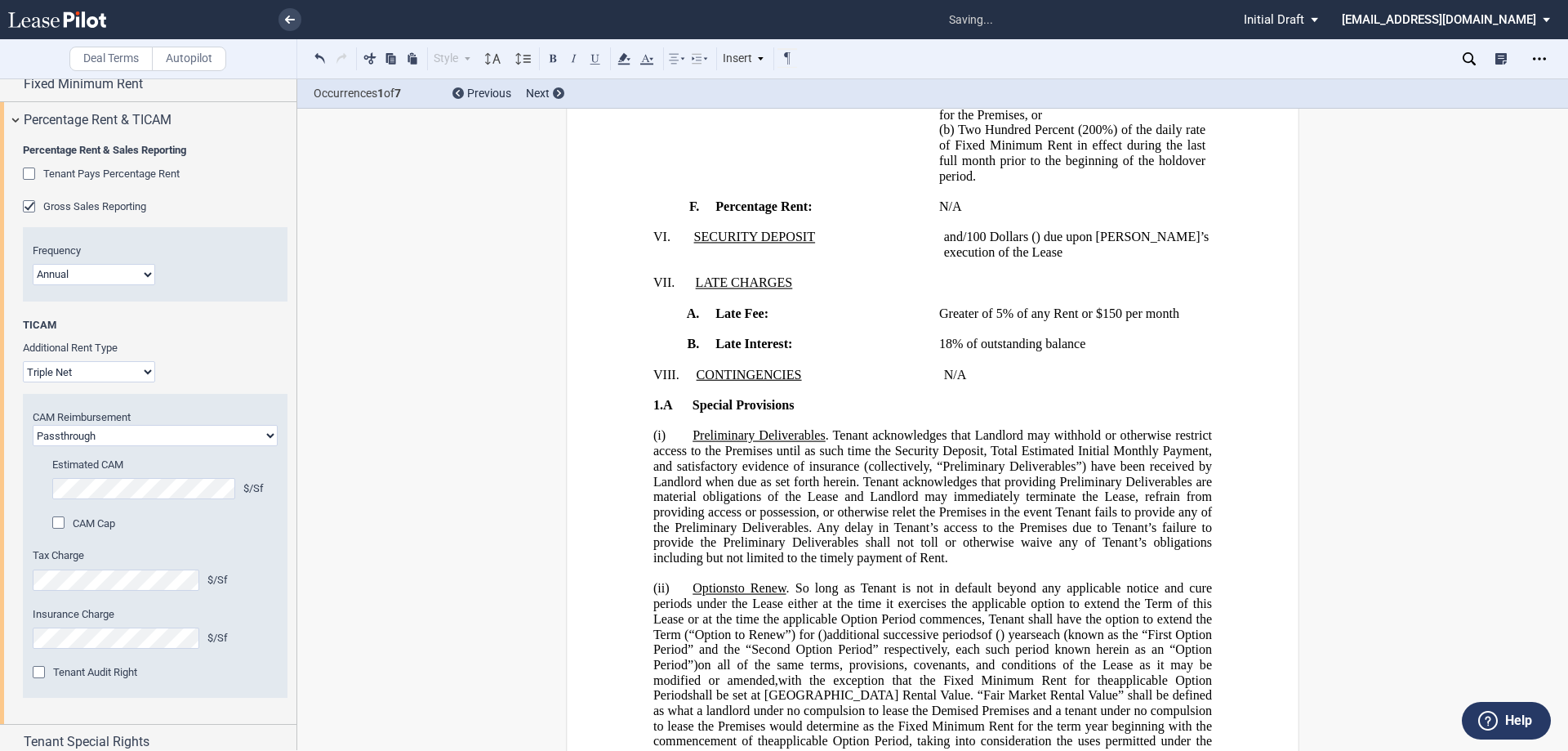
click at [969, 183] on span "Two Hundred Percent (200%) of the daily rate of Fixed Minimum Rent in effect du…" at bounding box center [1074, 152] width 269 height 60
click at [970, 183] on span "Two Hundred Percent (200%) of the daily rate of Fixed Minimum Rent in effect du…" at bounding box center [1074, 152] width 269 height 60
click at [1114, 183] on span "Hundred Fifty Percent (200%) of the daily rate of Fixed Minimum Rent in effect …" at bounding box center [1074, 152] width 269 height 60
click at [41, 124] on span "Percentage Rent & TICAM" at bounding box center [97, 119] width 148 height 19
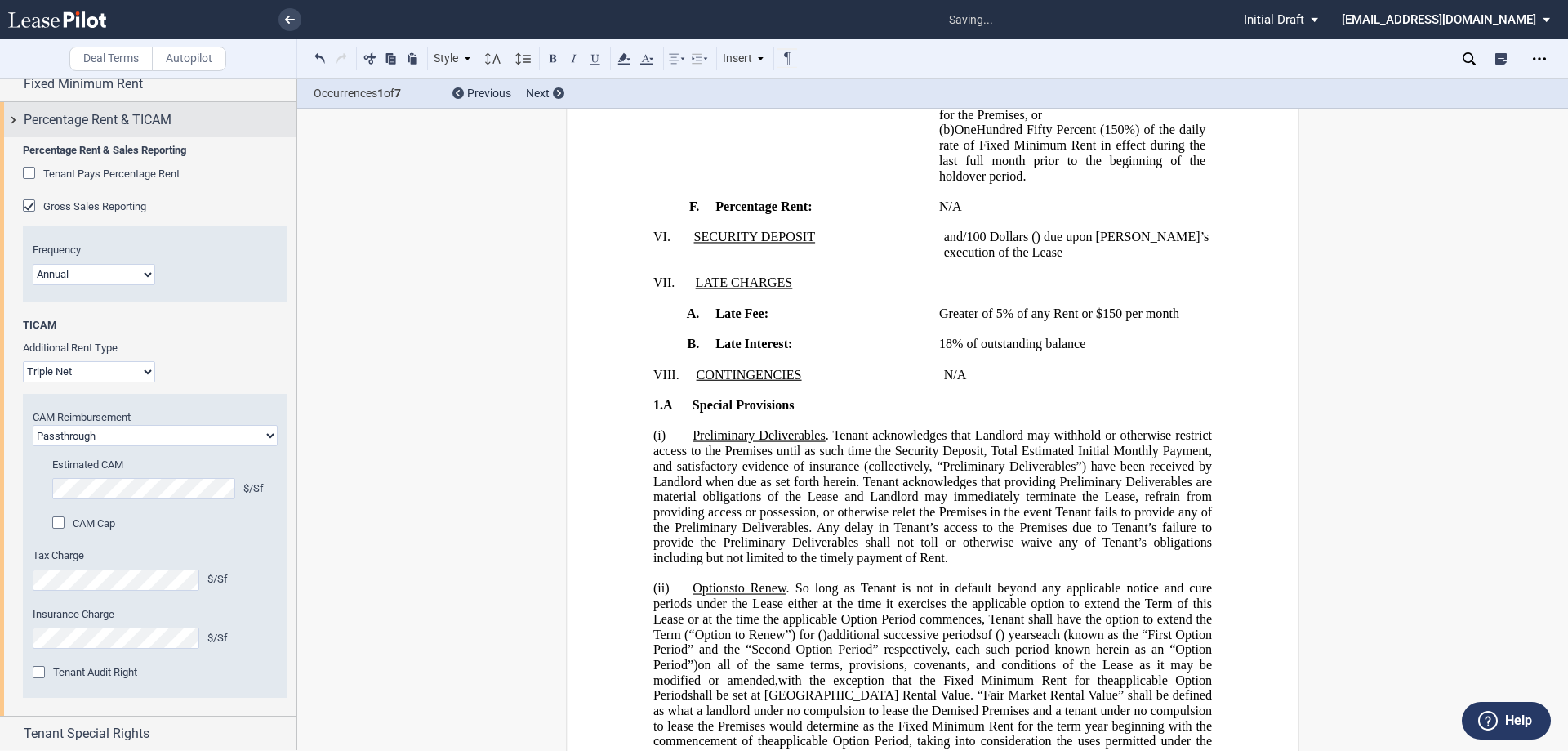
scroll to position [0, 0]
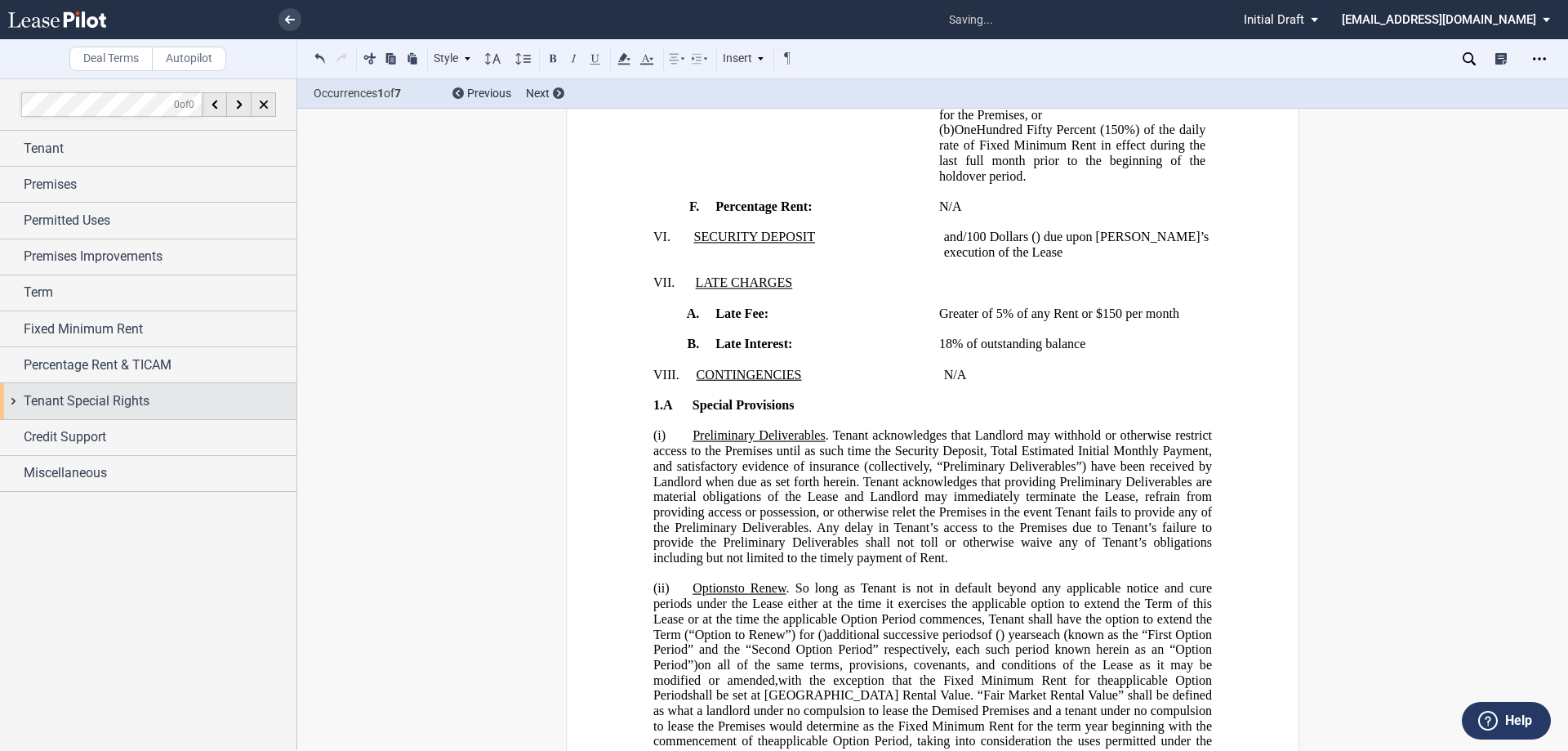
click at [40, 385] on div "Tenant Special Rights" at bounding box center [148, 400] width 296 height 35
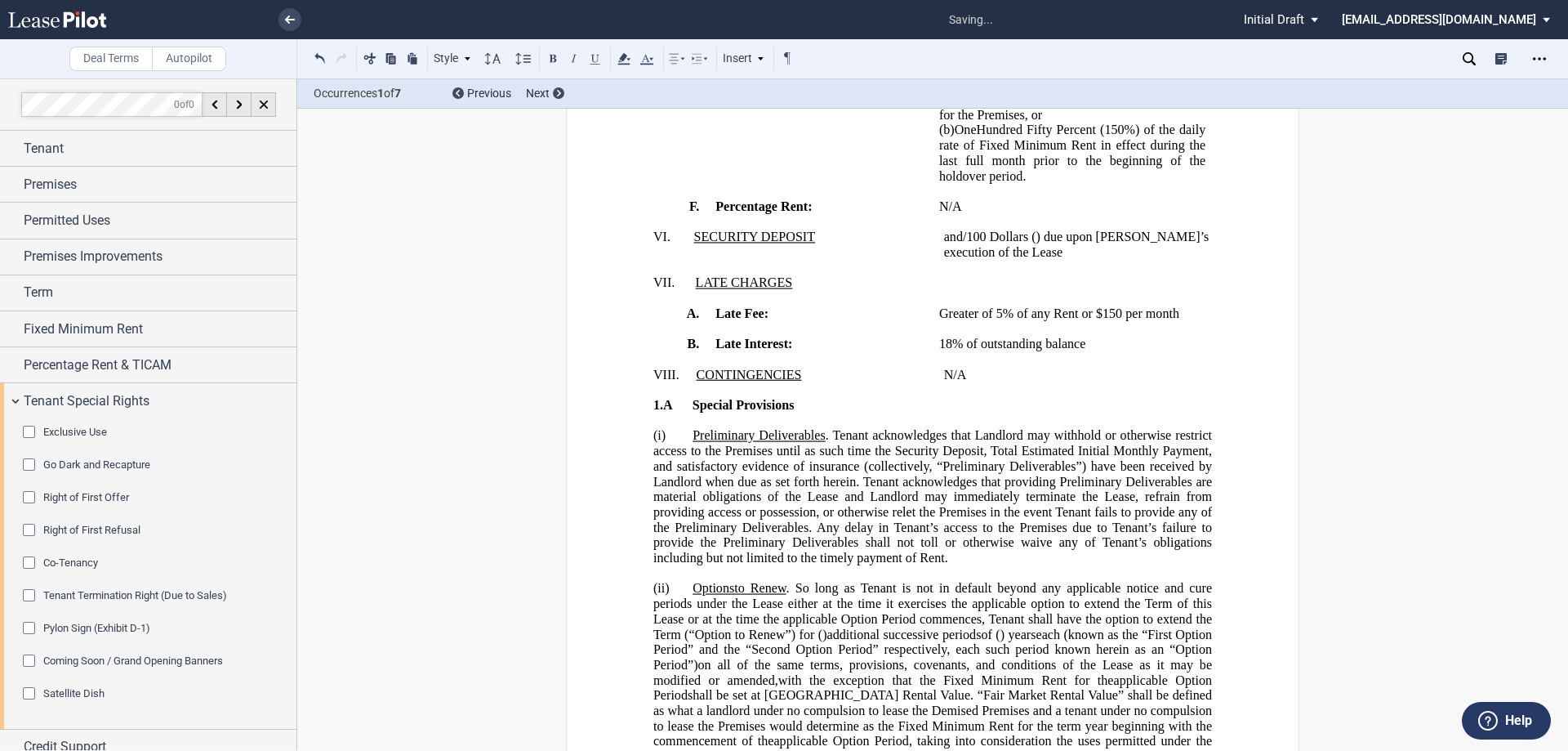
click at [51, 432] on span "Exclusive Use" at bounding box center [74, 432] width 63 height 12
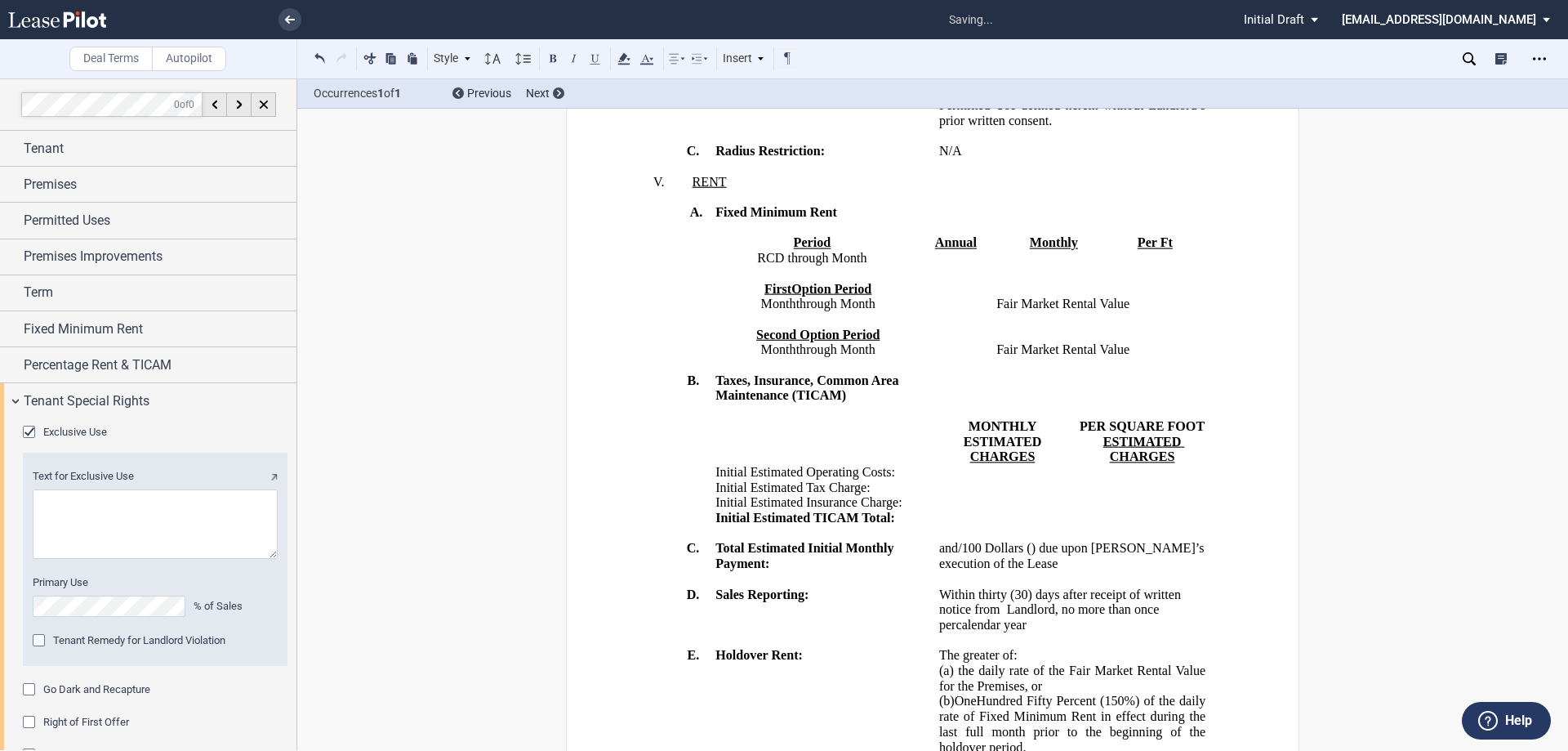
scroll to position [1741, 0]
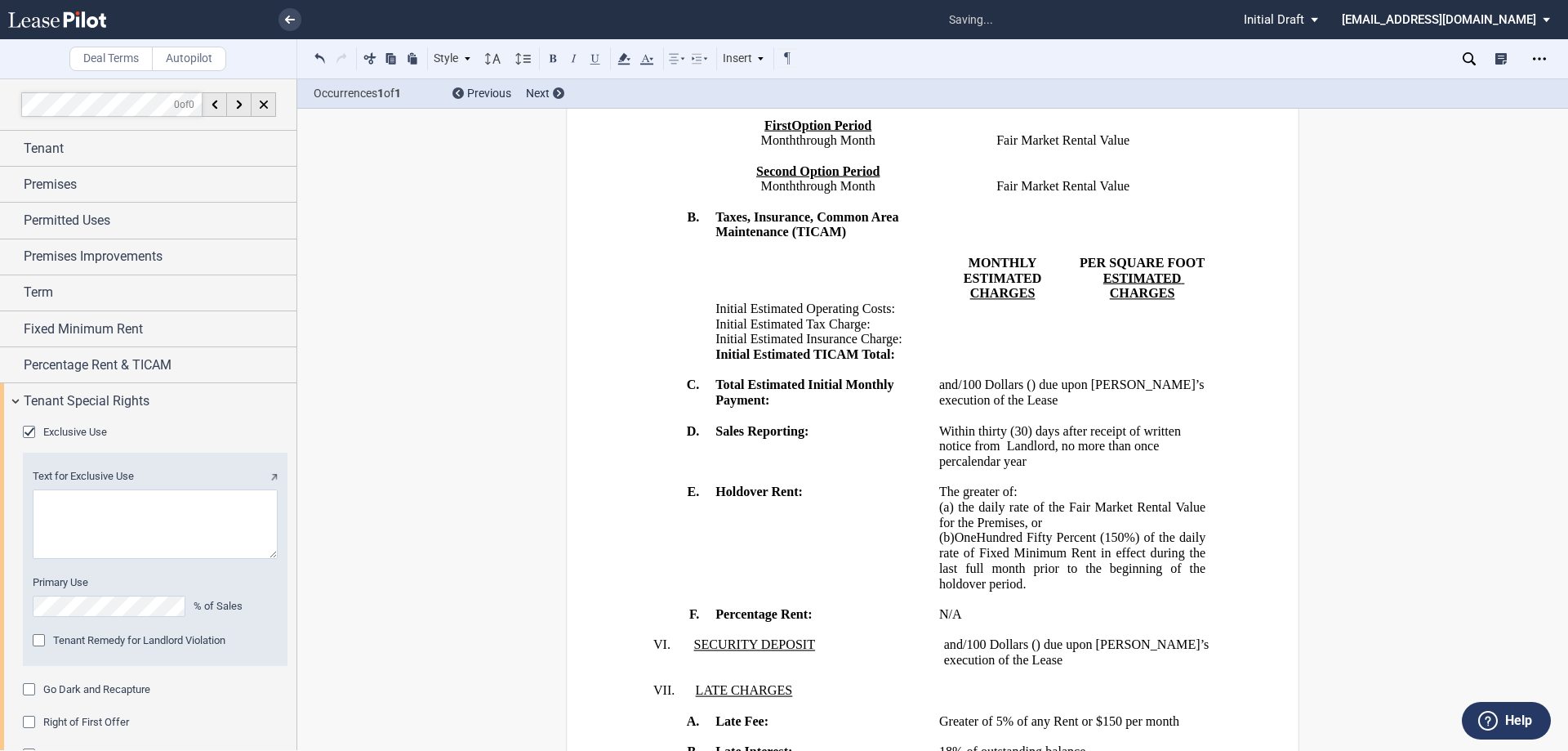
click at [1025, 362] on p "﻿ ﻿ ﻿ ﻿ N/A" at bounding box center [1003, 355] width 127 height 15
click at [122, 515] on textarea "Text for Exclusive Use" at bounding box center [156, 524] width 245 height 69
click at [122, 363] on span "Percentage Rent & TICAM" at bounding box center [97, 365] width 148 height 19
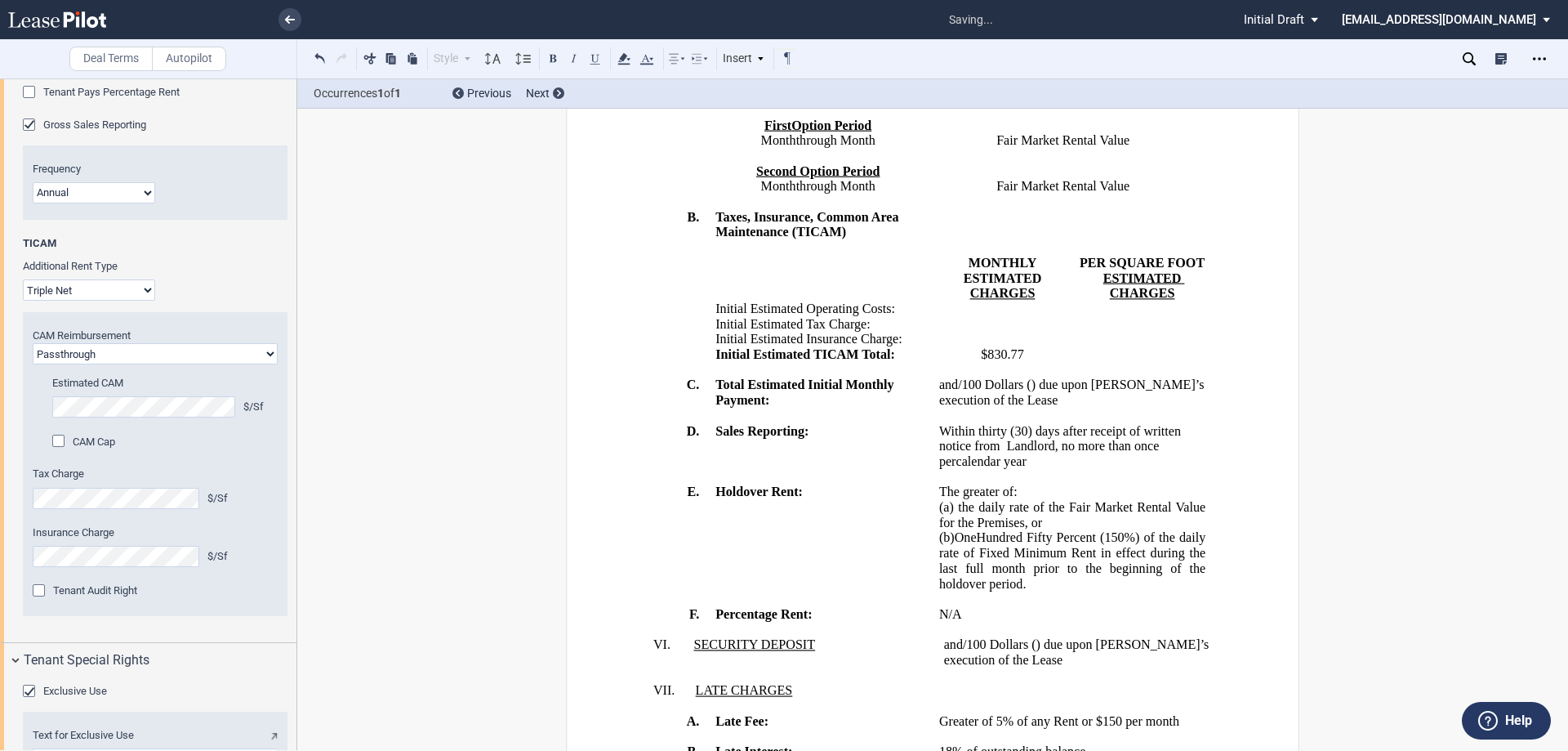
scroll to position [163, 0]
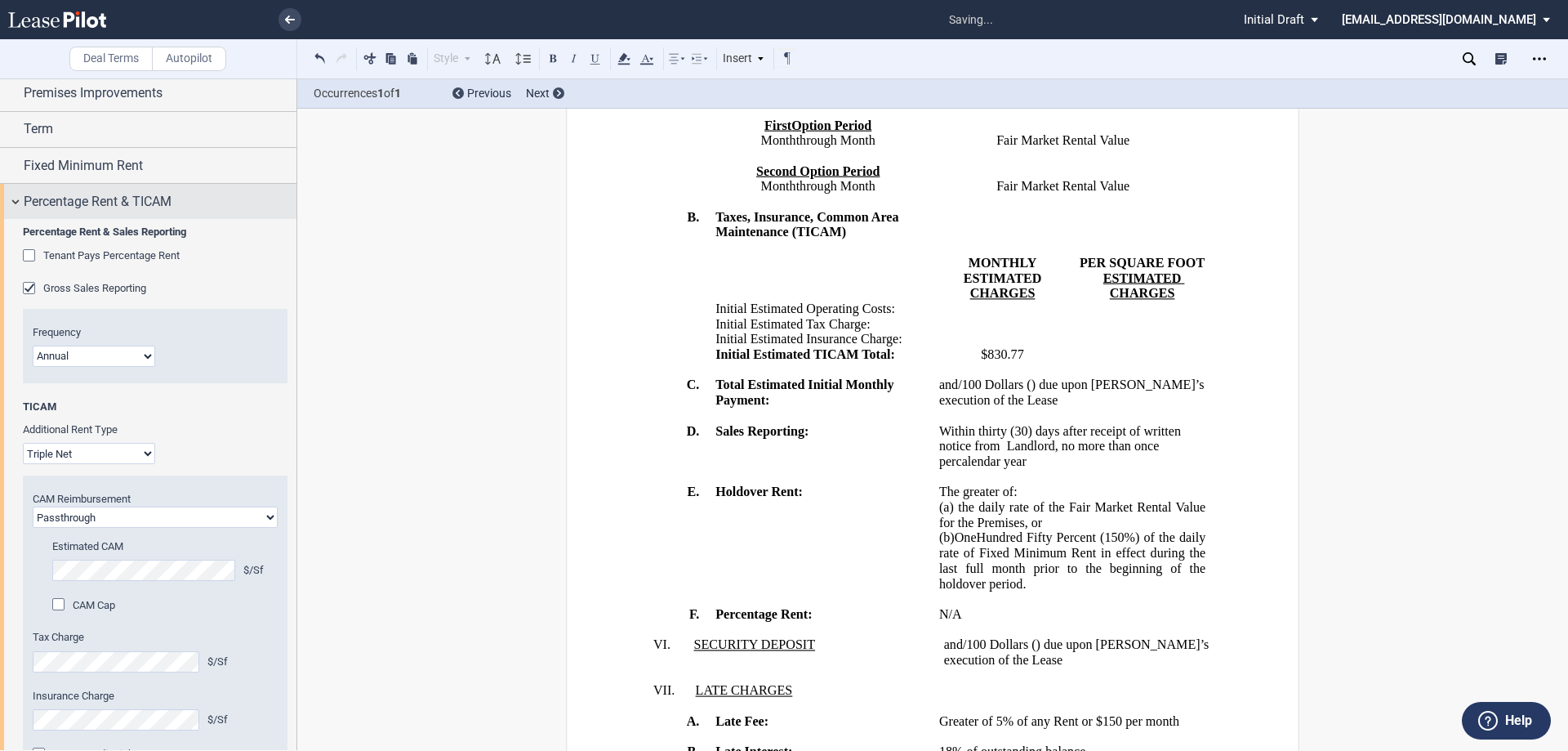
click at [42, 190] on div "Percentage Rent & TICAM" at bounding box center [148, 201] width 296 height 35
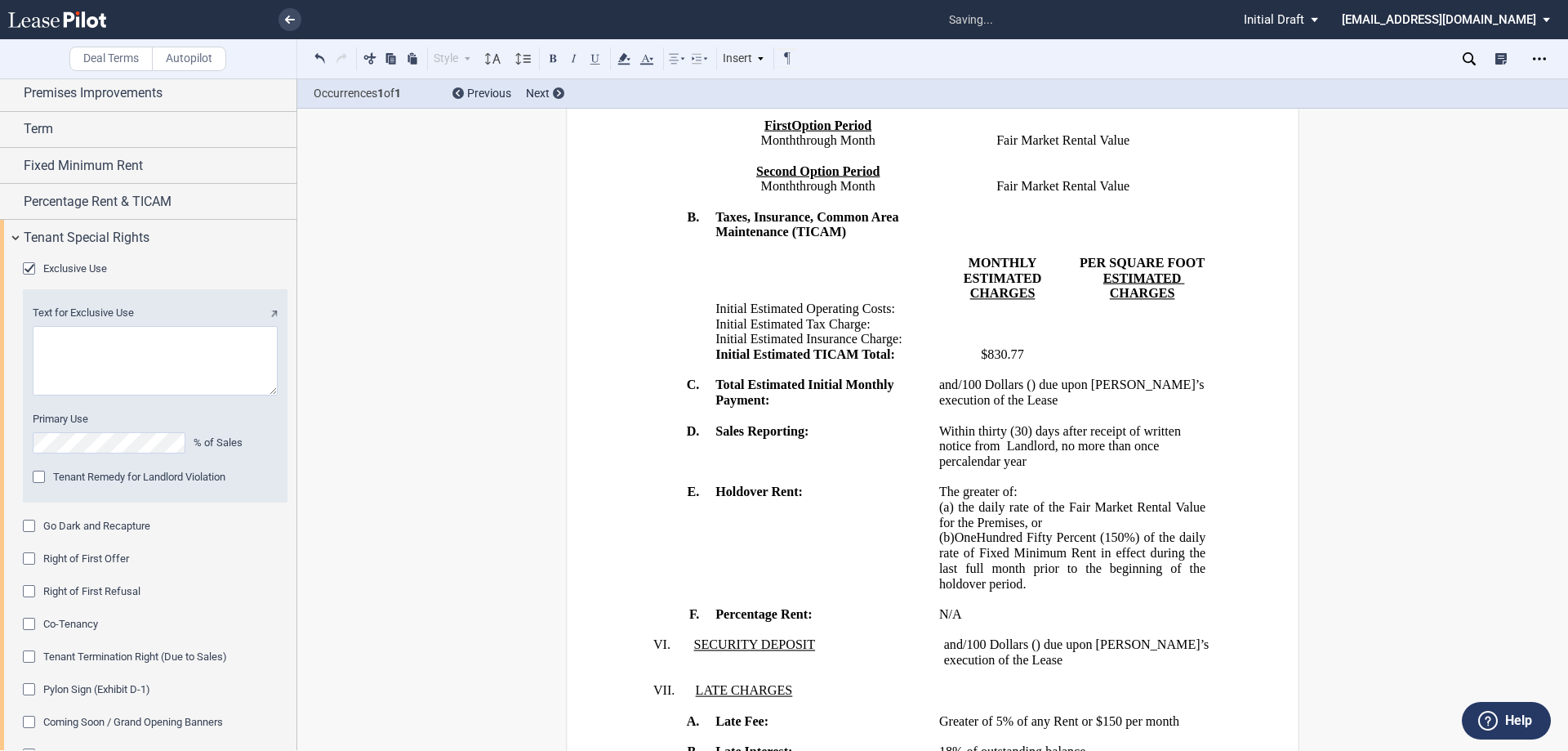
click at [142, 399] on div "Text for Exclusive Use Primary Use % of Sales Tenant Remedy for Landlord Violat…" at bounding box center [155, 396] width 265 height 213
click at [141, 384] on textarea "Text for Exclusive Use" at bounding box center [156, 361] width 245 height 69
paste textarea "Loremips dolo Sitame con adi elit se doeiusm tempor inc utlaboreet dolo magnaa …"
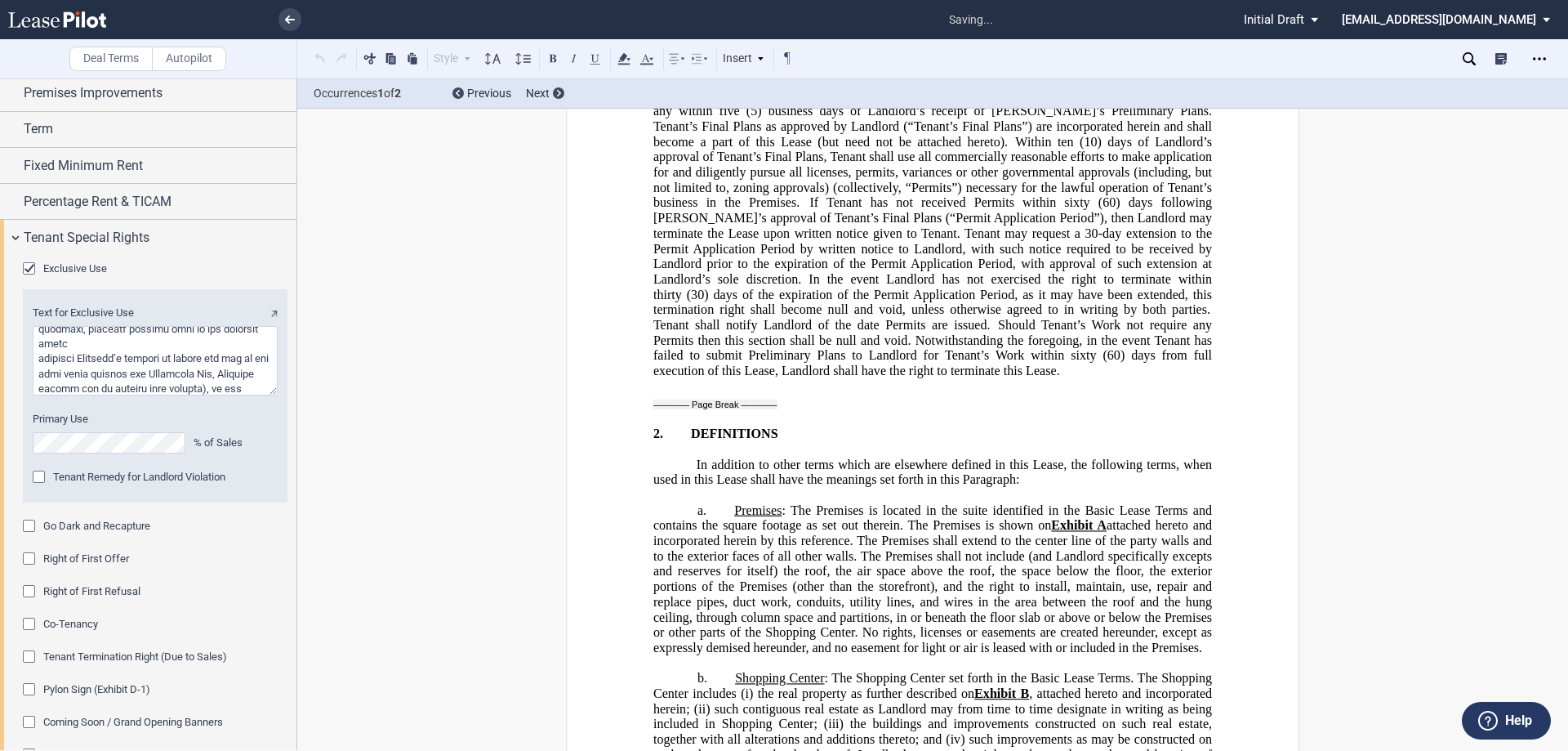
scroll to position [0, 0]
click at [234, 347] on textarea "Text for Exclusive Use" at bounding box center [156, 361] width 245 height 69
click at [244, 386] on textarea "Text for Exclusive Use" at bounding box center [156, 361] width 245 height 69
click at [191, 345] on textarea "Text for Exclusive Use" at bounding box center [156, 361] width 245 height 69
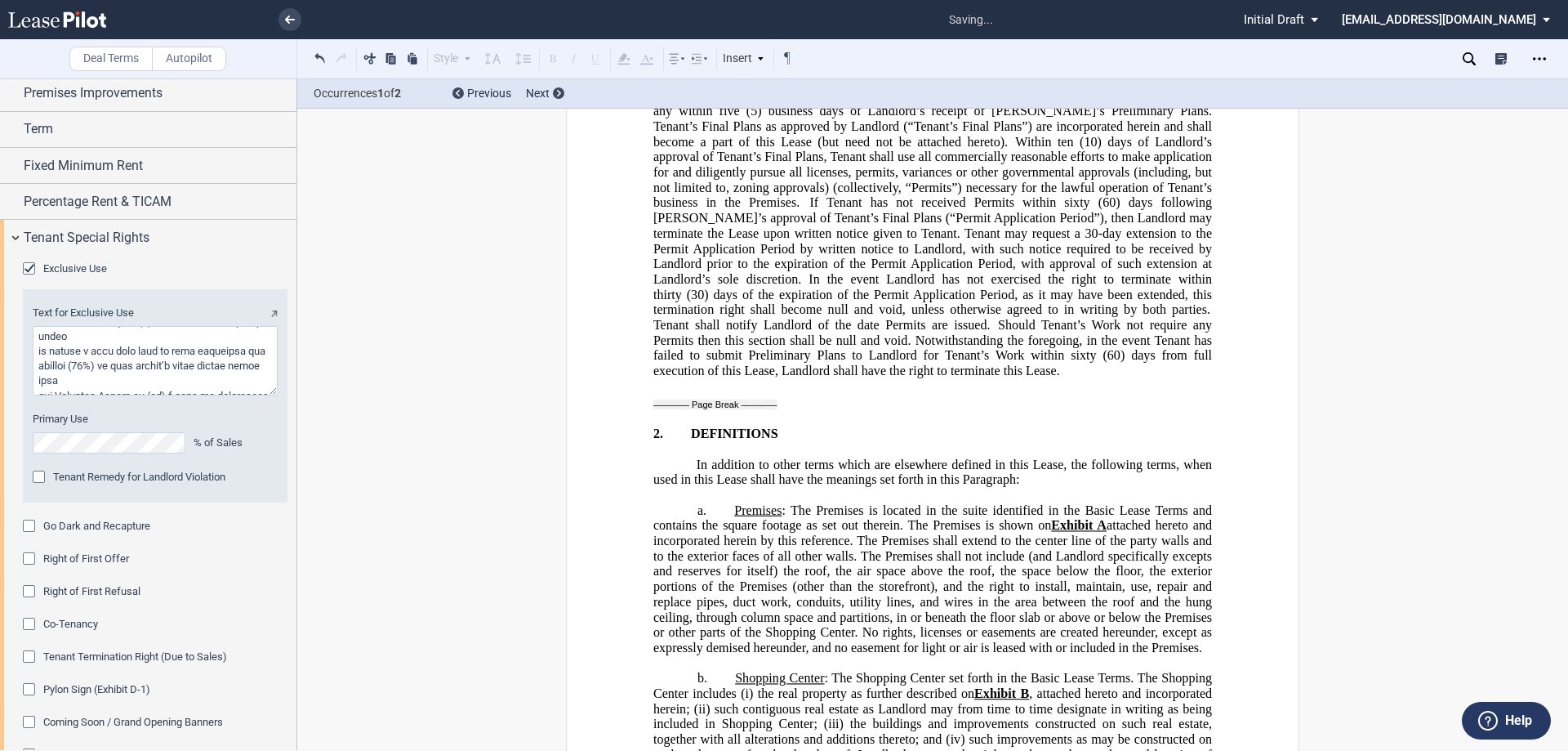
click at [190, 339] on textarea "Text for Exclusive Use" at bounding box center [156, 361] width 245 height 69
click at [254, 376] on textarea "Text for Exclusive Use" at bounding box center [156, 361] width 245 height 69
click at [253, 372] on textarea "Text for Exclusive Use" at bounding box center [156, 361] width 245 height 69
click at [238, 384] on textarea "Text for Exclusive Use" at bounding box center [156, 361] width 245 height 69
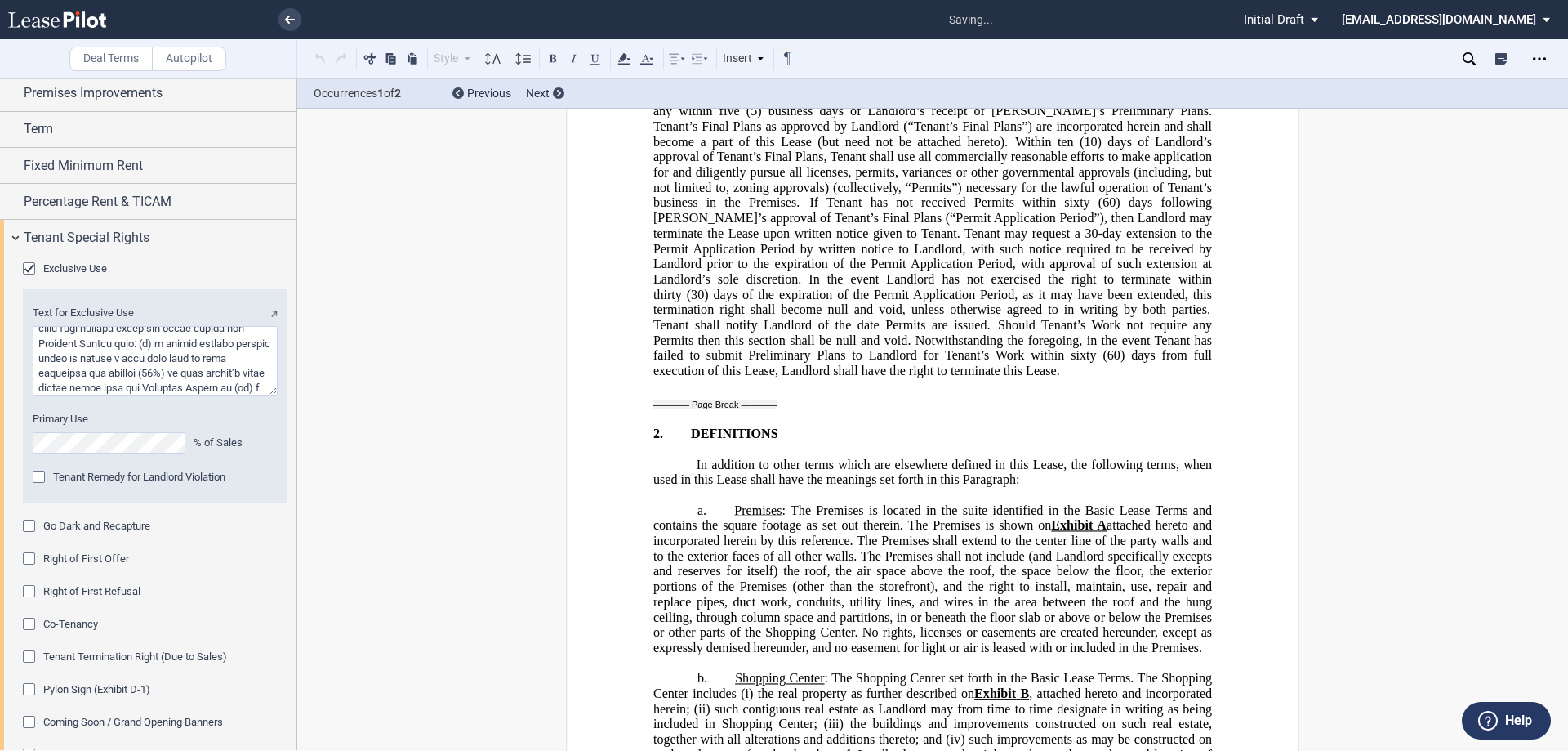
scroll to position [228, 0]
click at [124, 334] on textarea "Text for Exclusive Use" at bounding box center [156, 361] width 245 height 69
click at [239, 372] on textarea "Text for Exclusive Use" at bounding box center [156, 361] width 245 height 69
click at [253, 382] on textarea "Text for Exclusive Use" at bounding box center [156, 361] width 245 height 69
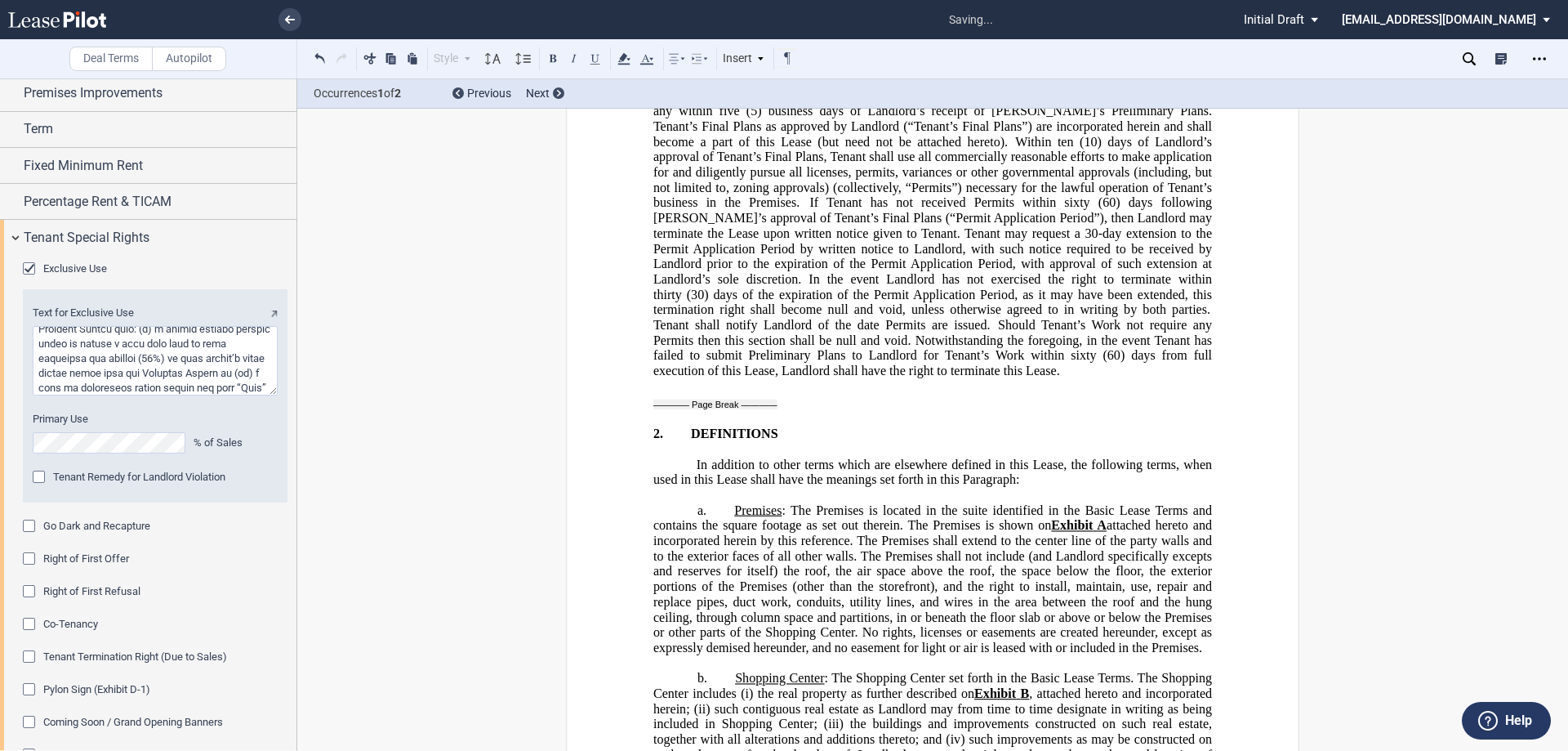
scroll to position [94, 0]
click at [245, 397] on div "Text for Exclusive Use Primary Use % of Sales Tenant Remedy for Landlord Violat…" at bounding box center [155, 396] width 265 height 213
click at [244, 389] on textarea "Text for Exclusive Use" at bounding box center [156, 361] width 245 height 69
click at [243, 376] on textarea "Text for Exclusive Use" at bounding box center [156, 361] width 245 height 69
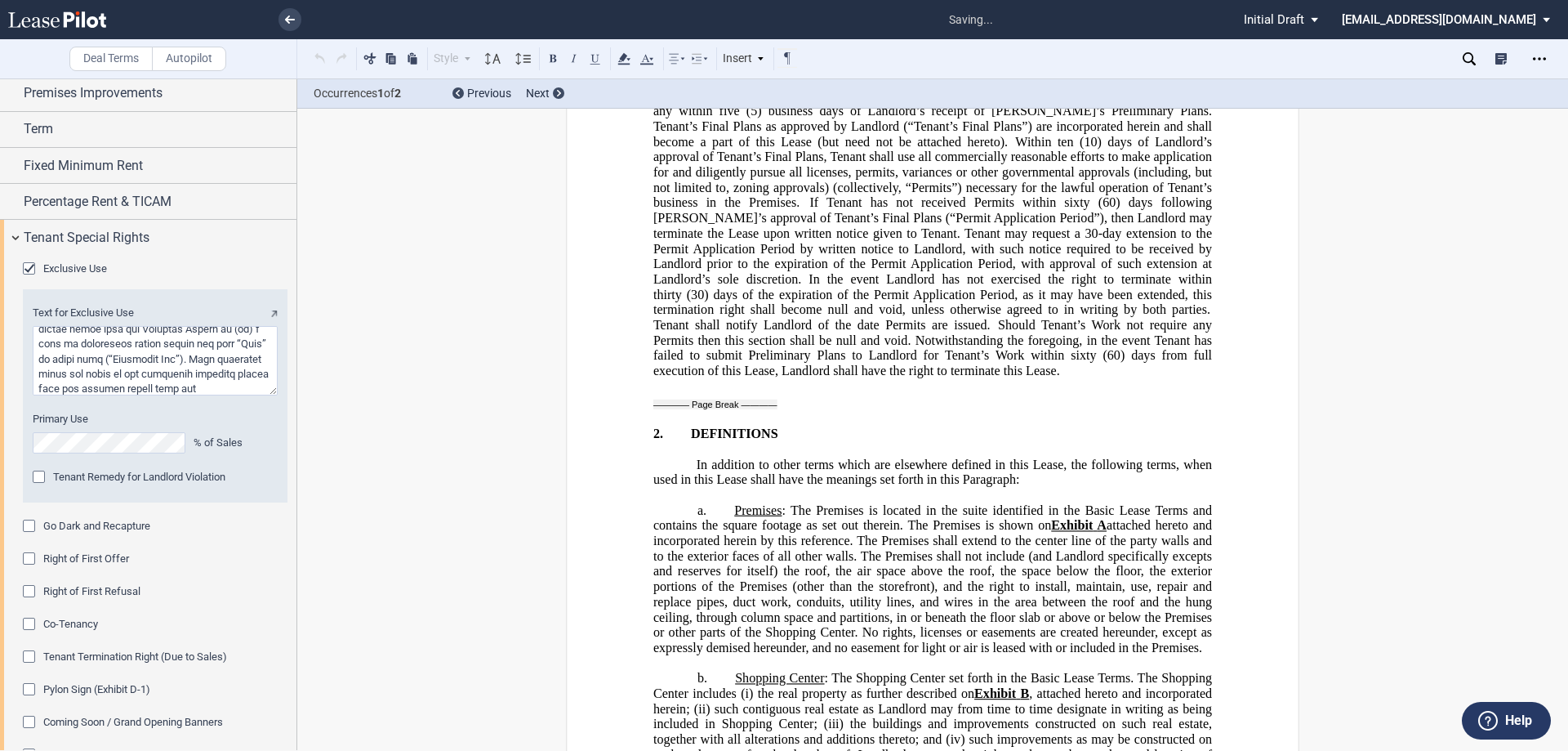
click at [245, 388] on textarea "Text for Exclusive Use" at bounding box center [156, 361] width 245 height 69
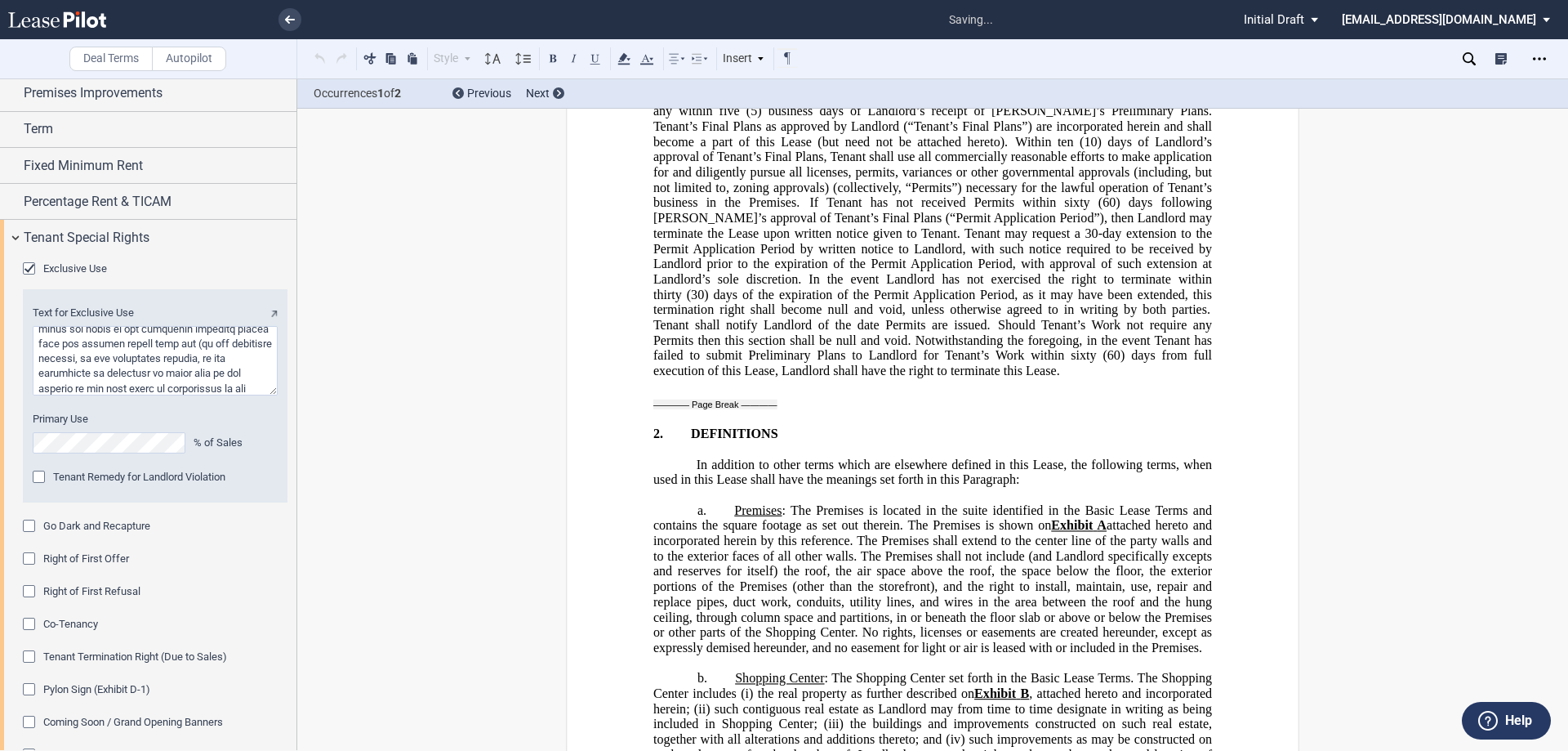
click at [245, 388] on textarea "Text for Exclusive Use" at bounding box center [156, 361] width 245 height 69
click at [230, 383] on textarea "Text for Exclusive Use" at bounding box center [156, 361] width 245 height 69
click at [237, 335] on textarea "Text for Exclusive Use" at bounding box center [156, 361] width 245 height 69
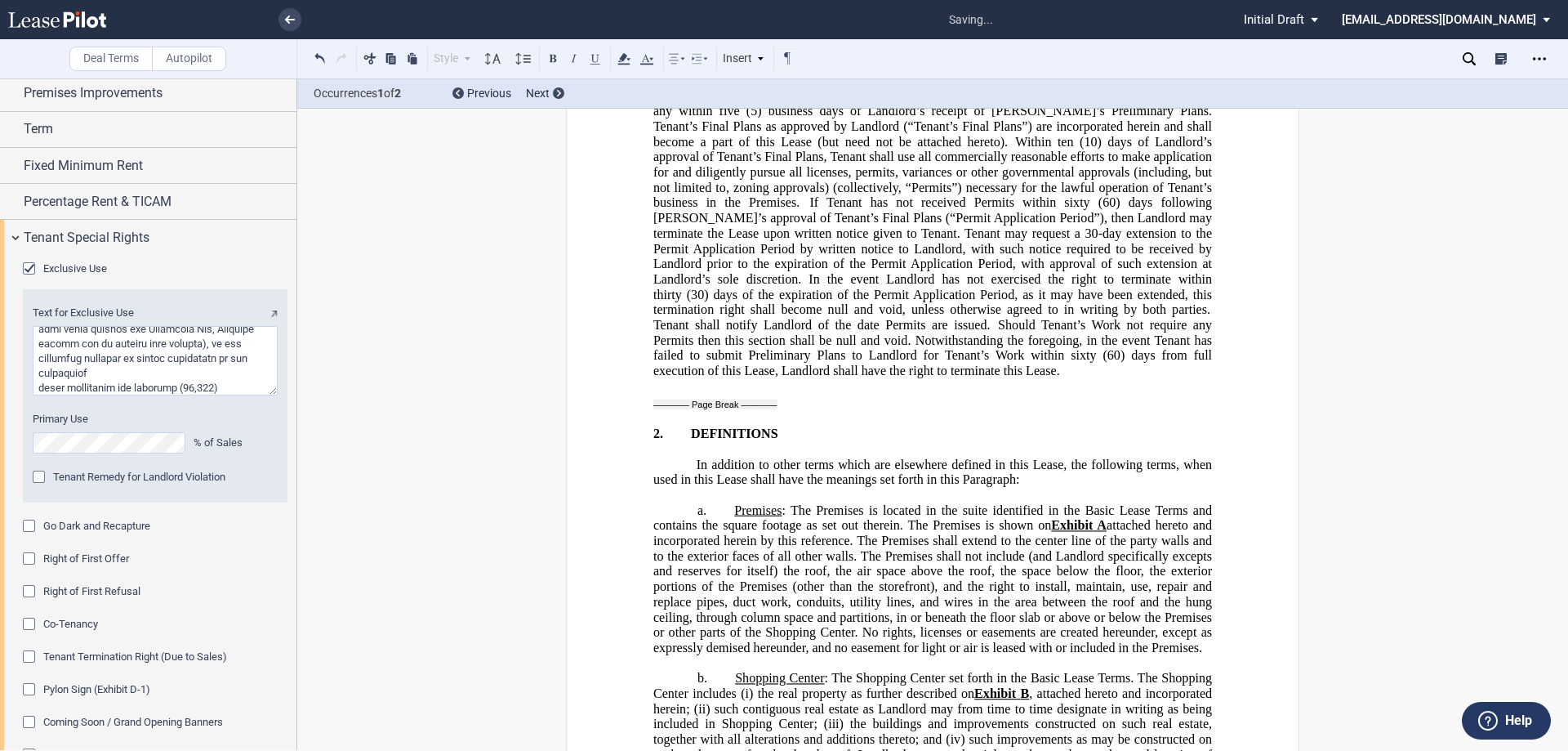
click at [245, 345] on textarea "Text for Exclusive Use" at bounding box center [156, 361] width 245 height 69
click at [245, 372] on textarea "Text for Exclusive Use" at bounding box center [156, 361] width 245 height 69
click at [234, 383] on textarea "Text for Exclusive Use" at bounding box center [156, 361] width 245 height 69
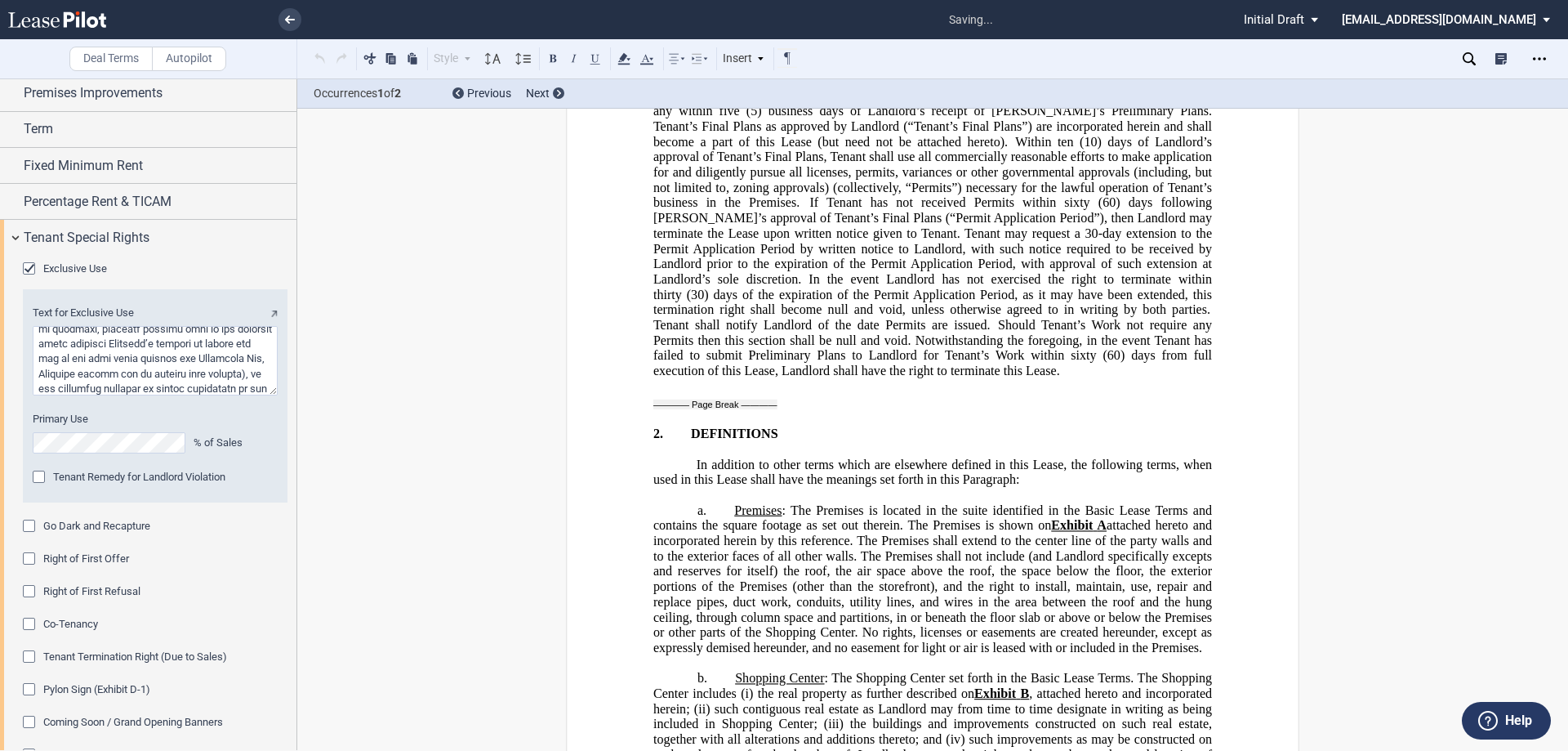
scroll to position [354, 0]
click at [206, 334] on textarea "Text for Exclusive Use" at bounding box center [156, 361] width 245 height 69
click at [246, 376] on textarea "Text for Exclusive Use" at bounding box center [156, 361] width 245 height 69
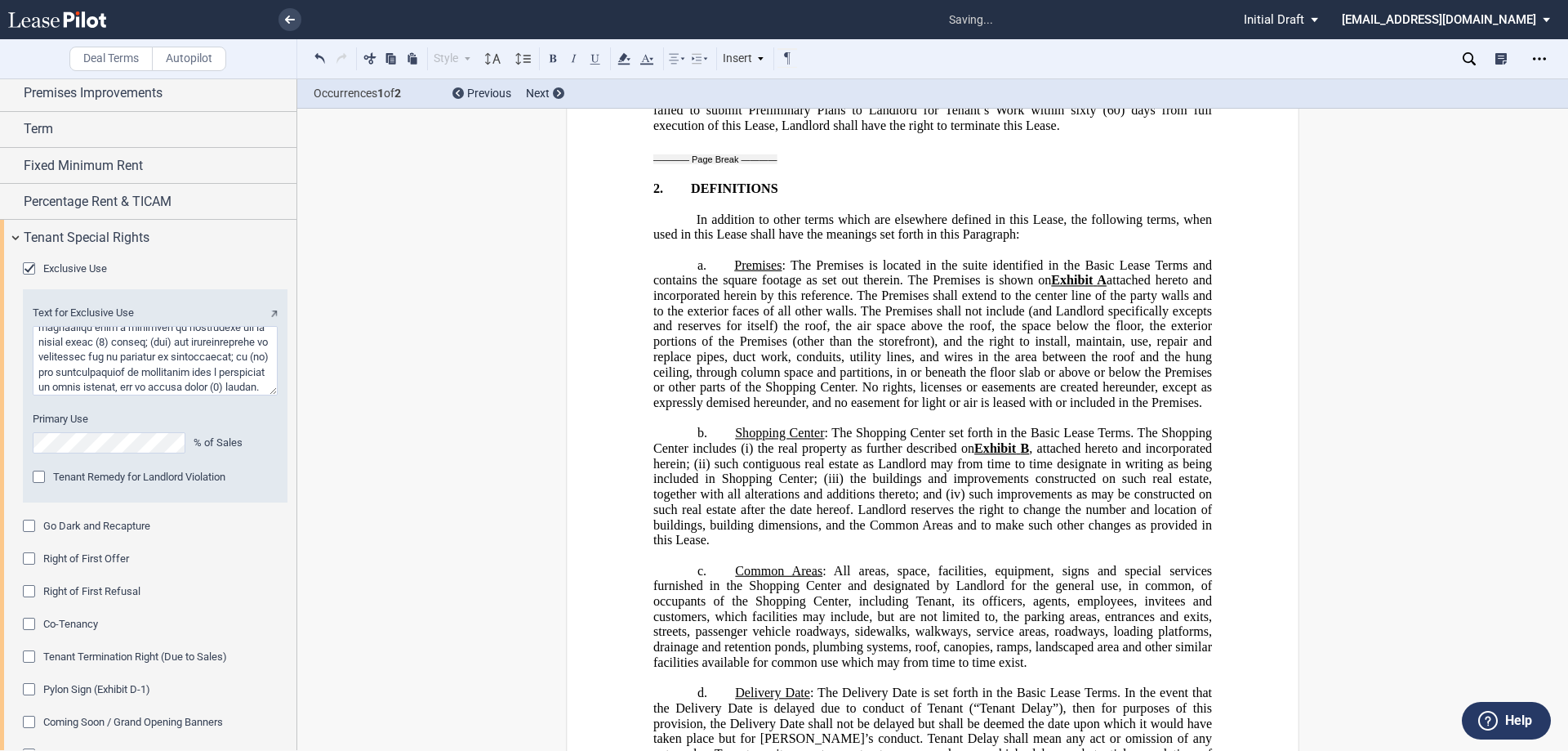
scroll to position [3379, 0]
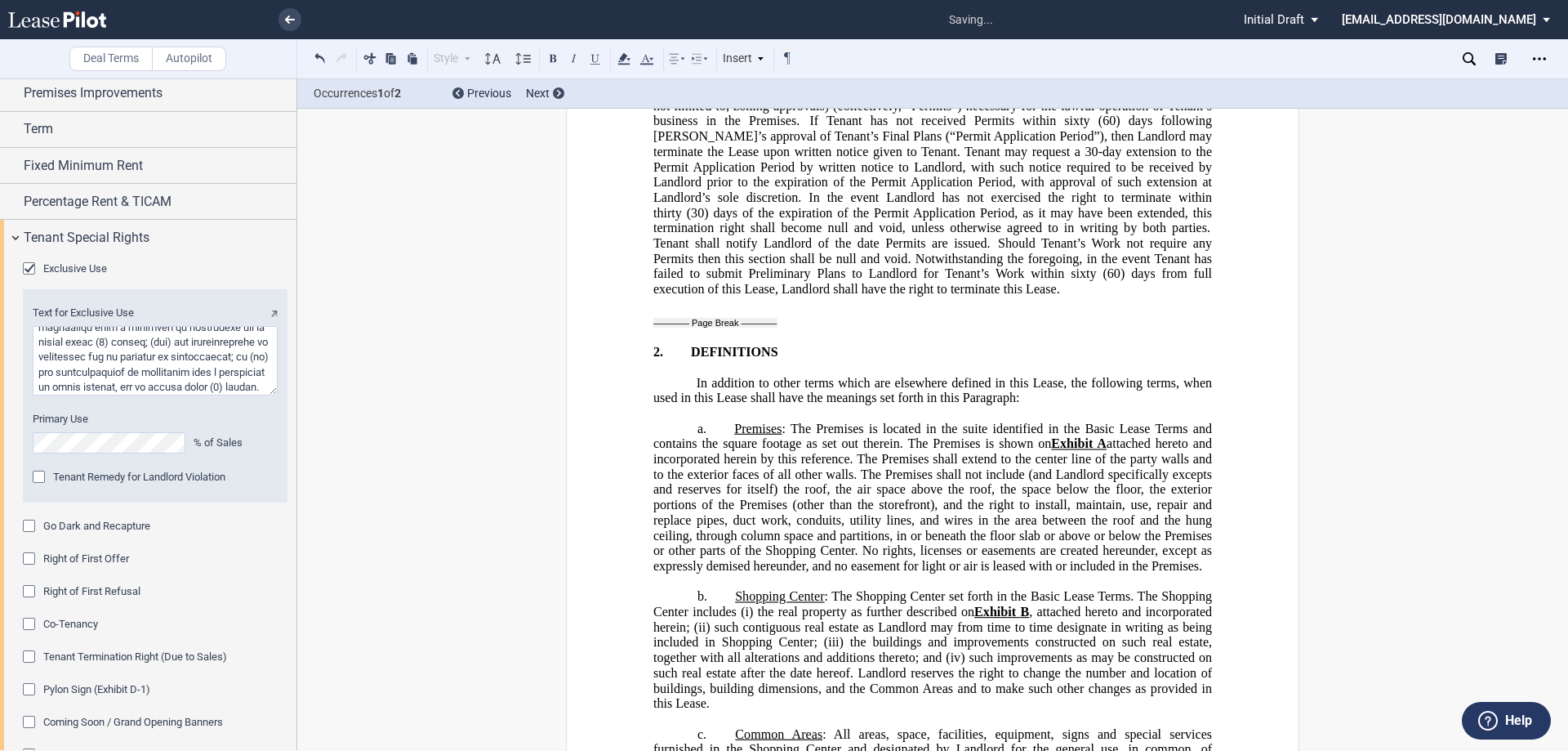
click at [209, 378] on textarea "Text for Exclusive Use" at bounding box center [156, 361] width 245 height 69
type textarea "Loremips dolo Sitame con adi elit se doeiusm tempor inc utlaboreet dolo magnaa …"
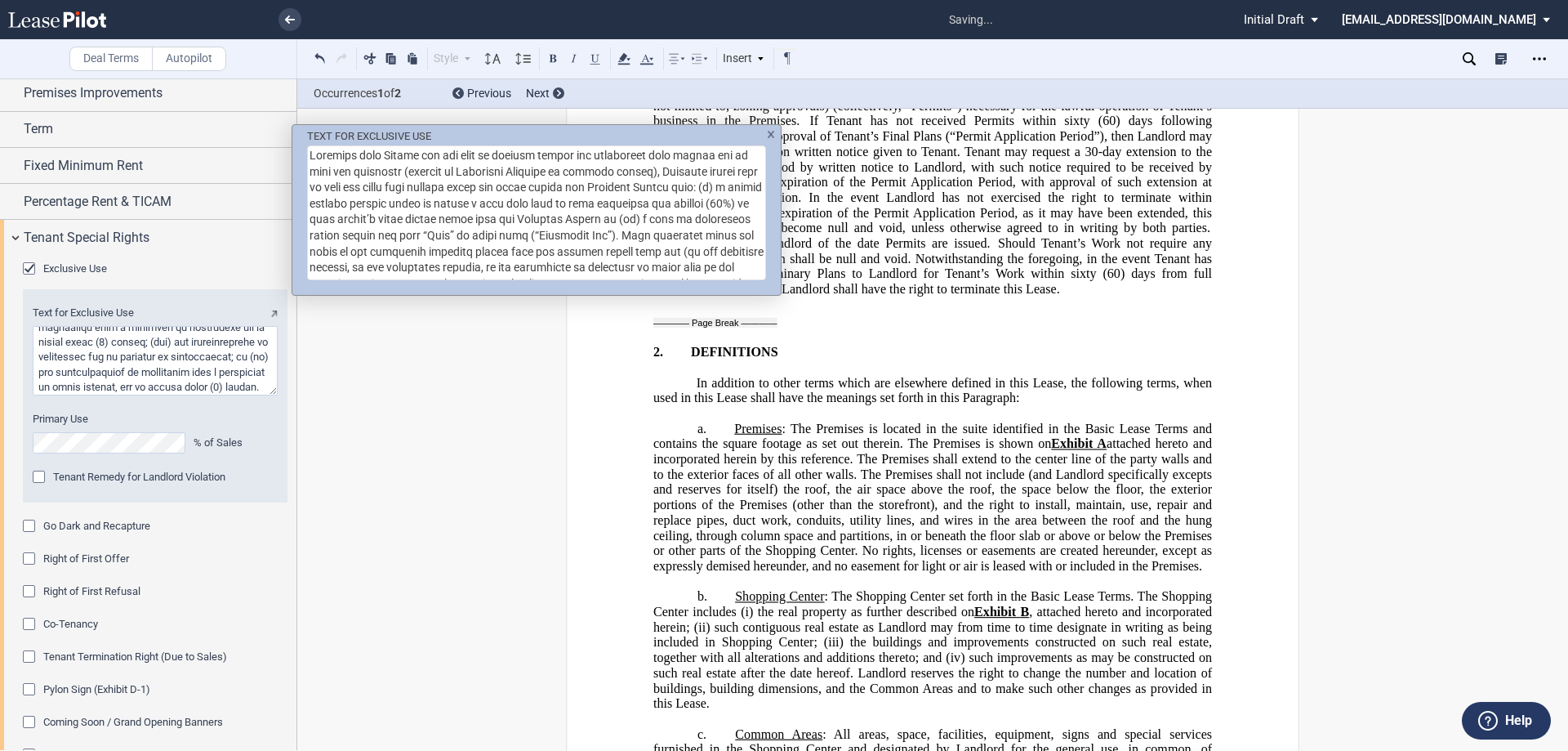
scroll to position [61, 0]
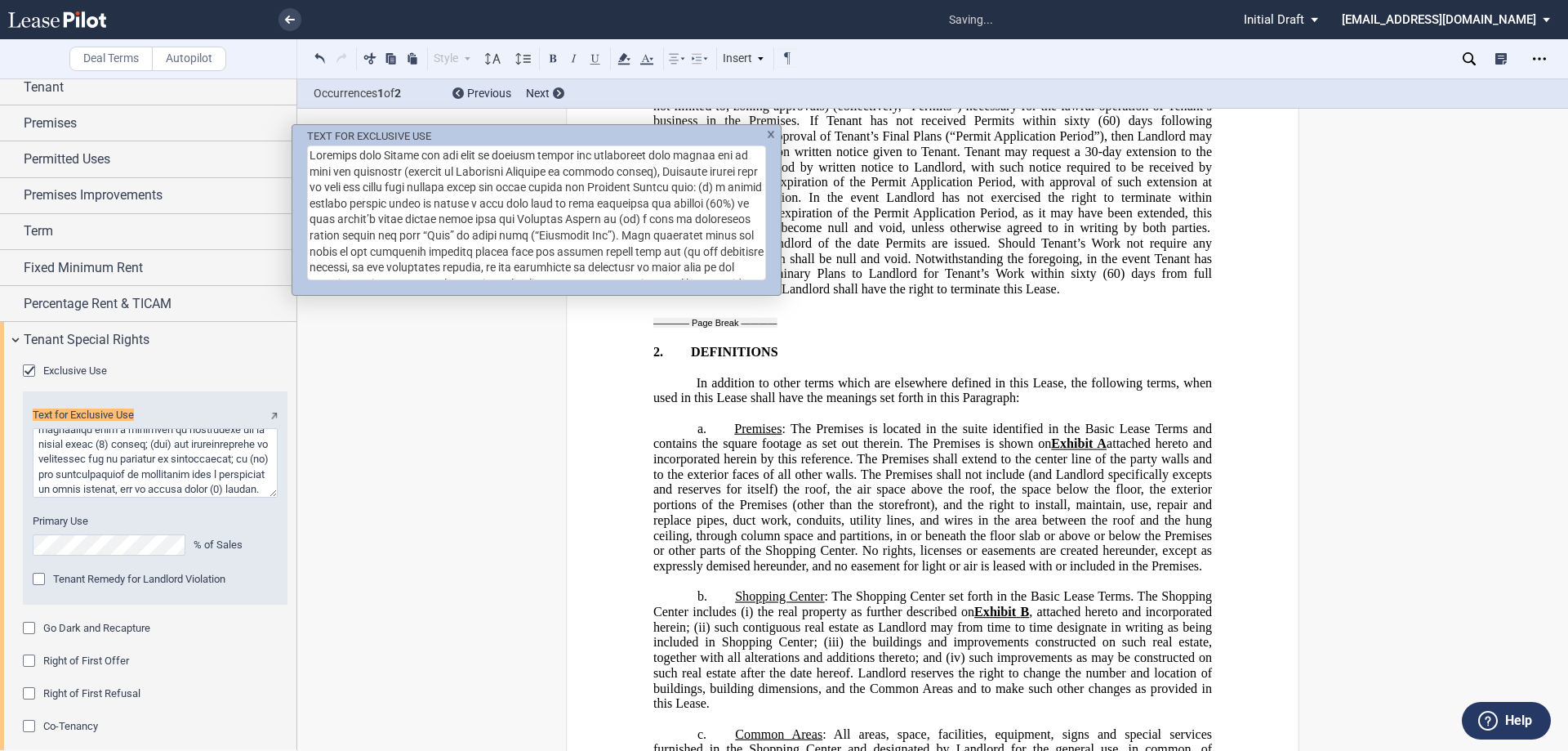
click at [1275, 491] on div "TEXT FOR EXCLUSIVE USE" at bounding box center [784, 375] width 1568 height 751
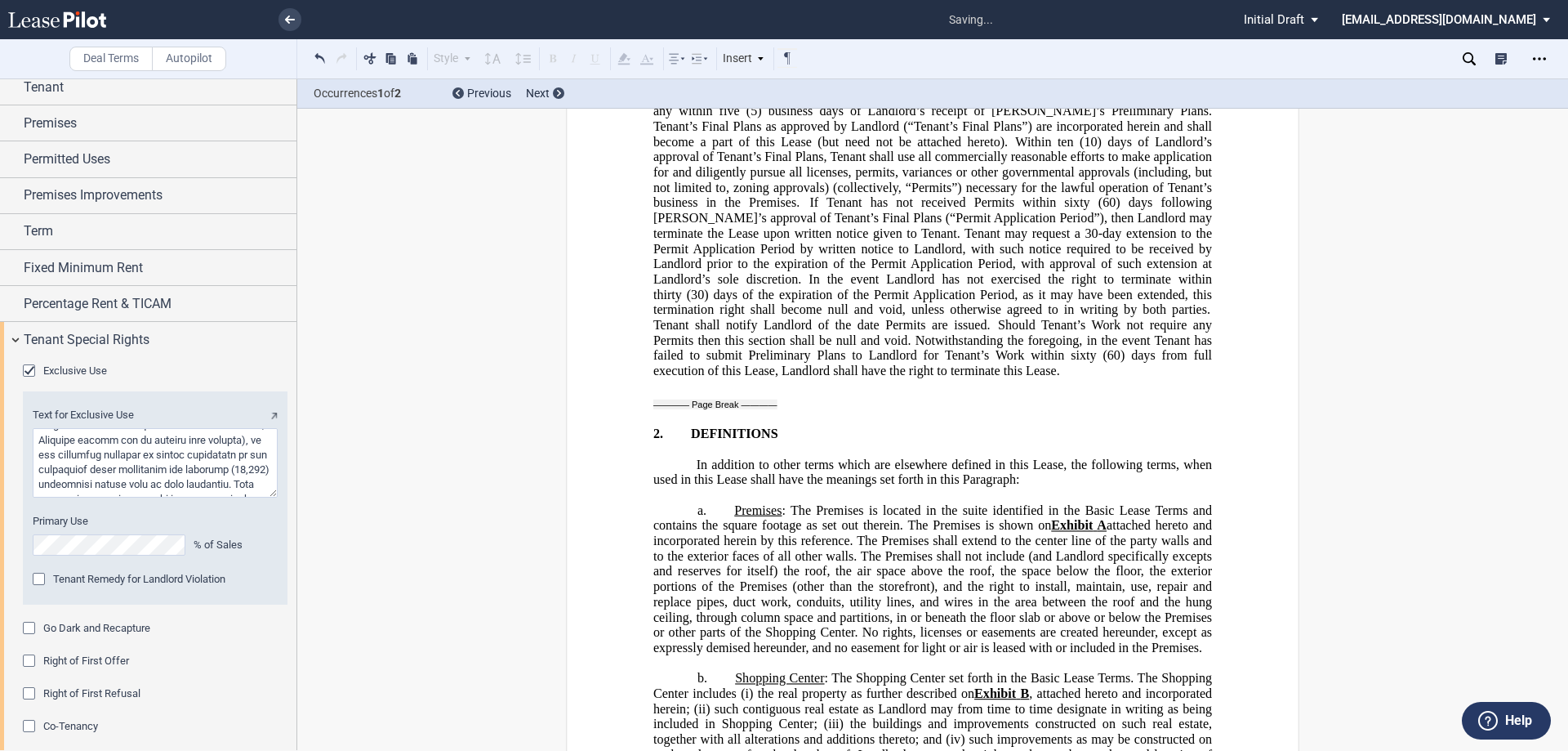
scroll to position [0, 0]
drag, startPoint x: 175, startPoint y: 497, endPoint x: 0, endPoint y: 384, distance: 208.3
click at [0, 384] on div "Exclusive Use Text for Exclusive Use Primary Use % of Sales Tenant Remedy for L…" at bounding box center [148, 625] width 296 height 534
drag, startPoint x: 720, startPoint y: 425, endPoint x: 766, endPoint y: 171, distance: 258.1
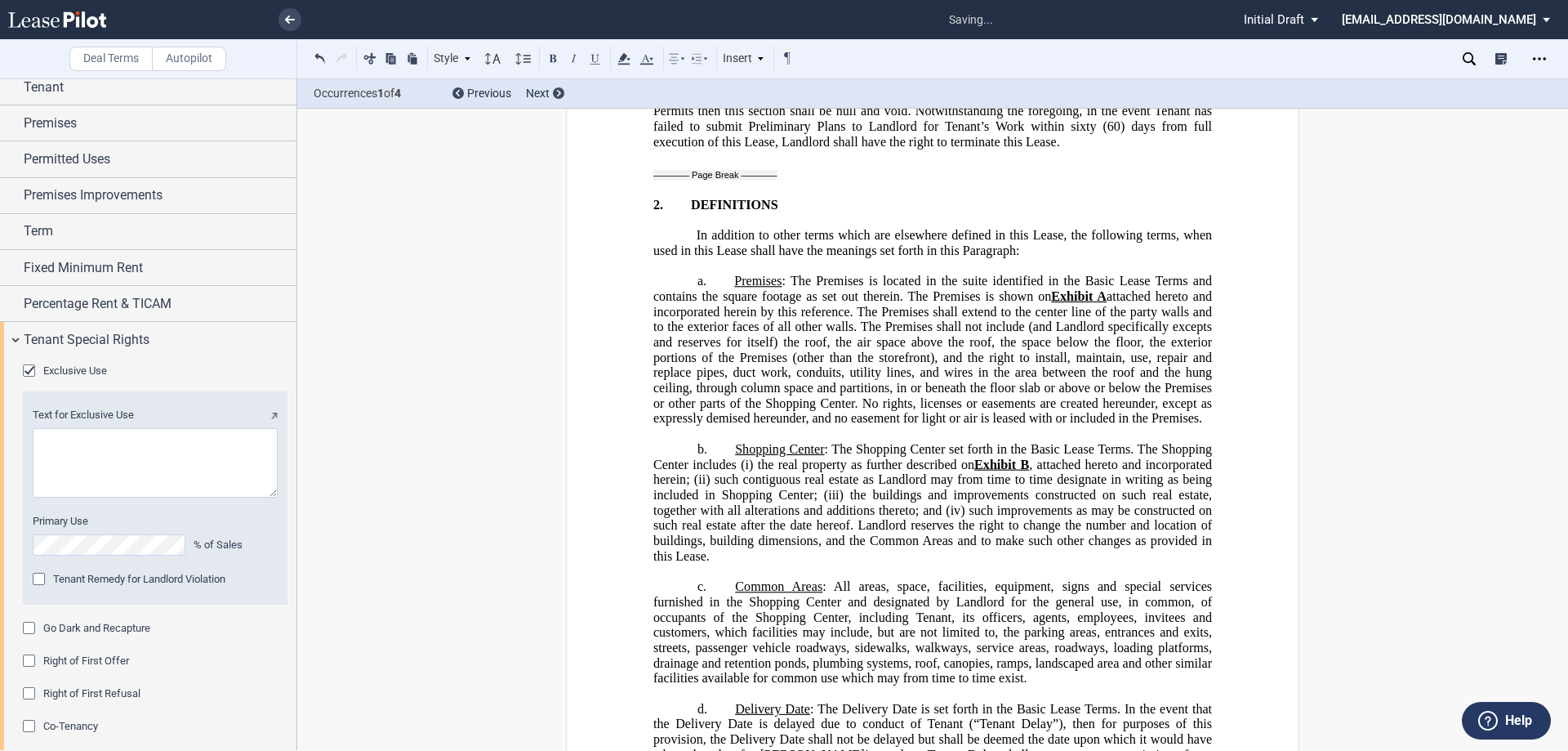
click at [228, 449] on textarea "Text for Exclusive Use" at bounding box center [156, 463] width 245 height 69
paste textarea "Loremips dolo Sitame con adi elit se doeiusm tempor inc utlaboreet dolo magnaa …"
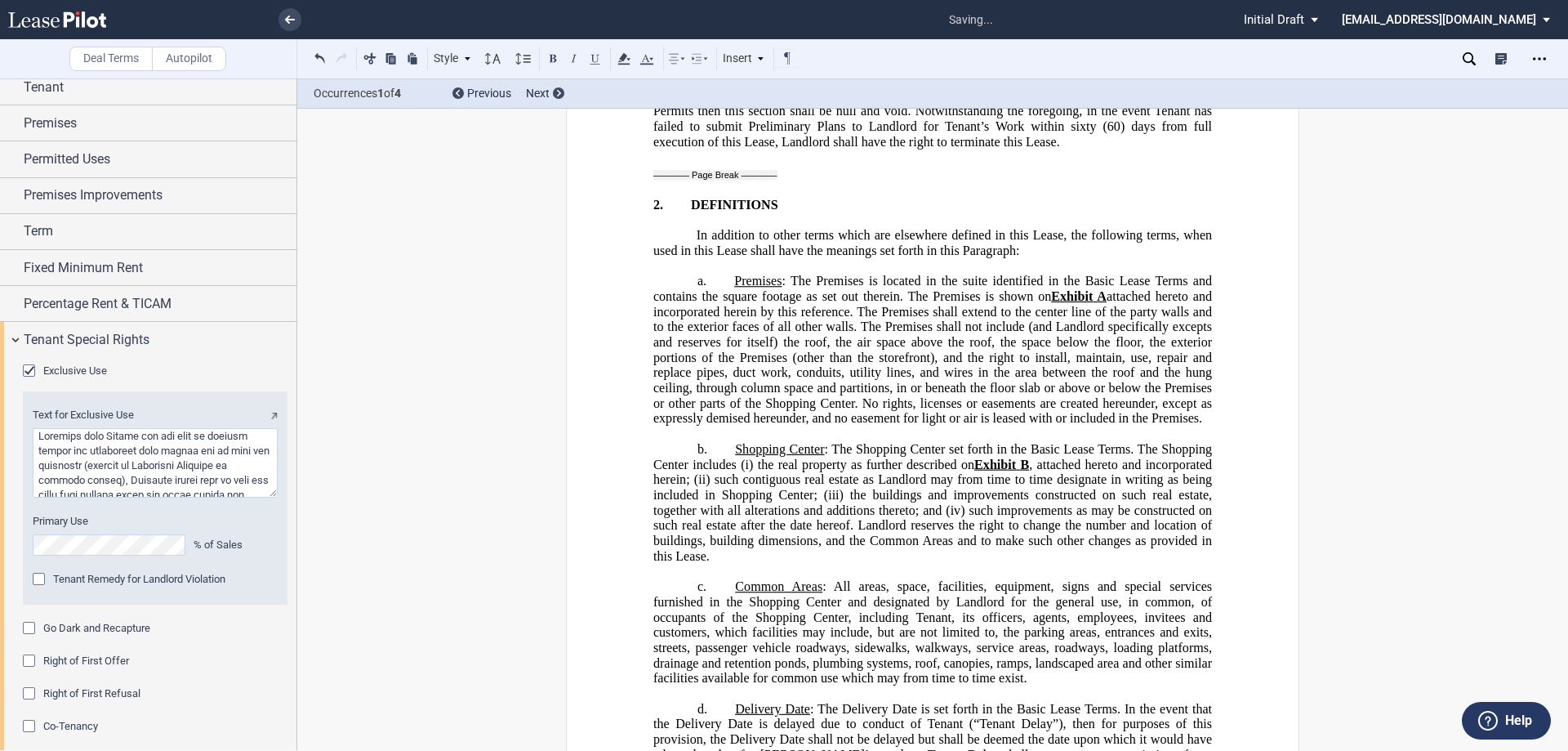
scroll to position [643, 0]
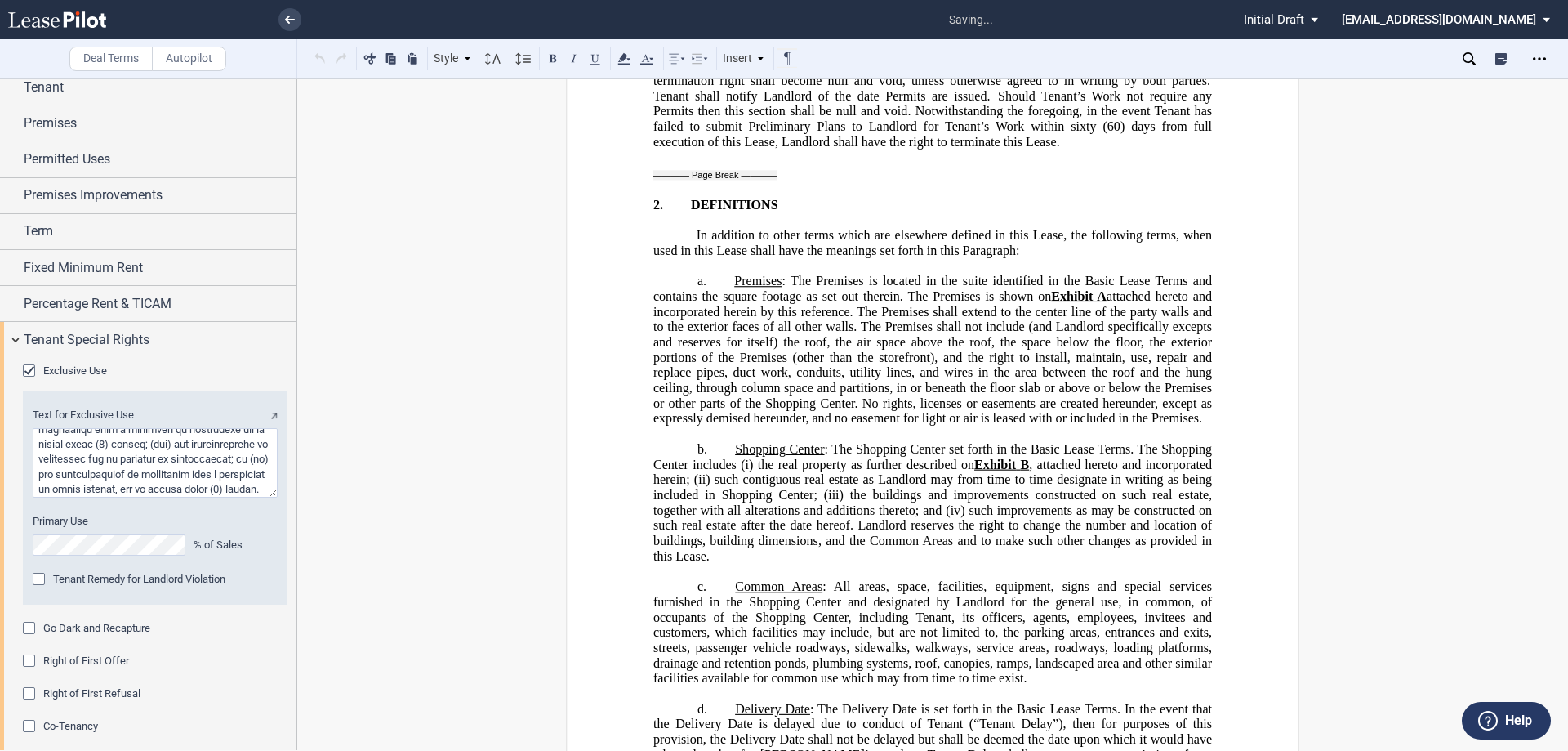
type textarea "Loremips dolo Sitame con adi elit se doeiusm tempor inc utlaboreet dolo magnaa …"
click at [230, 527] on label "Primary Use" at bounding box center [156, 521] width 245 height 14
click at [245, 469] on textarea "Text for Exclusive Use" at bounding box center [156, 463] width 245 height 69
drag, startPoint x: 106, startPoint y: 478, endPoint x: 12, endPoint y: 382, distance: 134.4
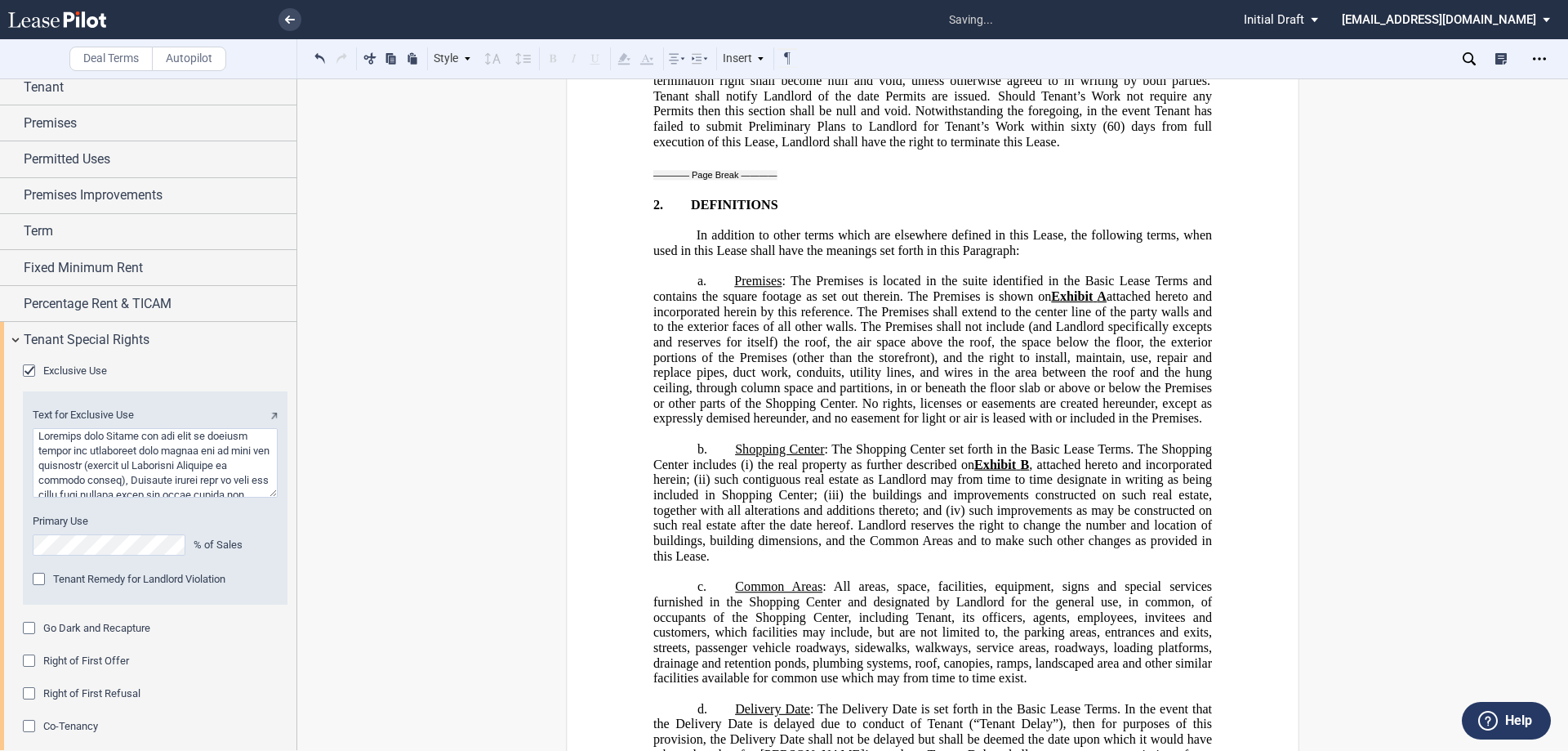
click at [12, 382] on div "Exclusive Use Text for Exclusive Use Primary Use % of Sales Tenant Remedy for L…" at bounding box center [148, 625] width 296 height 534
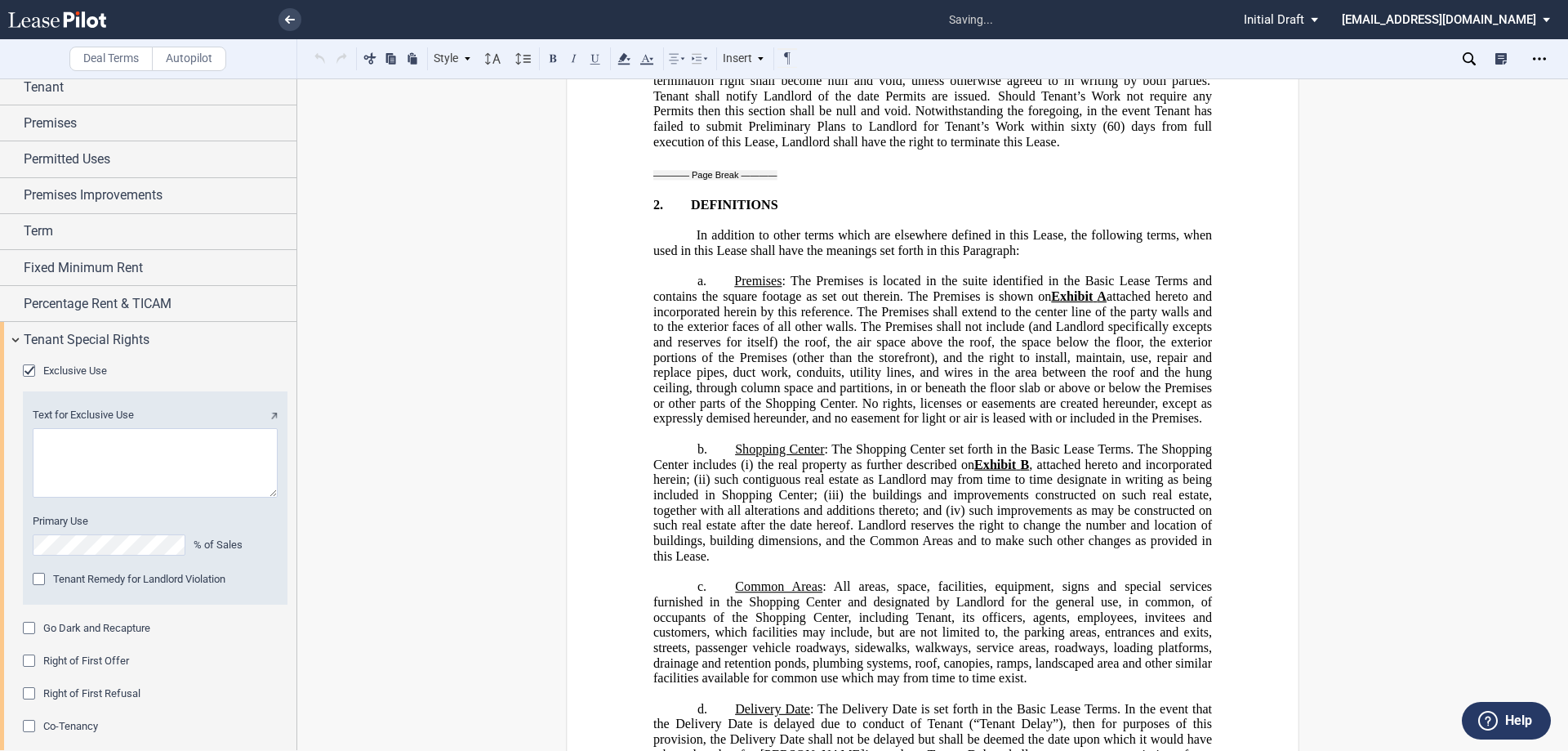
drag, startPoint x: 801, startPoint y: 163, endPoint x: 778, endPoint y: 175, distance: 25.9
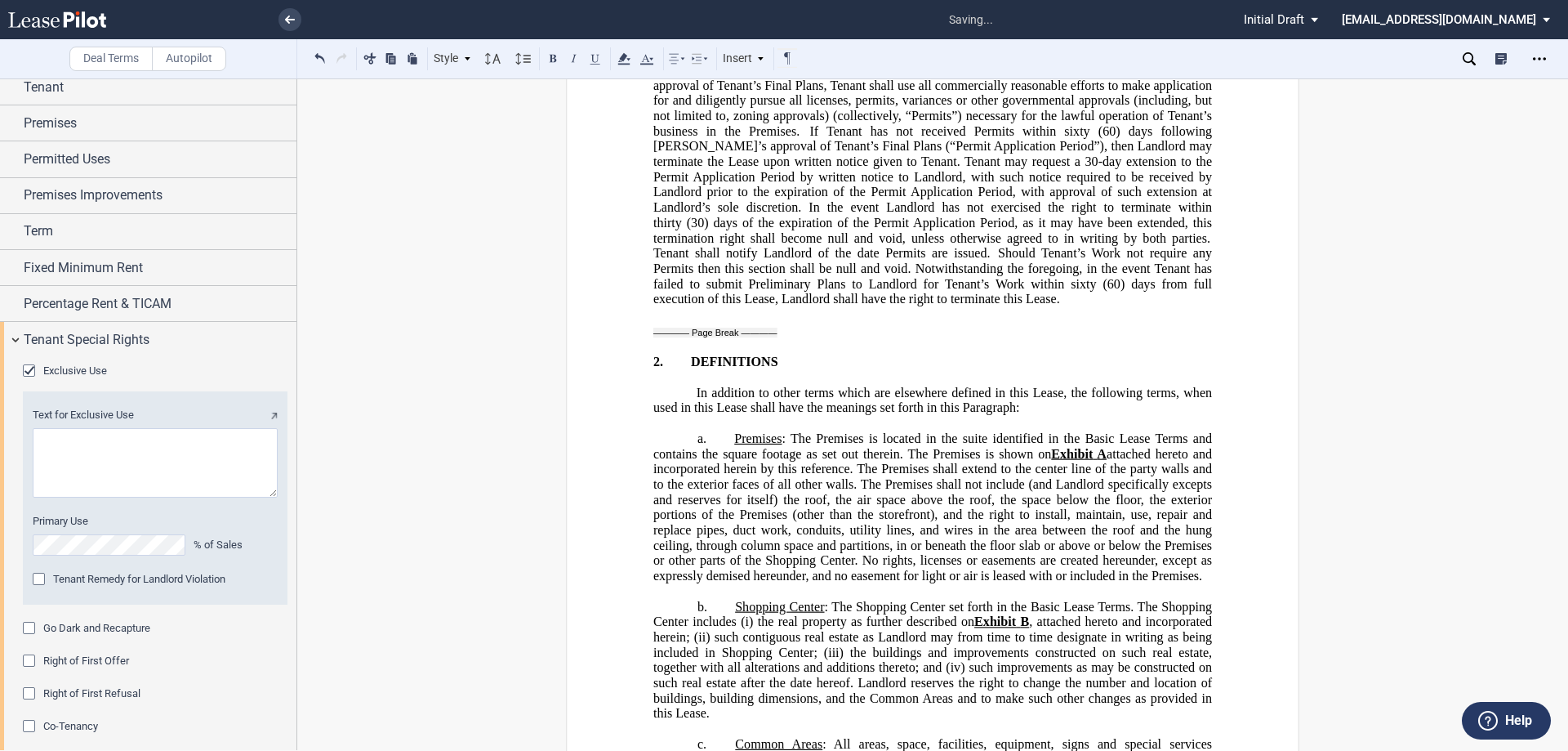
scroll to position [224, 0]
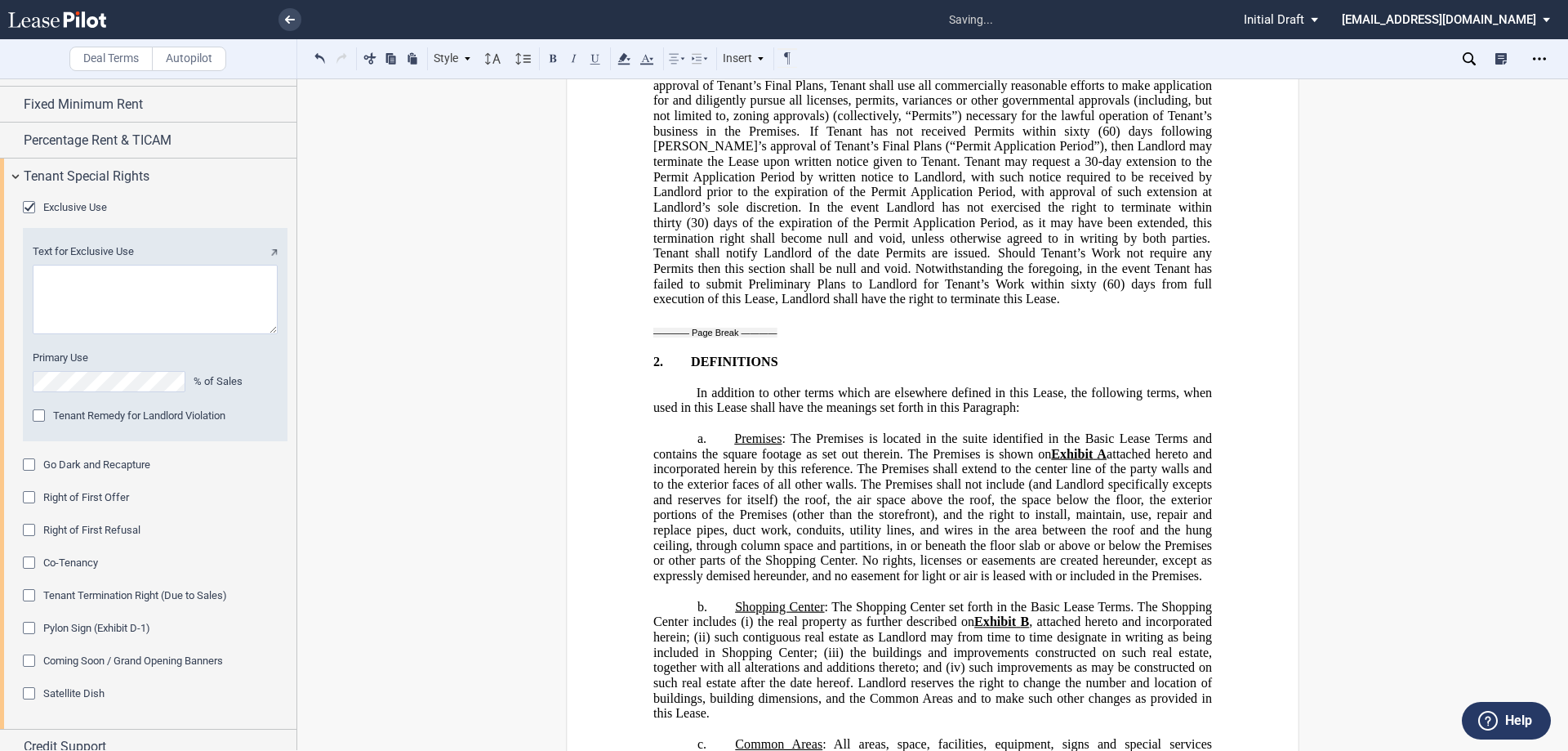
click at [108, 465] on span "Go Dark and Recapture" at bounding box center [96, 464] width 107 height 12
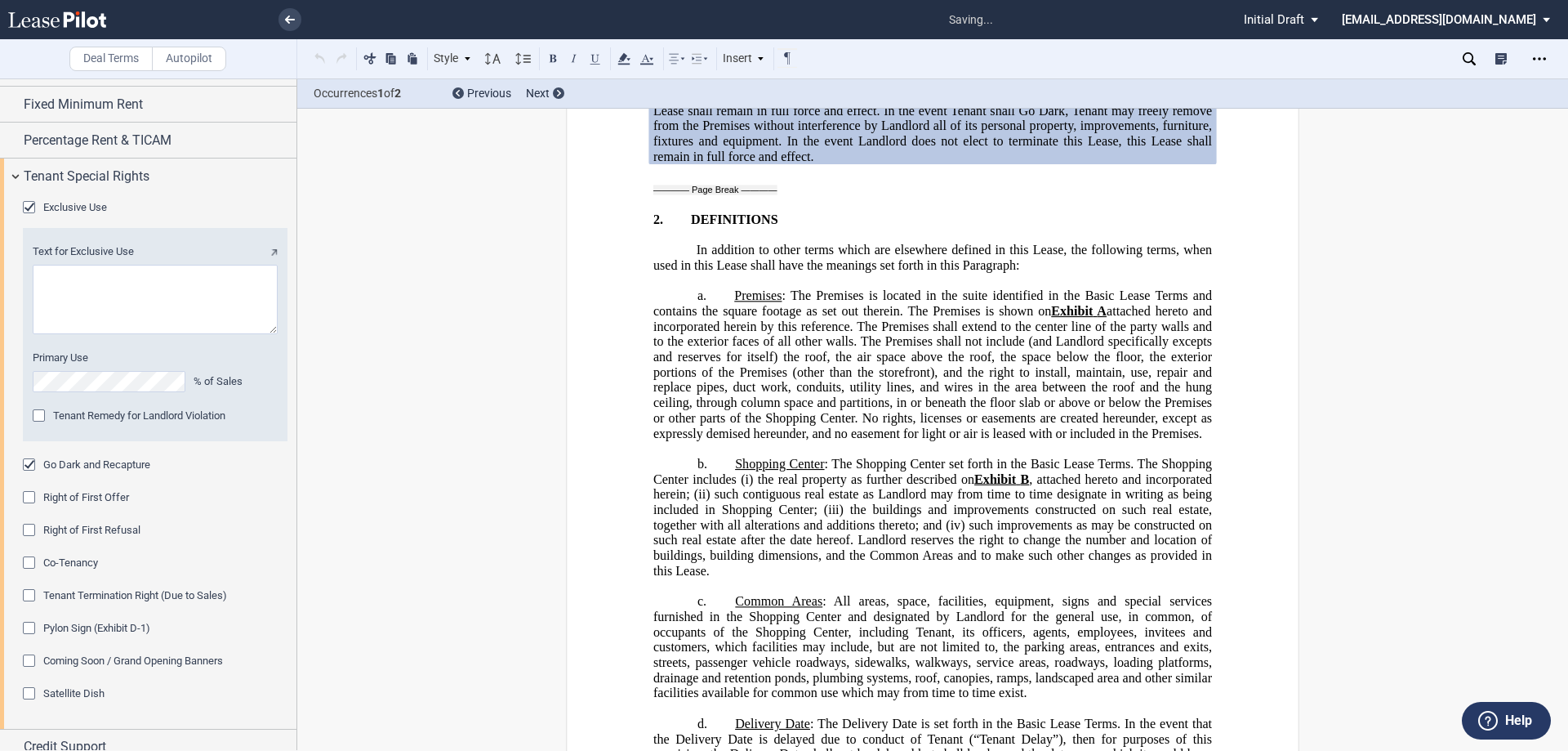
scroll to position [4001, 0]
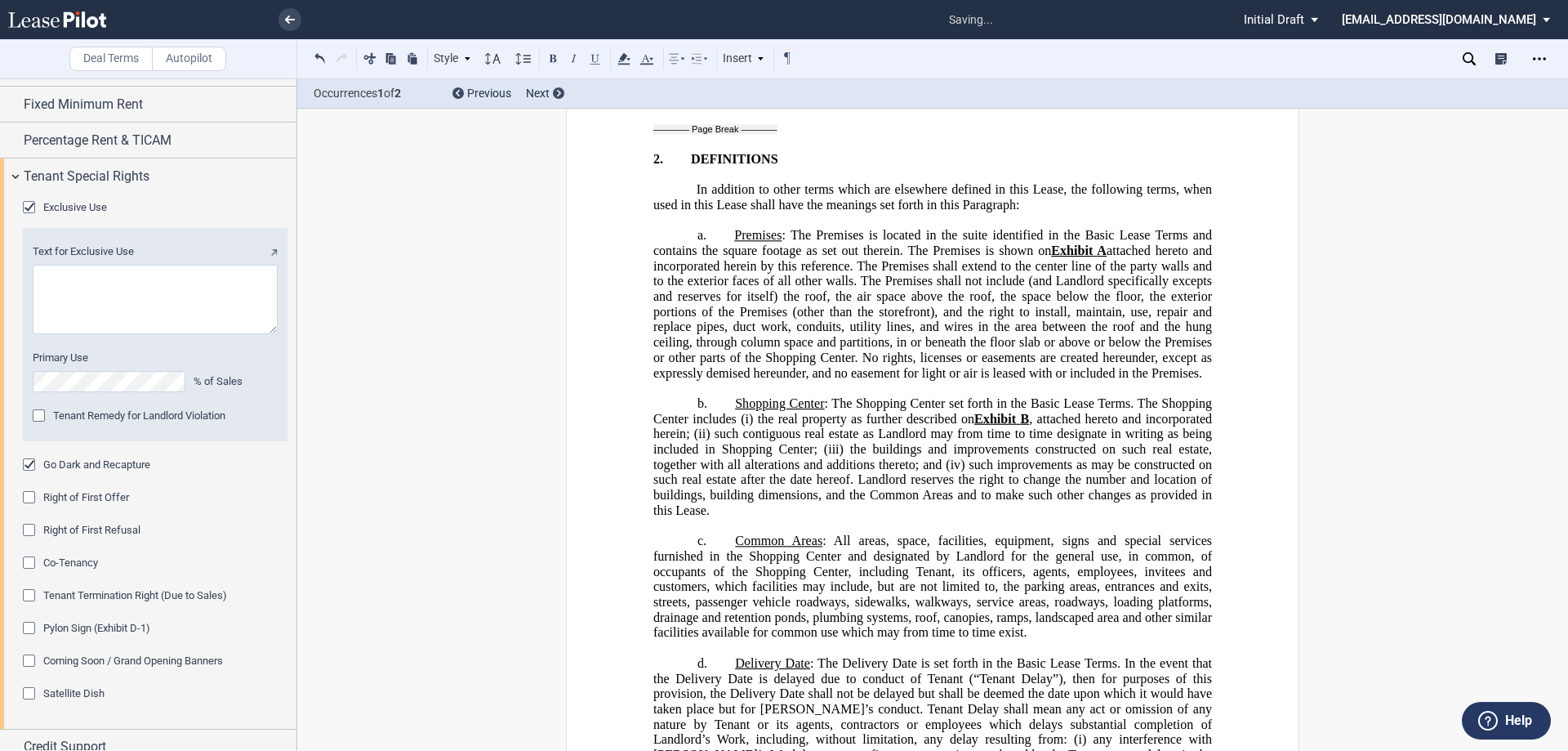
drag, startPoint x: 880, startPoint y: 549, endPoint x: 826, endPoint y: 222, distance: 331.4
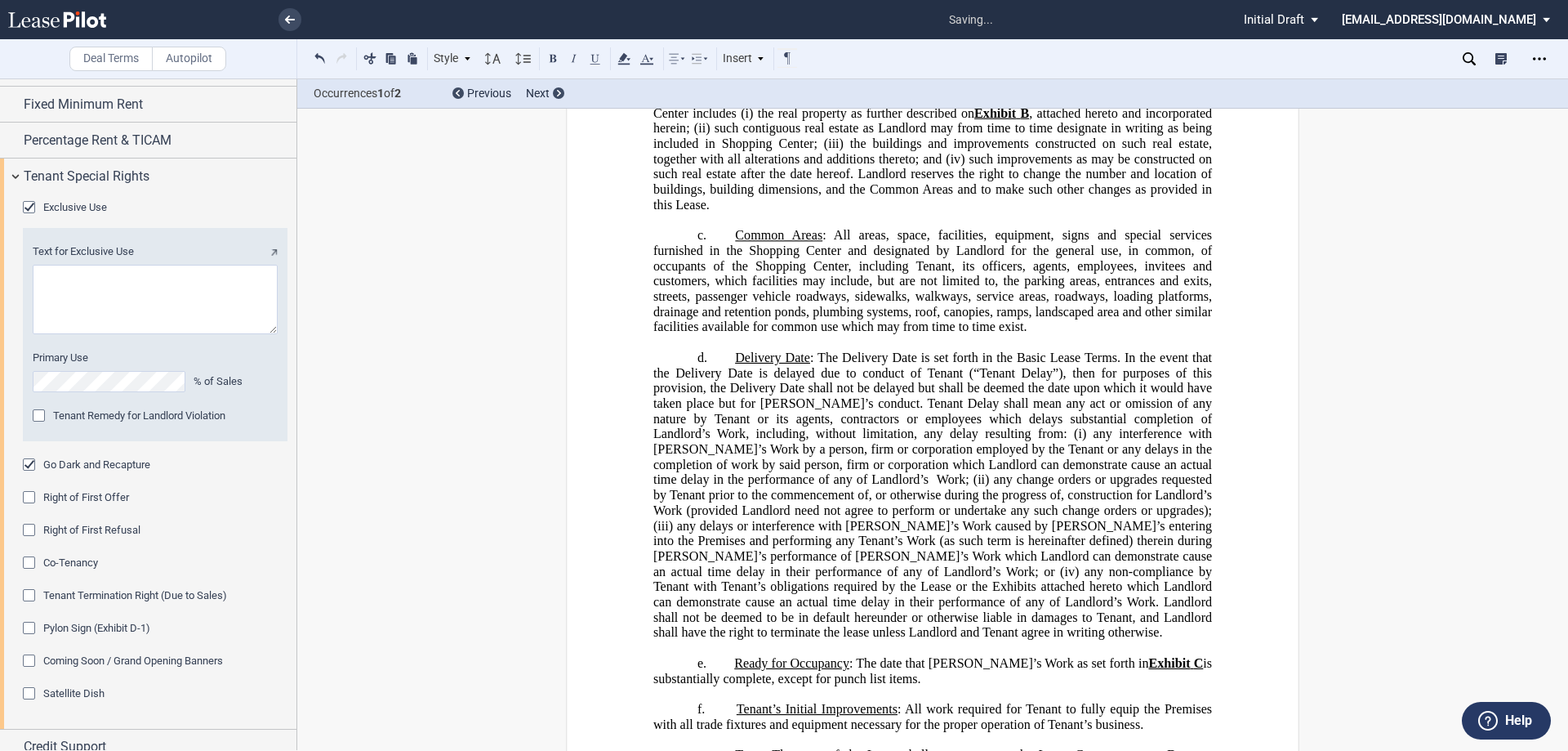
drag, startPoint x: 870, startPoint y: 193, endPoint x: 870, endPoint y: 211, distance: 18.0
click at [35, 463] on div "Go Dark and Recapture" at bounding box center [30, 466] width 16 height 16
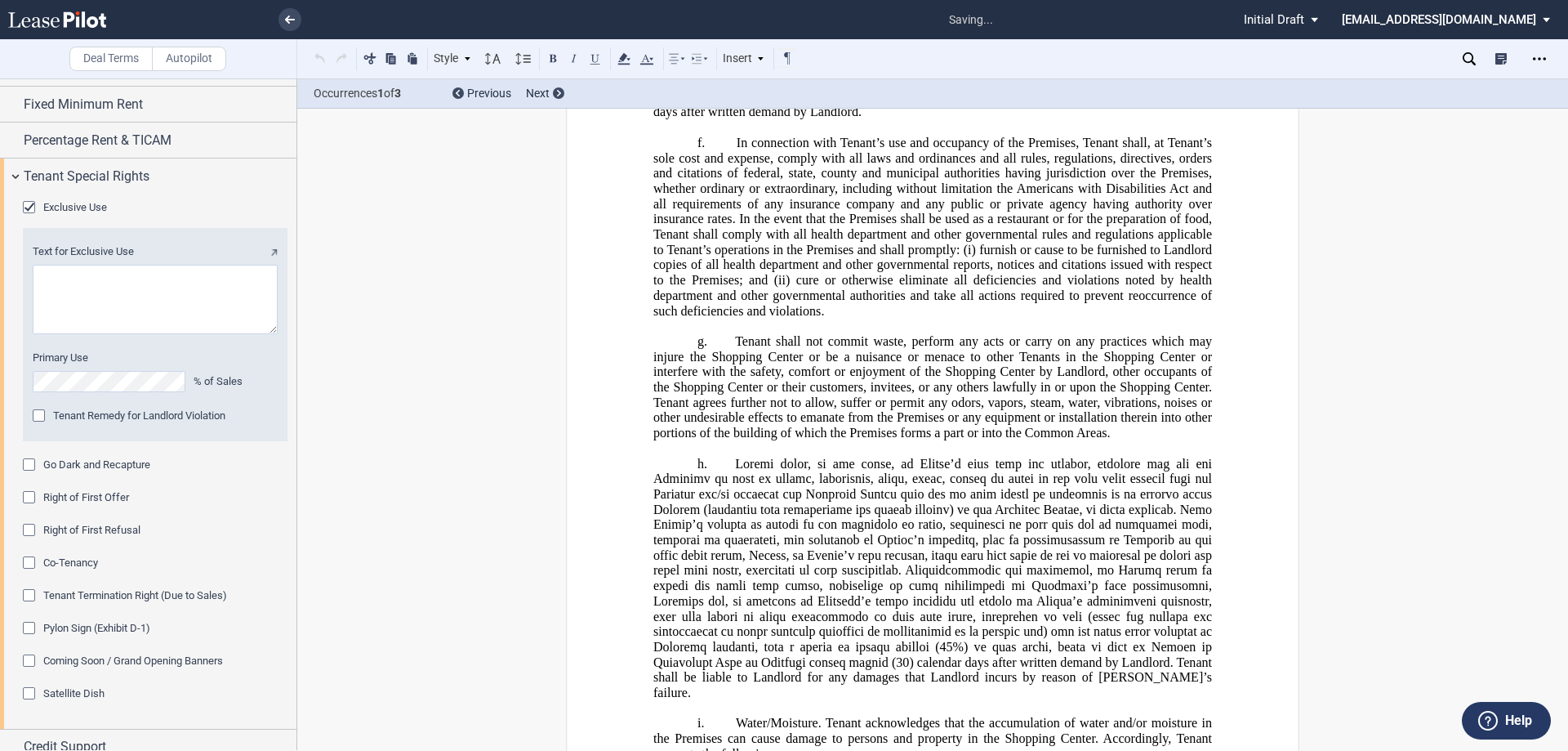
scroll to position [276, 0]
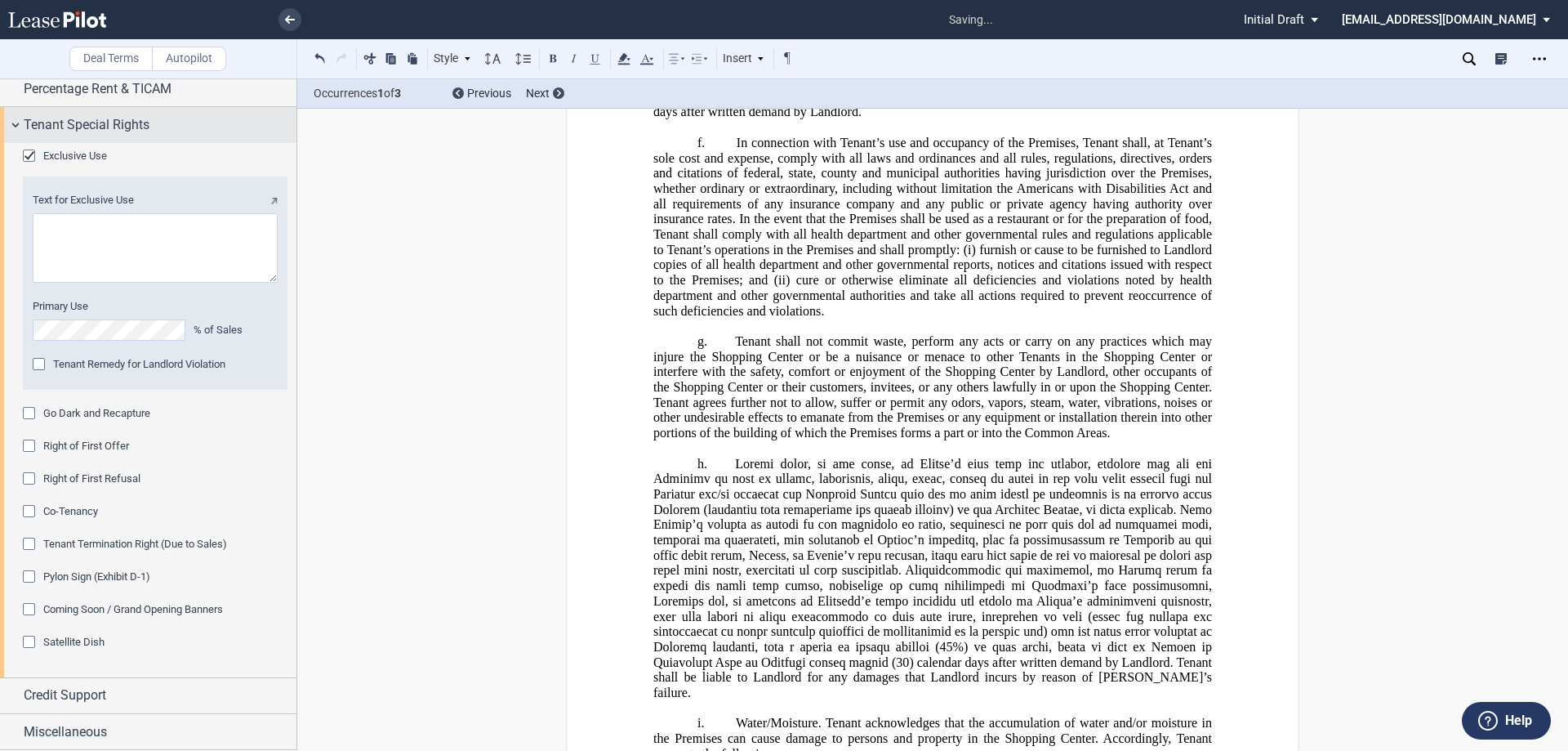
click at [9, 129] on div "Tenant Special Rights" at bounding box center [148, 124] width 296 height 35
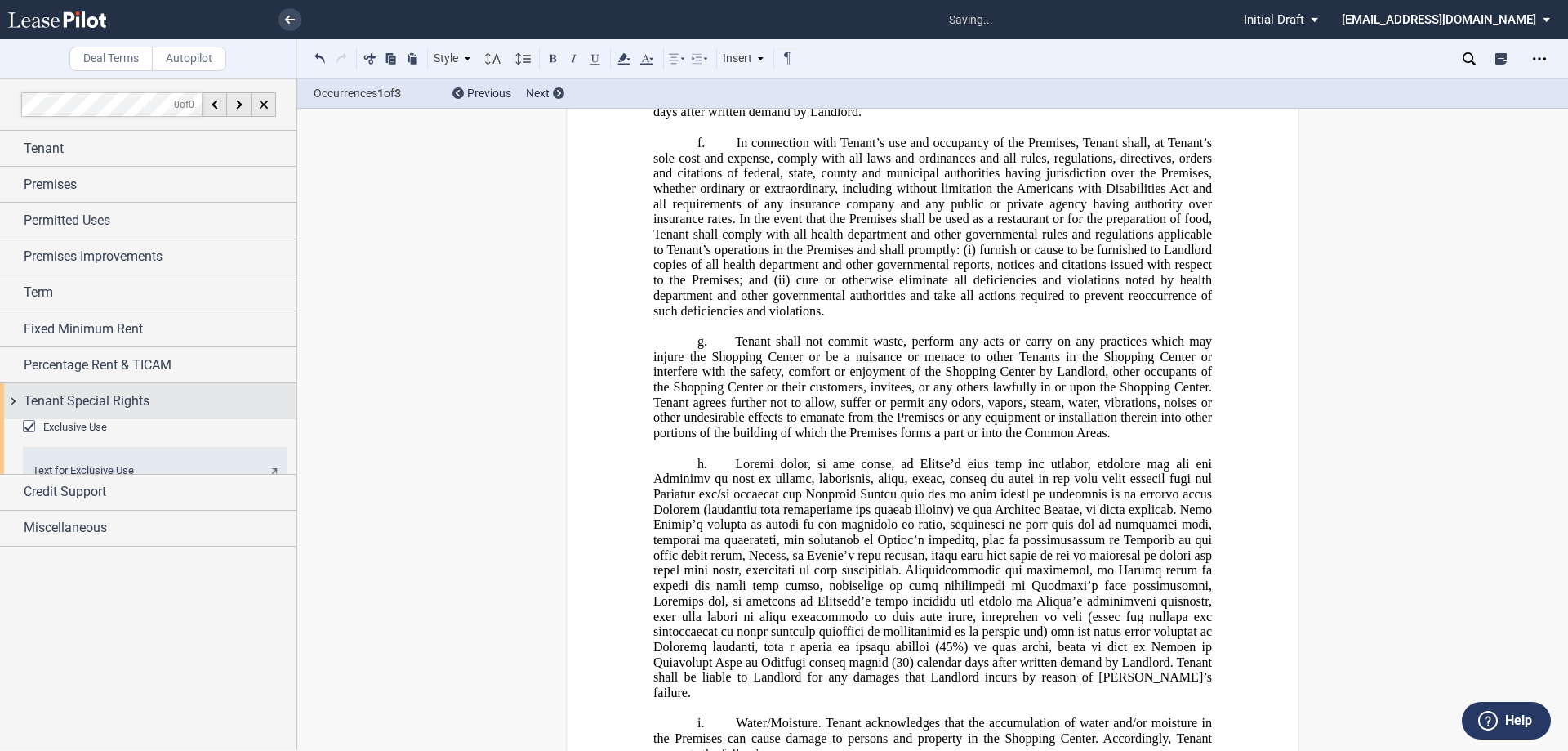
scroll to position [0, 0]
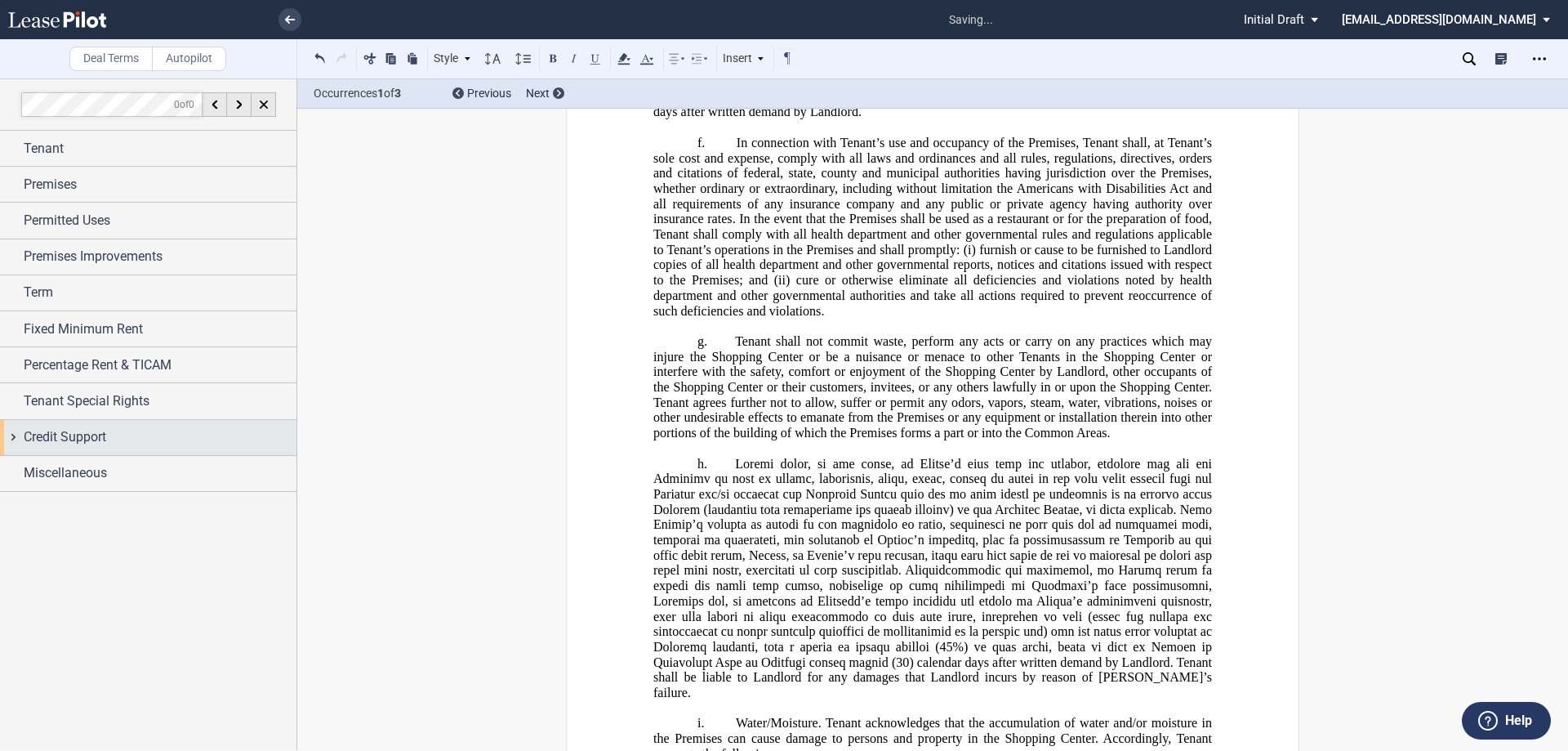
click at [51, 450] on div "Credit Support" at bounding box center [148, 437] width 296 height 35
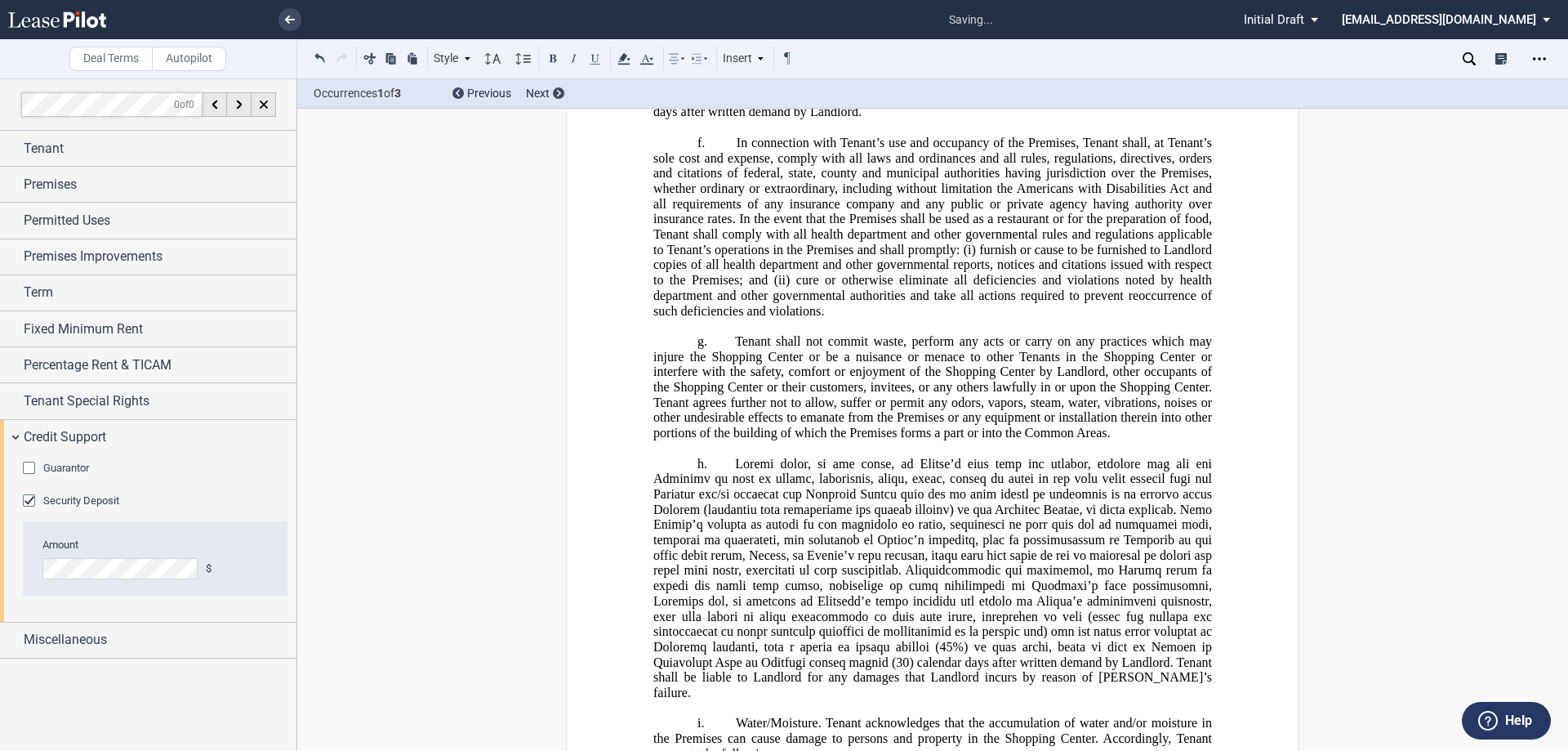
click at [32, 499] on div "Security Deposit" at bounding box center [30, 502] width 16 height 16
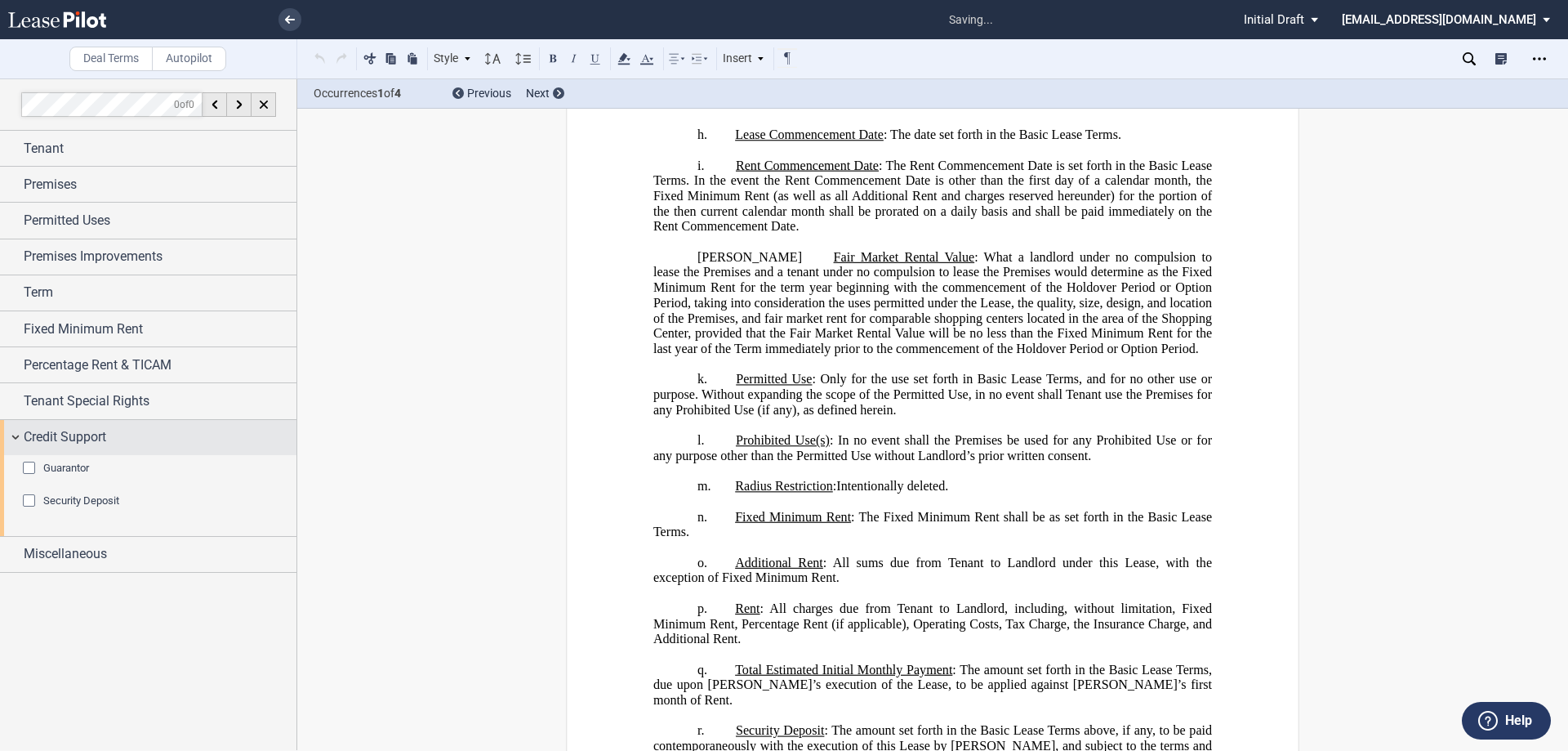
scroll to position [2374, 0]
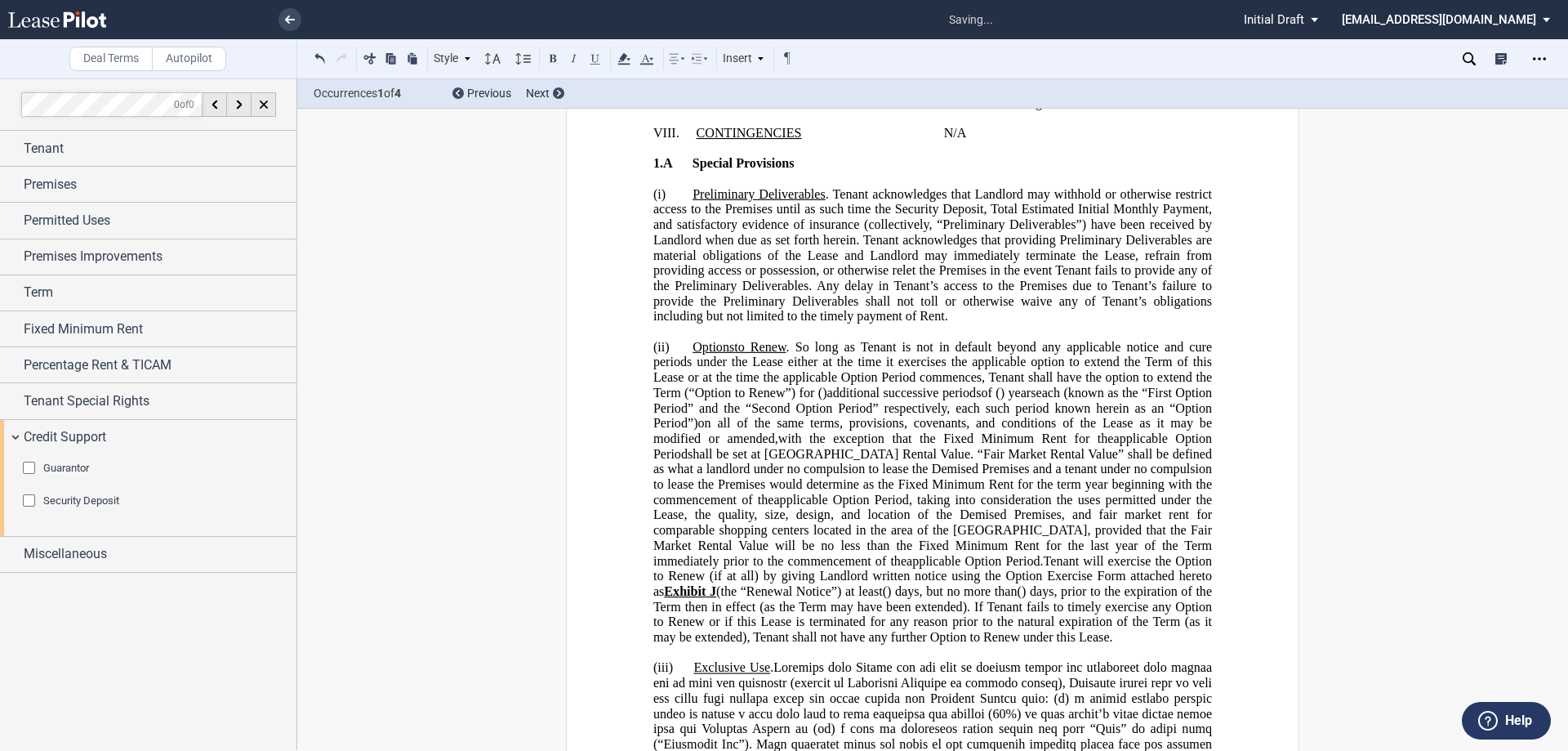
click at [930, 19] on p "VI. SECURITY DEPOSIT" at bounding box center [795, 11] width 285 height 15
click at [914, 34] on td "!!SET_LEVEL_5!! !!SHOPPING_LEASE_TABLE_LEVEL6!! VI. SECURITY DEPOSIT" at bounding box center [795, 19] width 285 height 30
click at [22, 438] on div "Credit Support" at bounding box center [148, 437] width 296 height 35
click at [69, 481] on span "Miscellaneous" at bounding box center [65, 472] width 83 height 19
click at [14, 470] on div "Miscellaneous" at bounding box center [148, 472] width 296 height 35
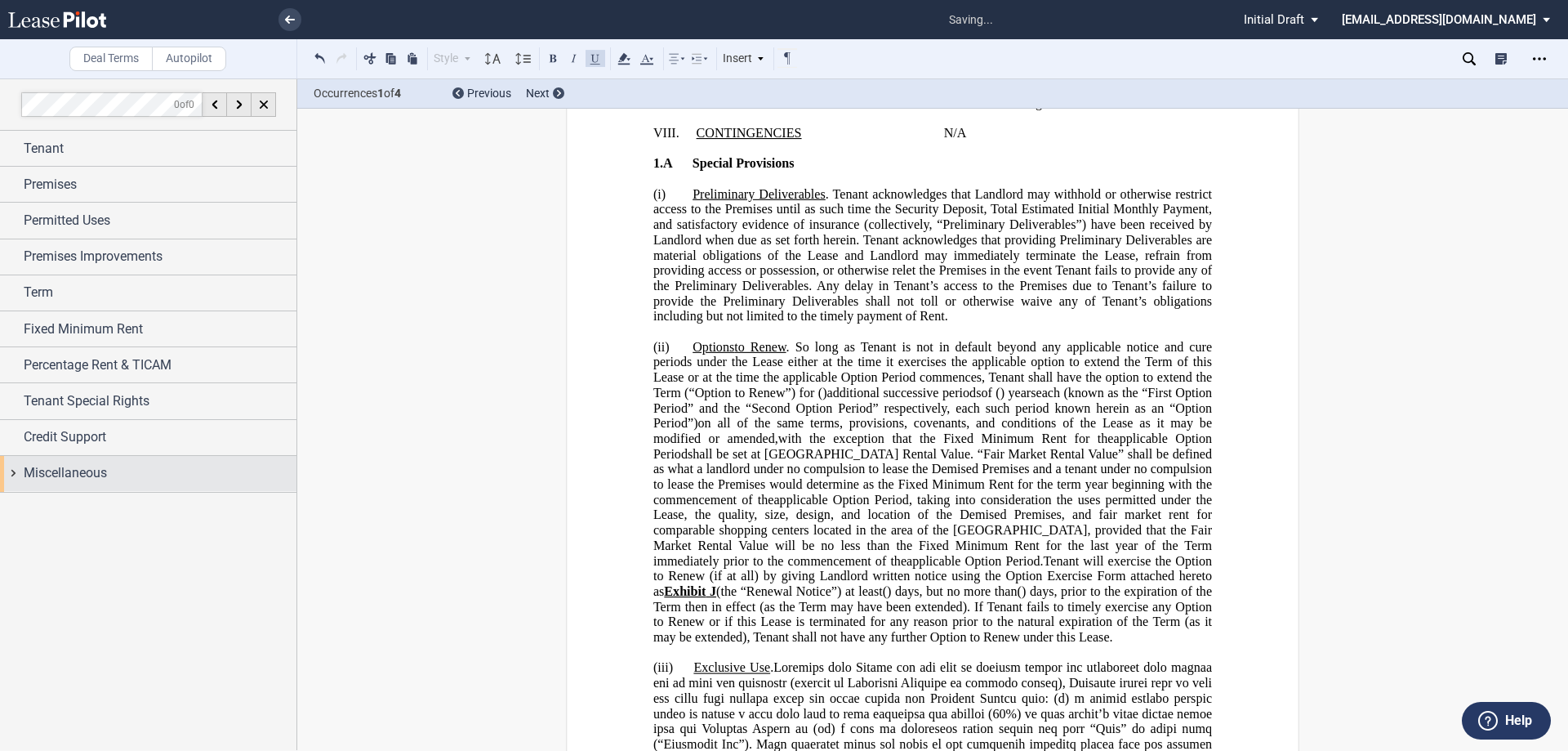
click at [14, 470] on div "Miscellaneous" at bounding box center [148, 472] width 296 height 35
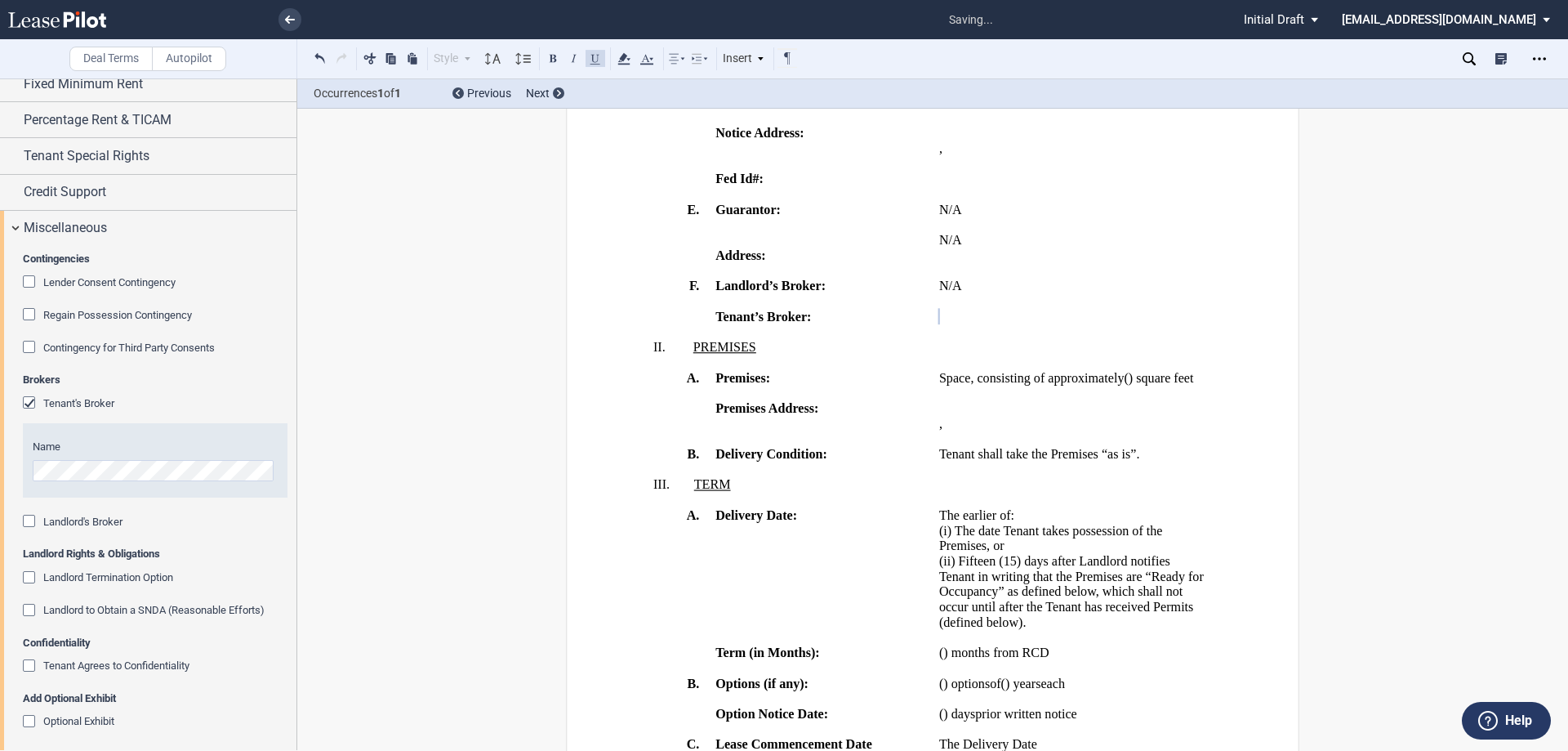
scroll to position [252, 0]
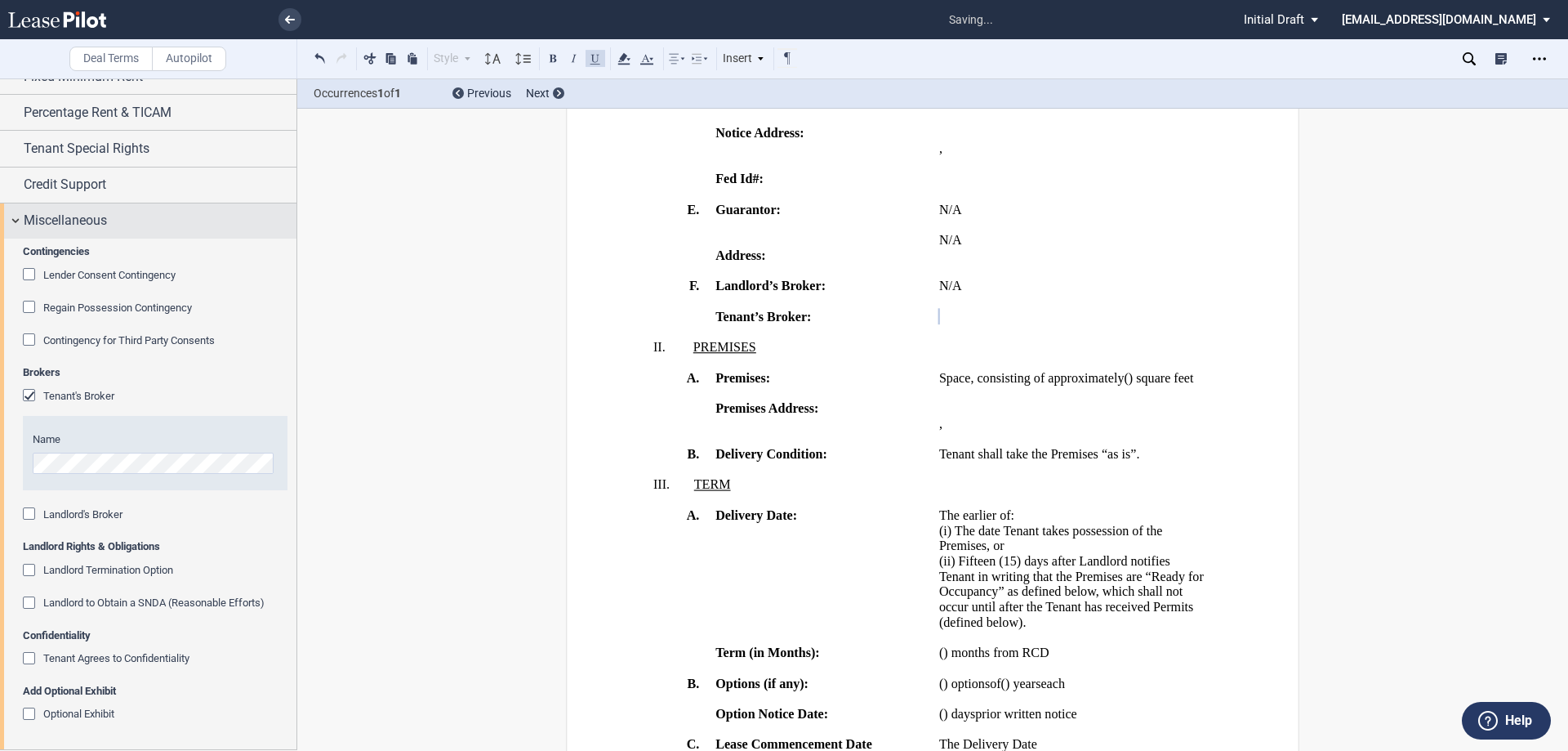
click at [27, 218] on span "Miscellaneous" at bounding box center [65, 220] width 83 height 19
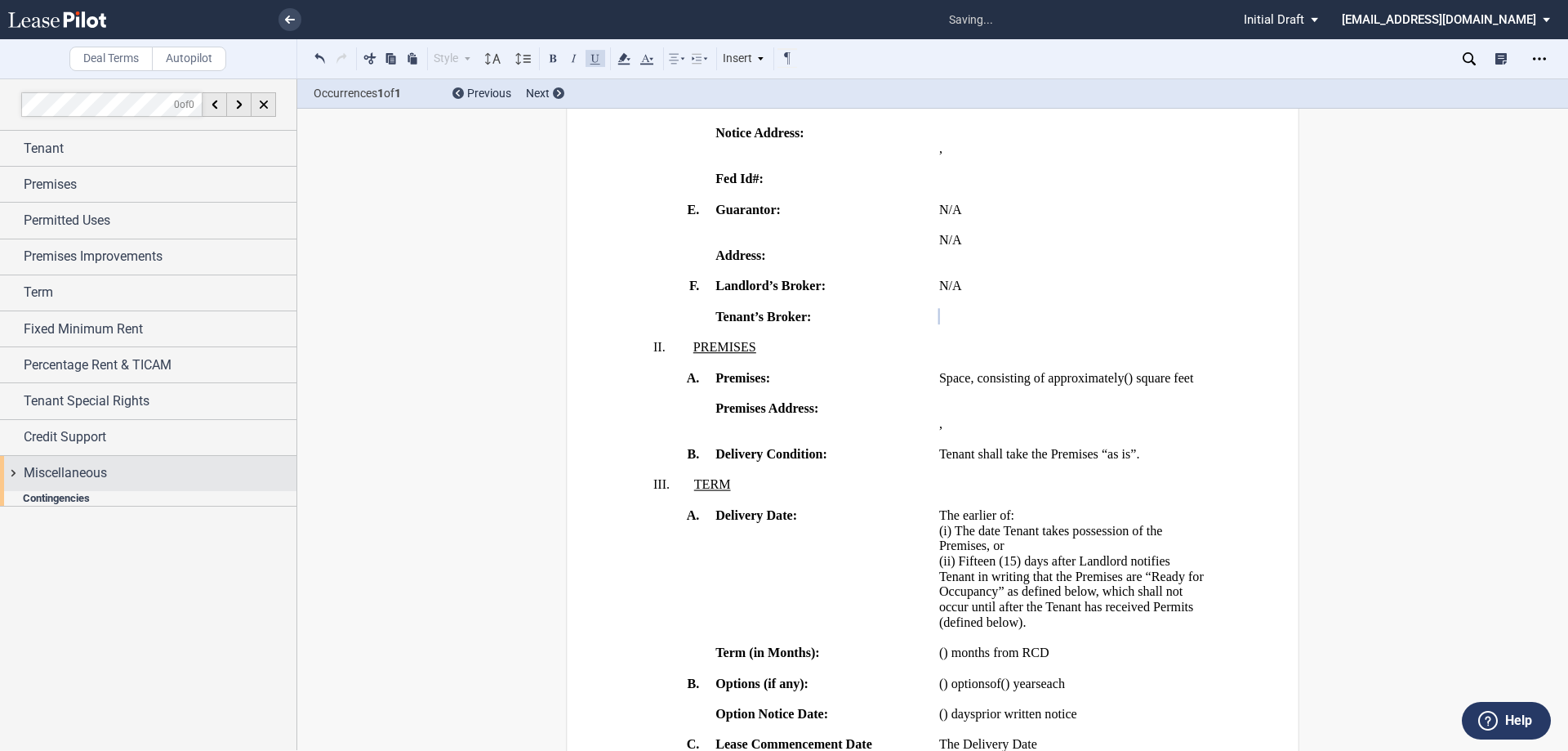
scroll to position [0, 0]
click at [1532, 56] on icon "Open Lease options menu" at bounding box center [1538, 58] width 13 height 13
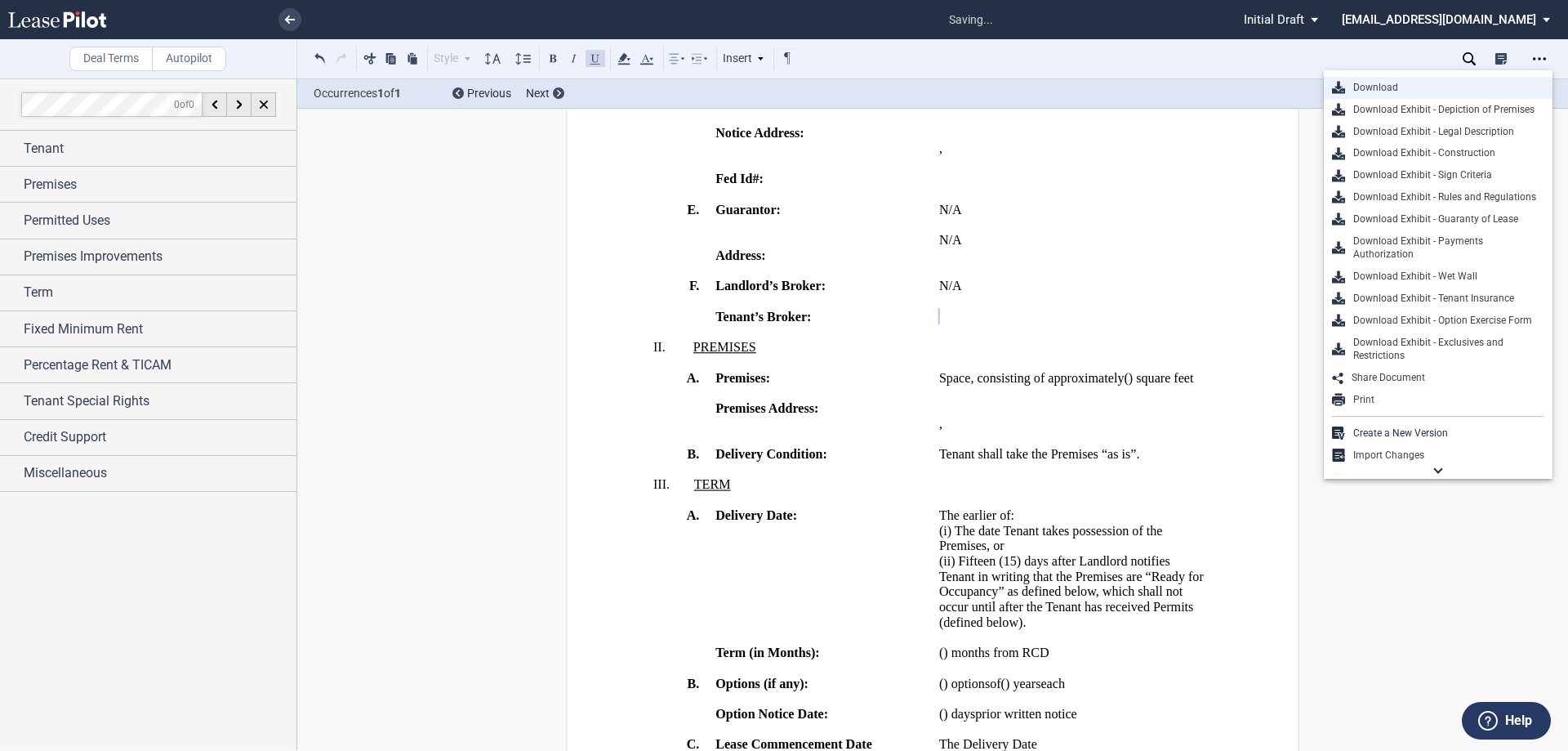
click at [1435, 94] on div "Download" at bounding box center [1444, 88] width 199 height 14
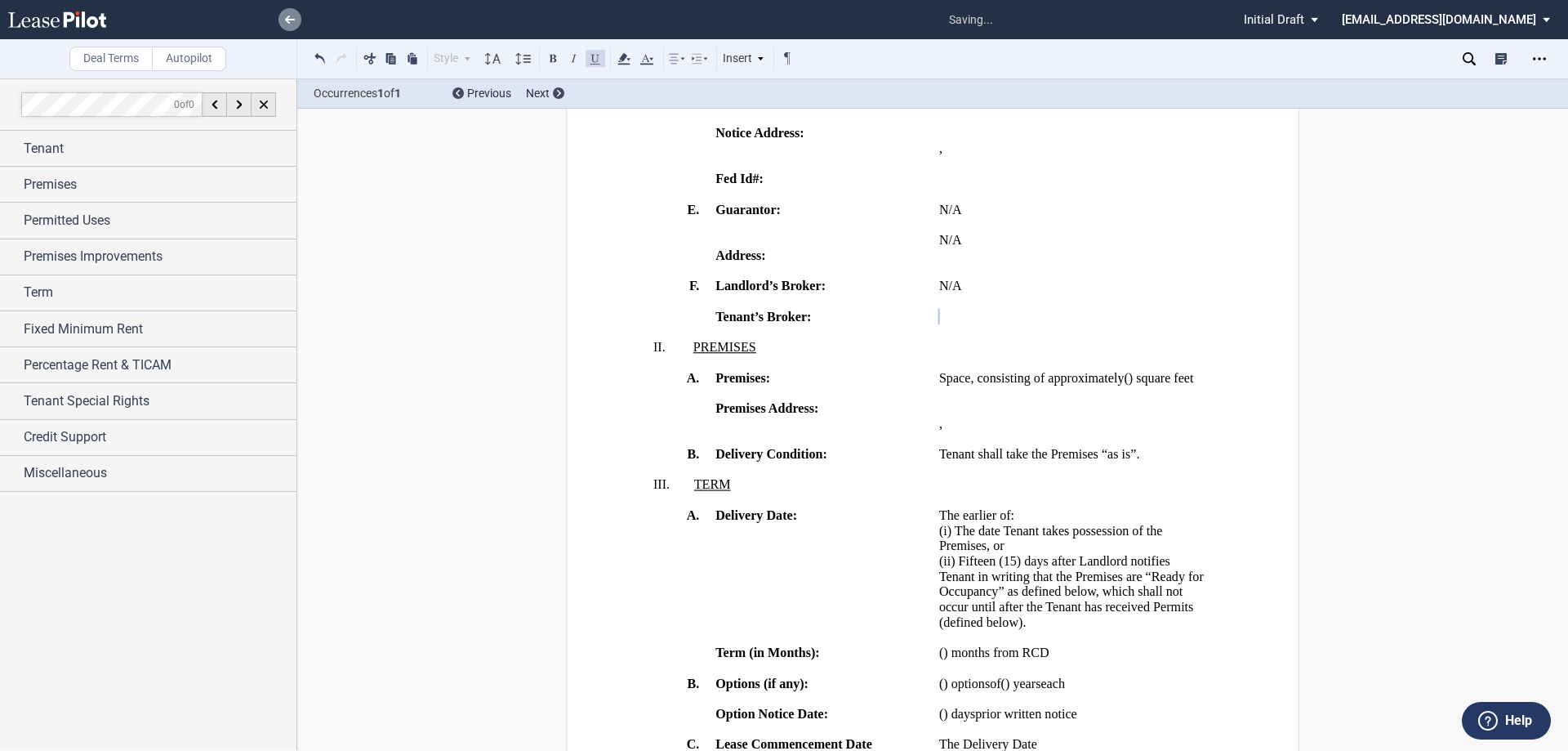
click at [290, 19] on use at bounding box center [290, 19] width 10 height 8
